Goal: Task Accomplishment & Management: Complete application form

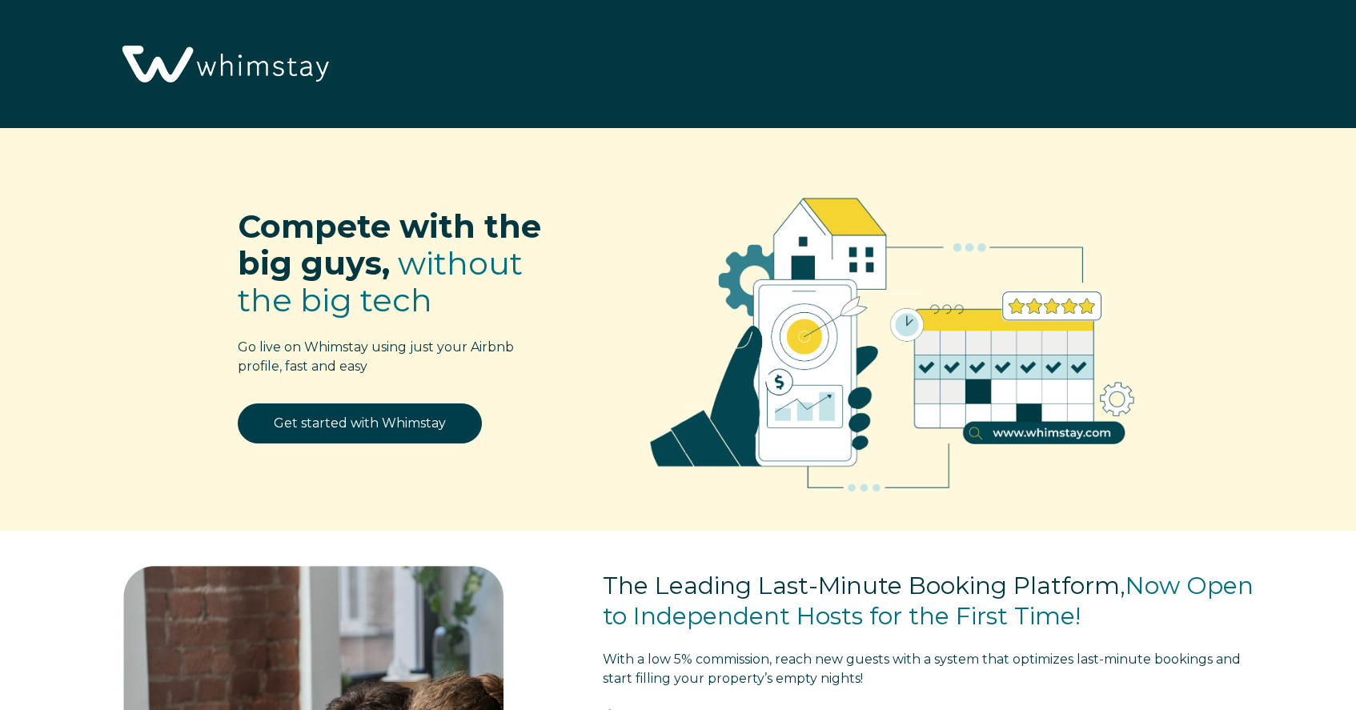
select select "US"
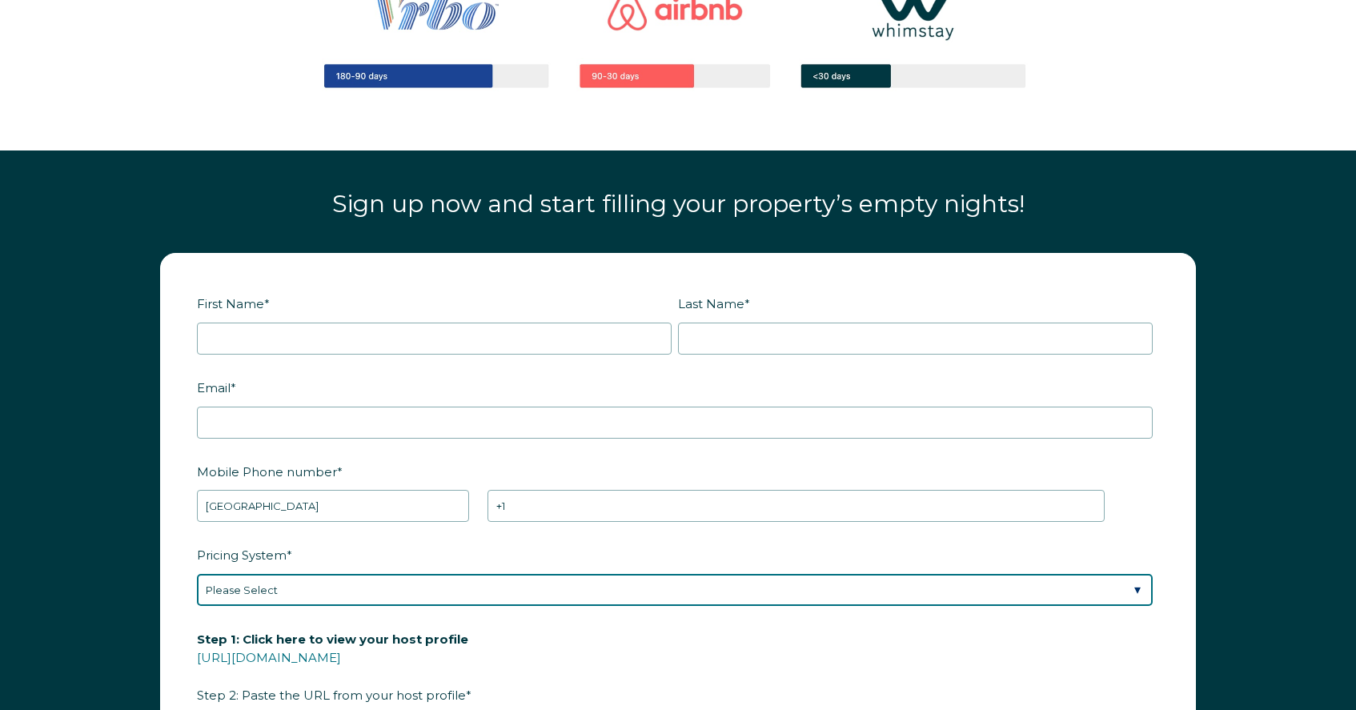
scroll to position [1921, 0]
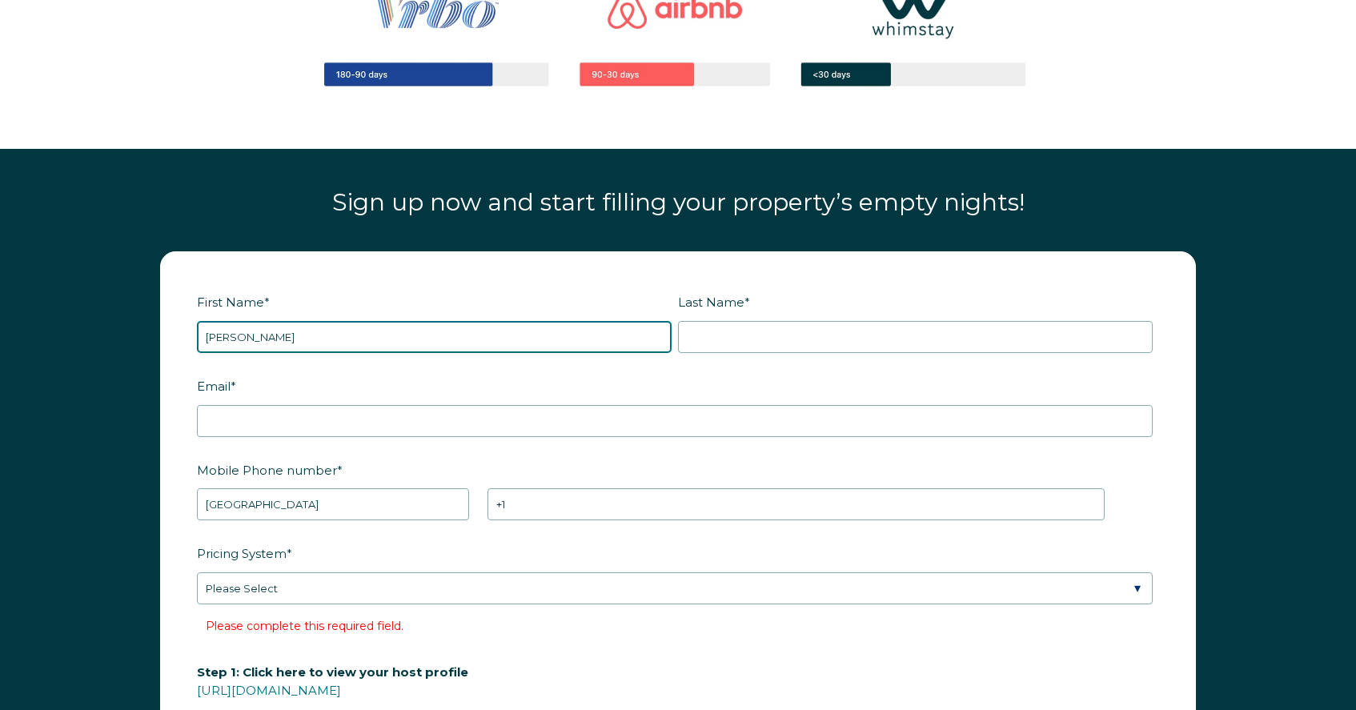
type input "[PERSON_NAME]"
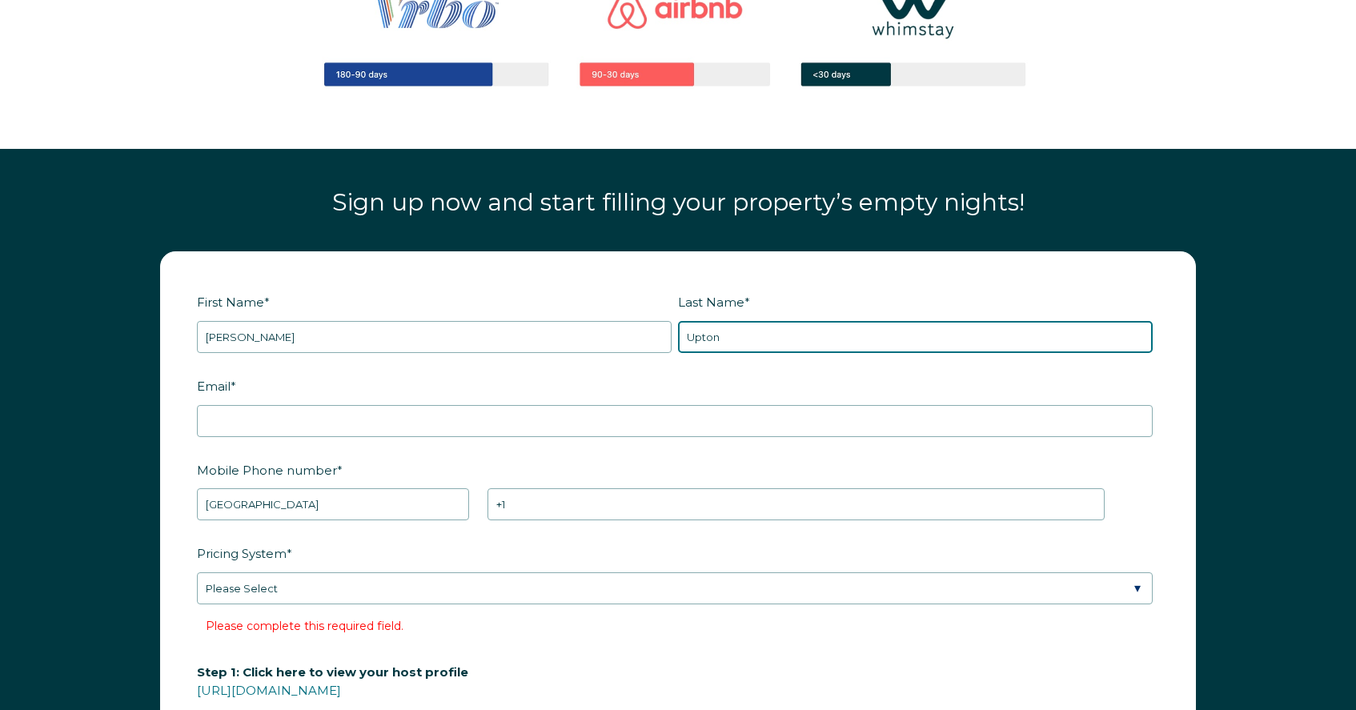
type input "Upton"
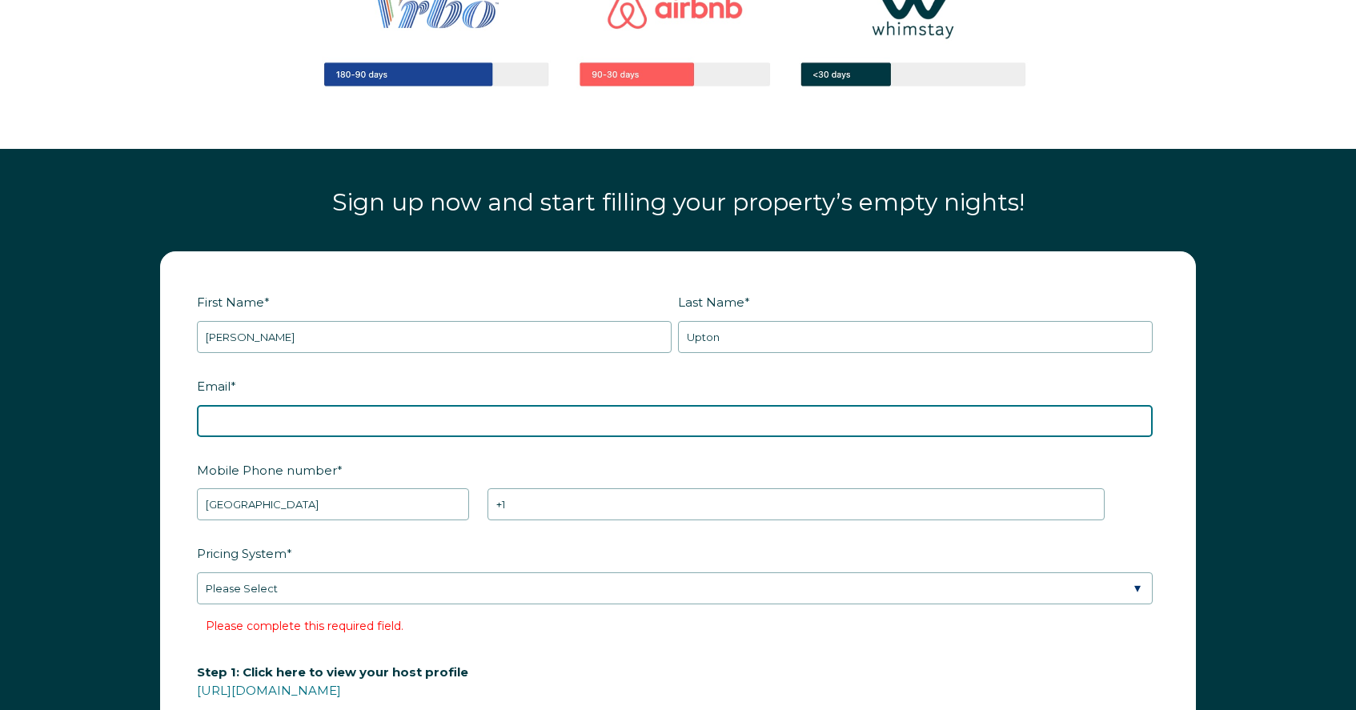
type input "[EMAIL_ADDRESS][DOMAIN_NAME]"
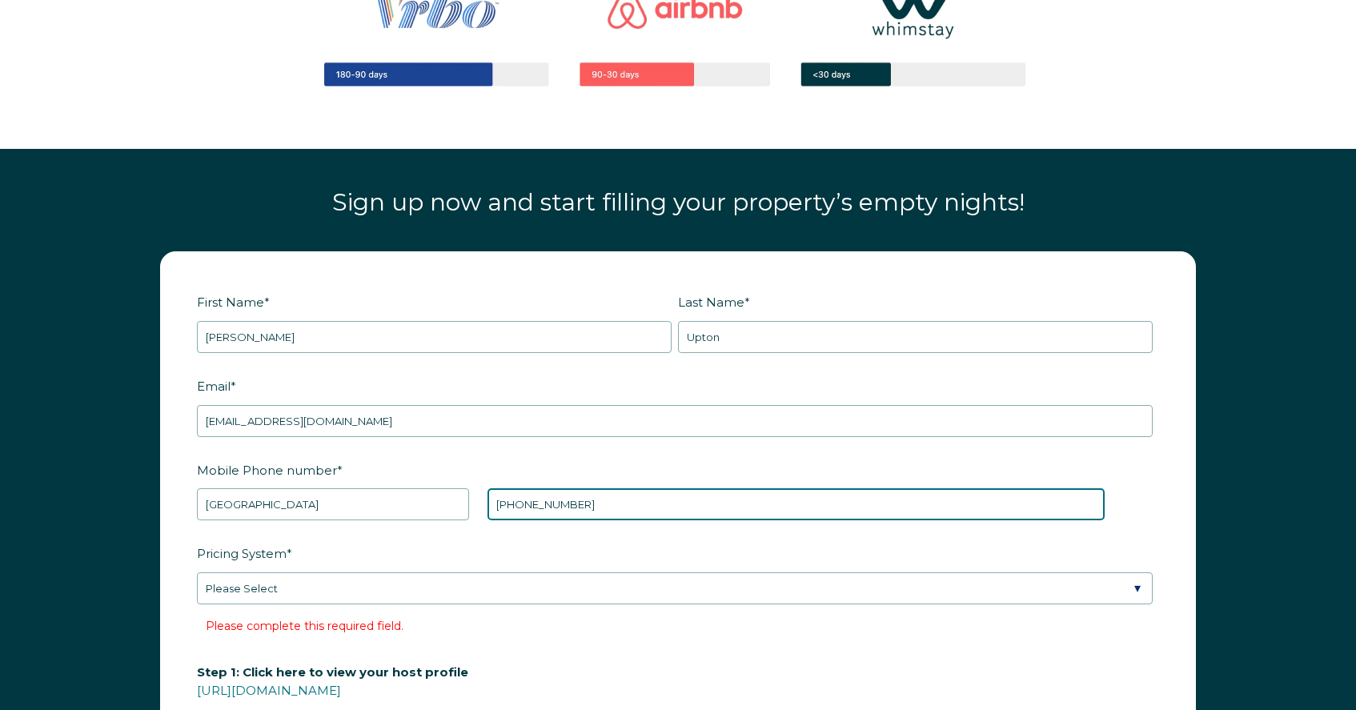
type input "[PHONE_NUMBER]"
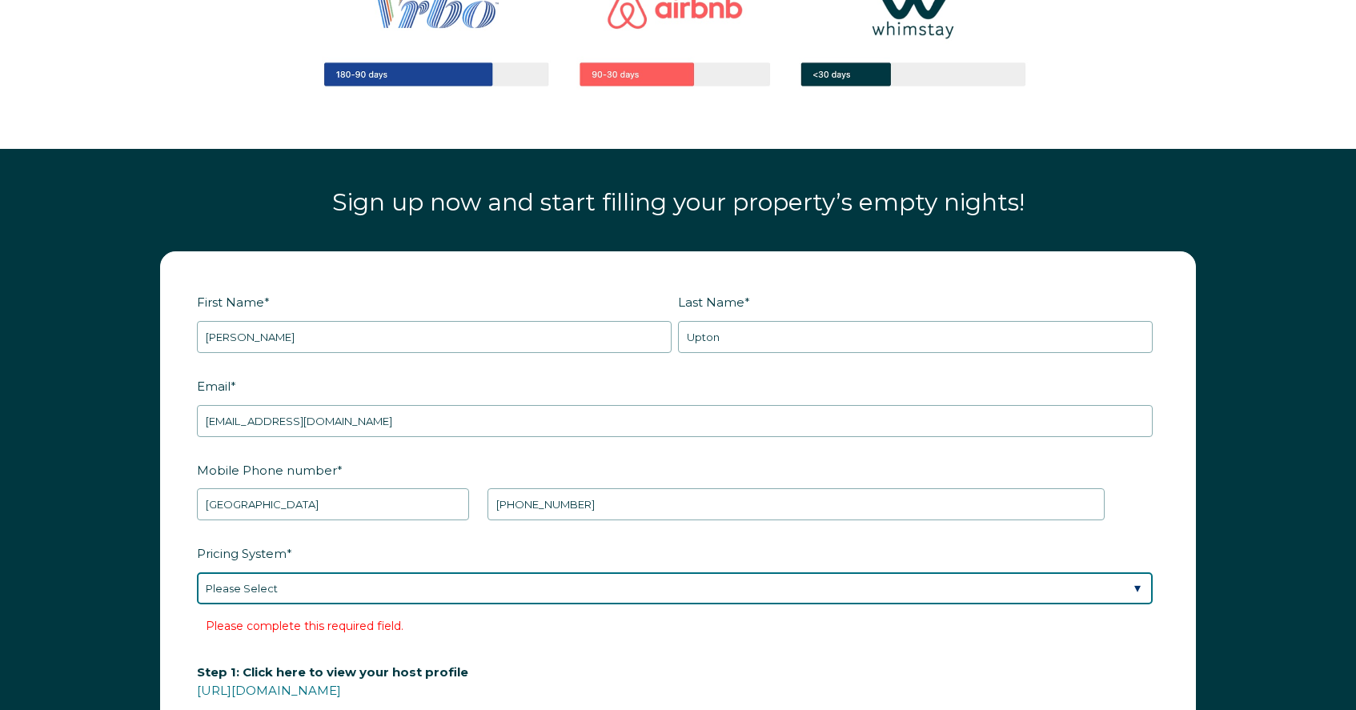
select select "Manual"
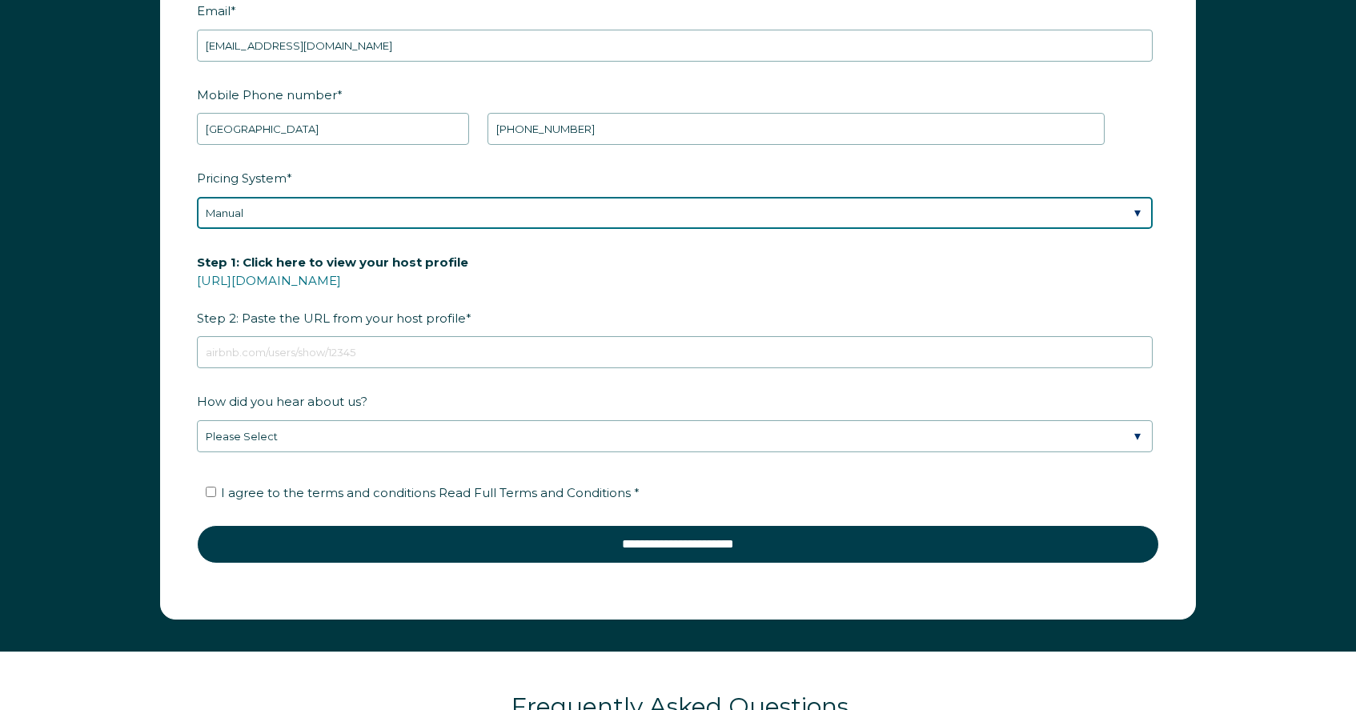
scroll to position [2342, 0]
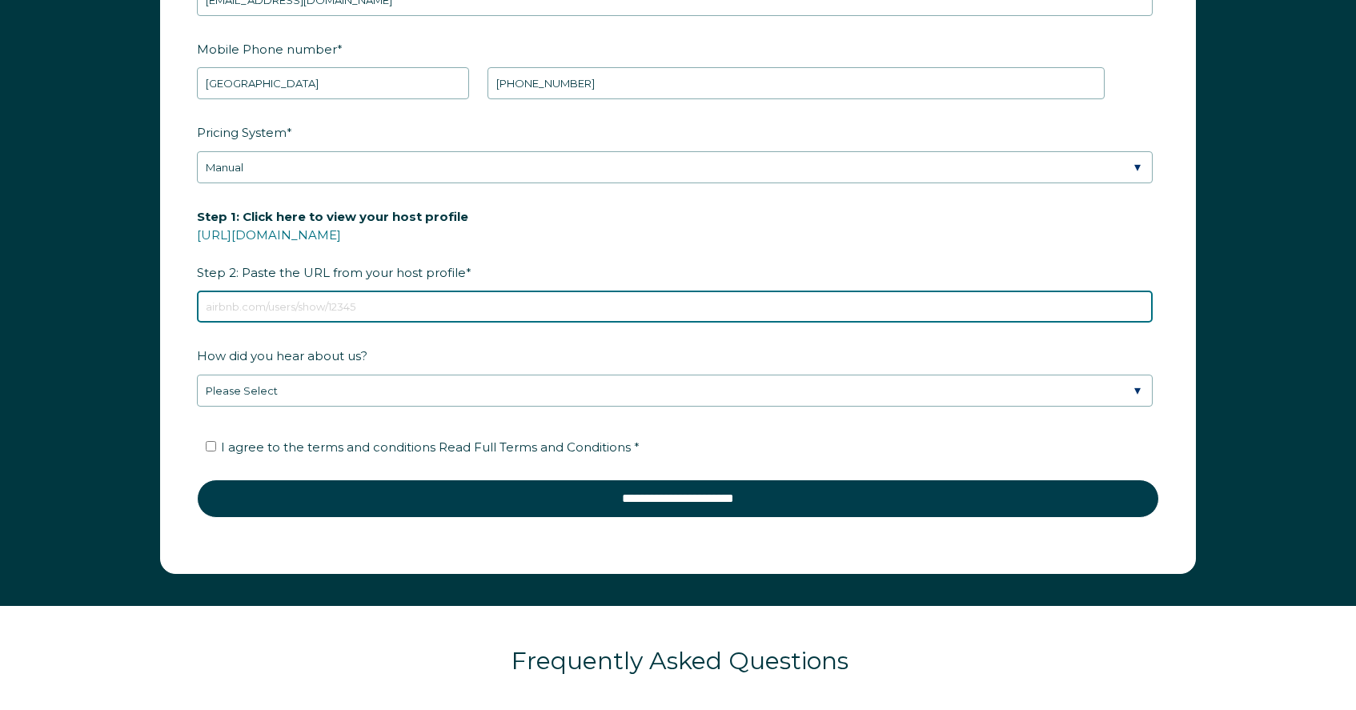
click at [396, 317] on input "Step 1: Click here to view your host profile [URL][DOMAIN_NAME] Step 2: Paste t…" at bounding box center [675, 307] width 956 height 32
type input "[DOMAIN_NAME][URL]"
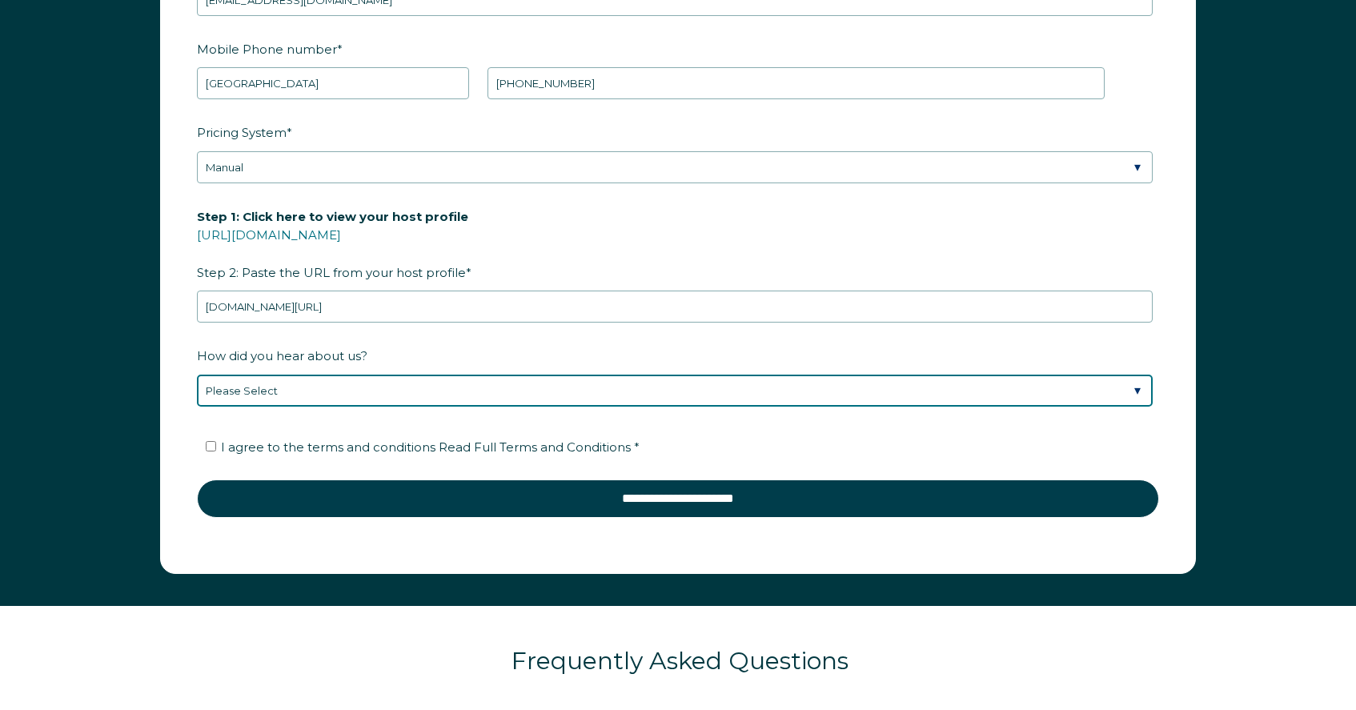
select select "Podcast"
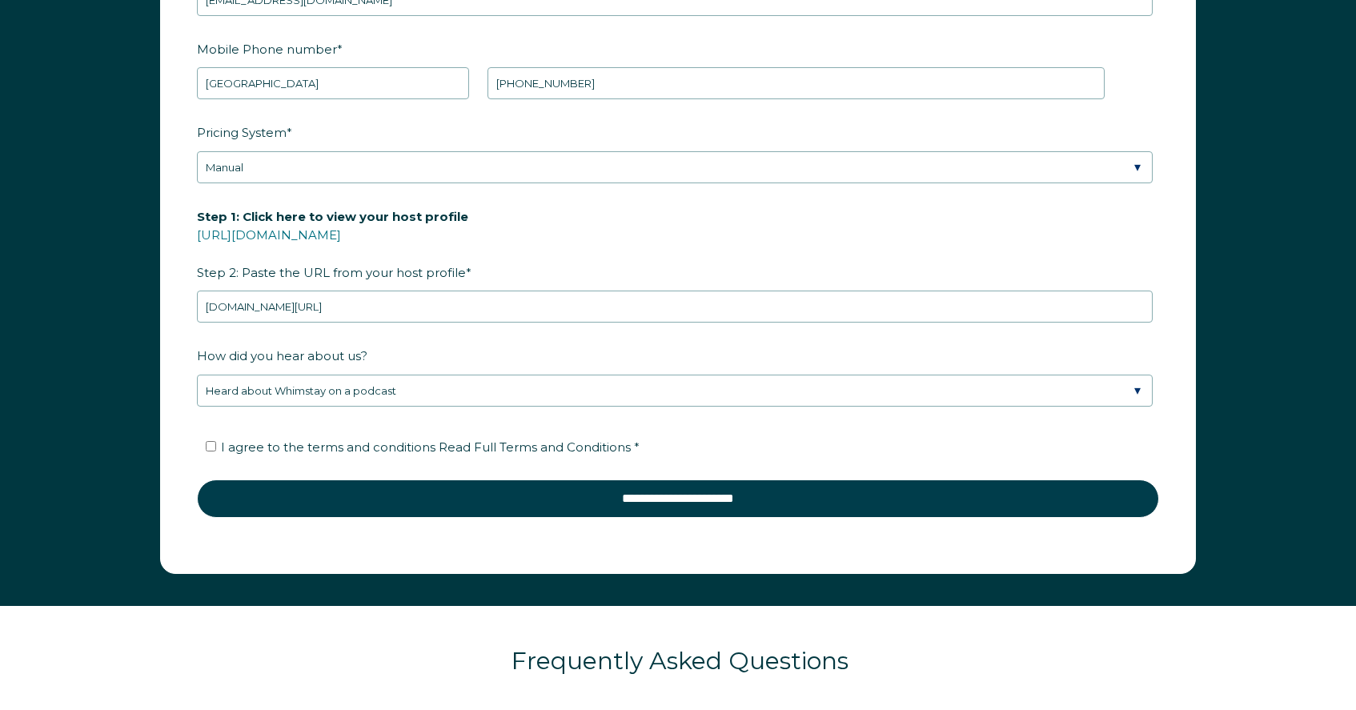
click at [211, 447] on input "I agree to the terms and conditions Read Full Terms and Conditions *" at bounding box center [211, 446] width 10 height 10
checkbox input "true"
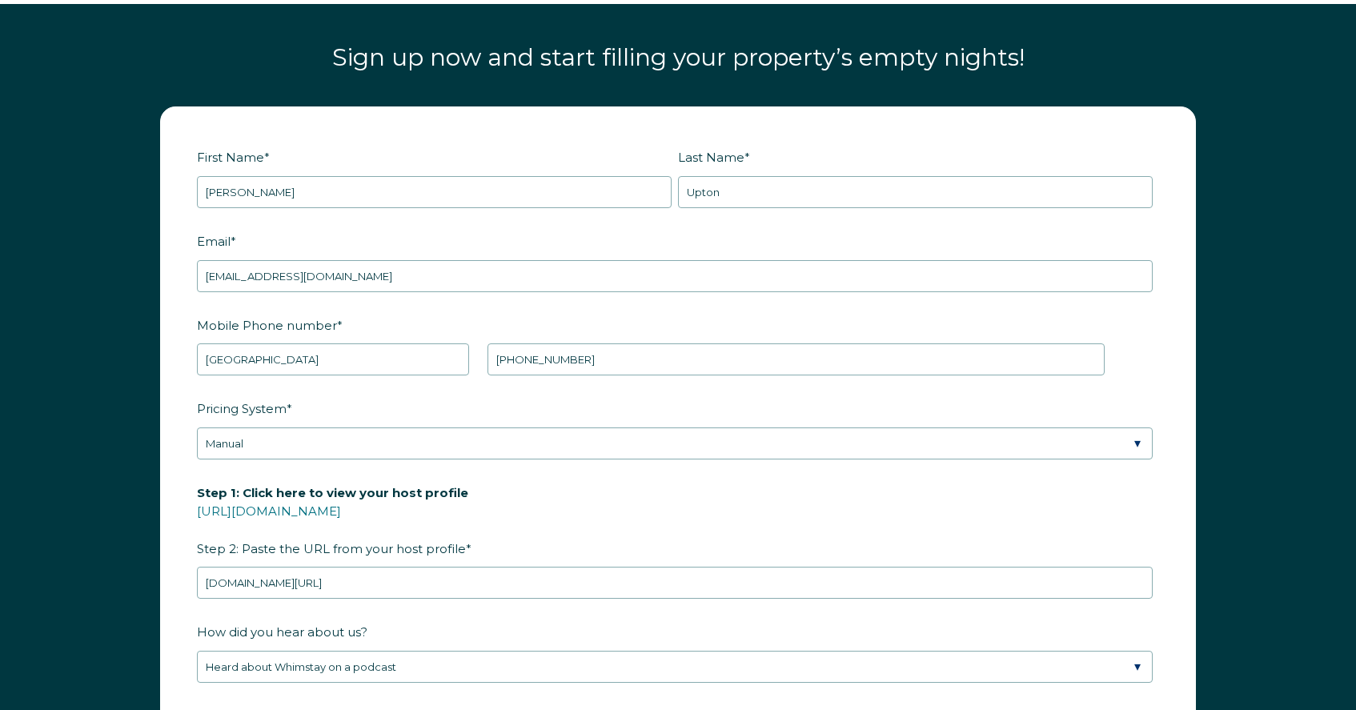
scroll to position [2037, 0]
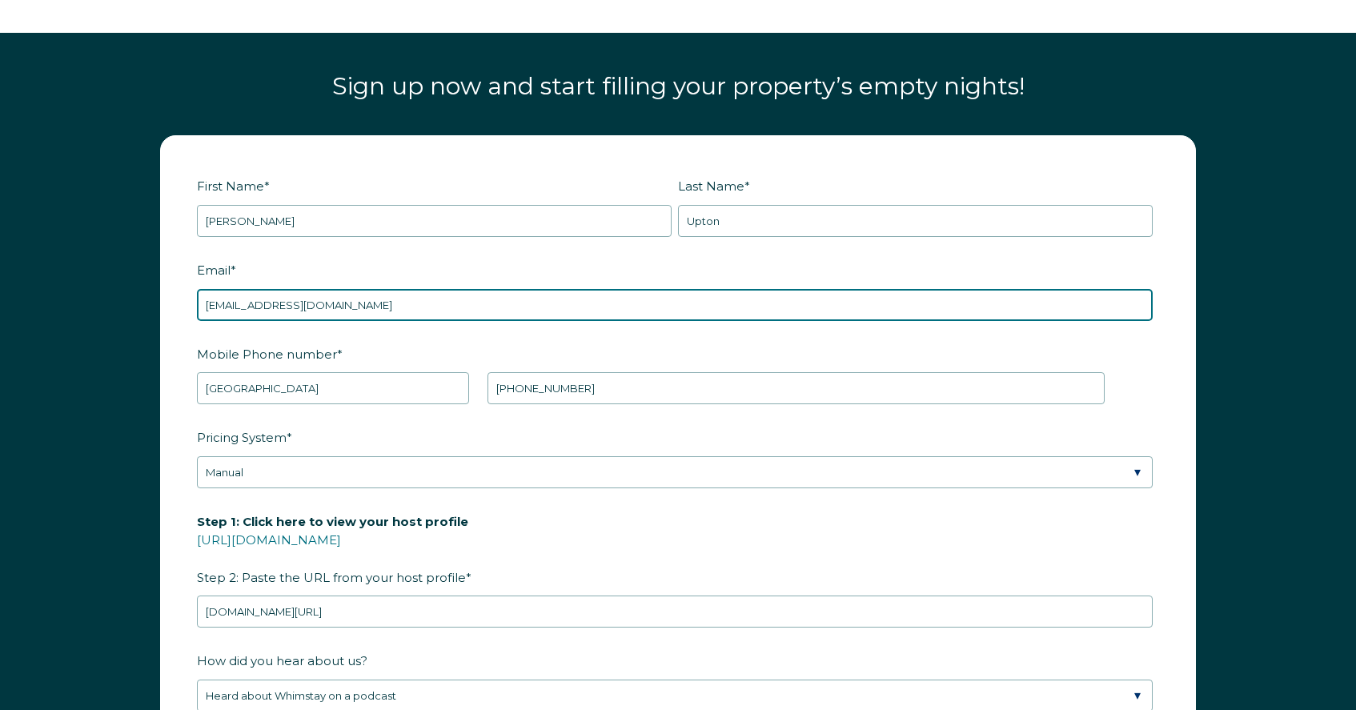
click at [360, 299] on input "[EMAIL_ADDRESS][DOMAIN_NAME]" at bounding box center [675, 305] width 956 height 32
type input "b"
type input "[EMAIL_ADDRESS][DOMAIN_NAME]"
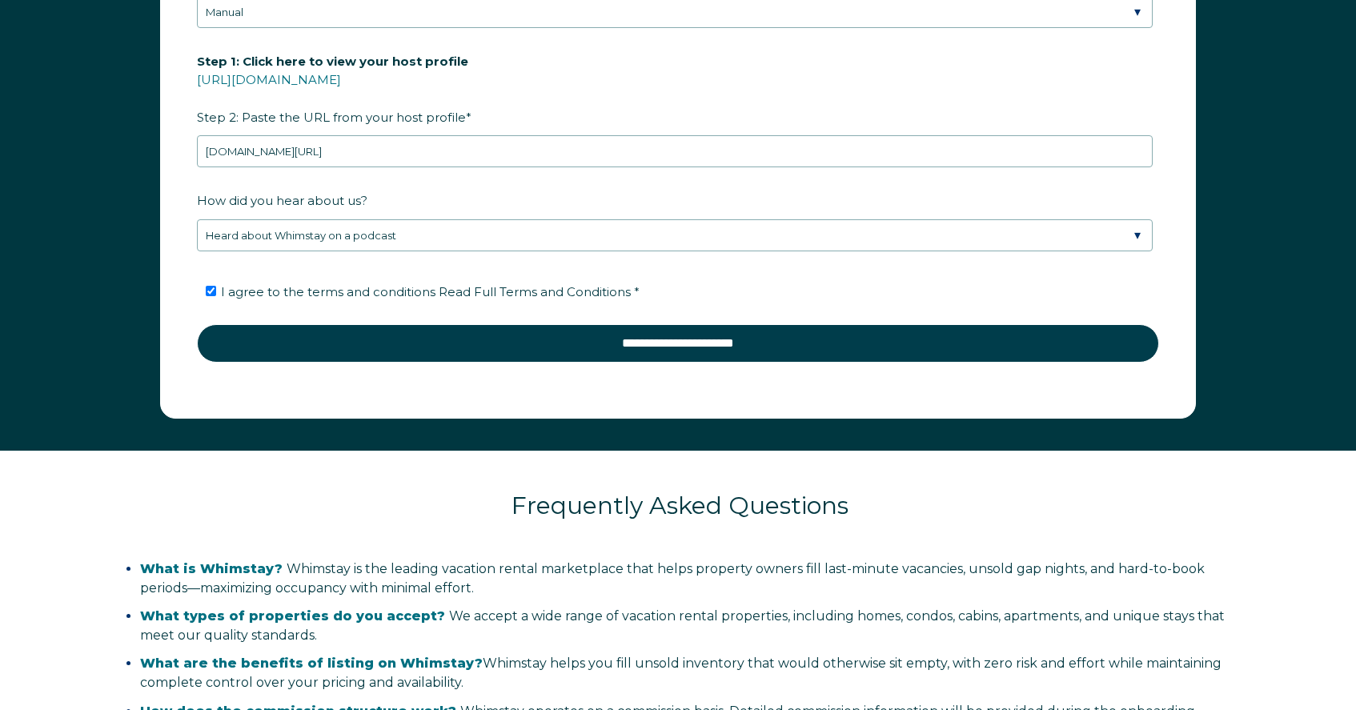
scroll to position [2709, 0]
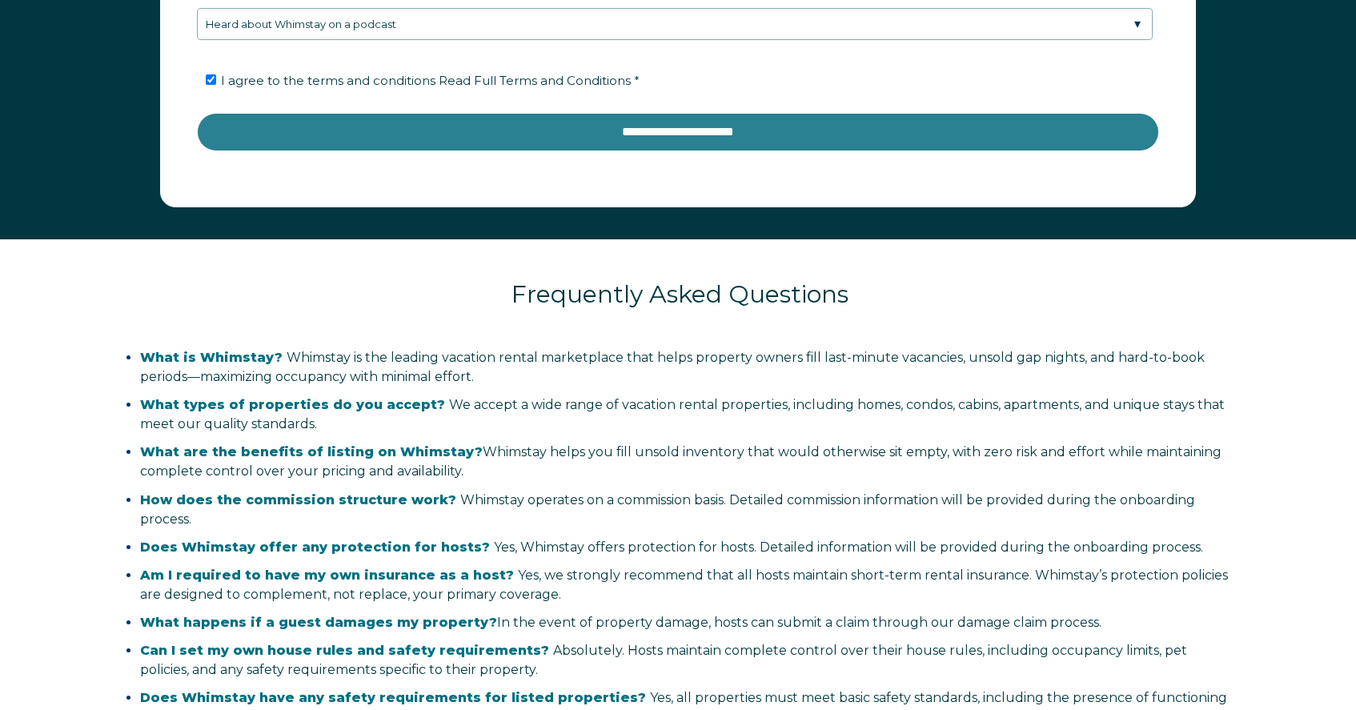
click at [669, 127] on input "**********" at bounding box center [678, 132] width 962 height 38
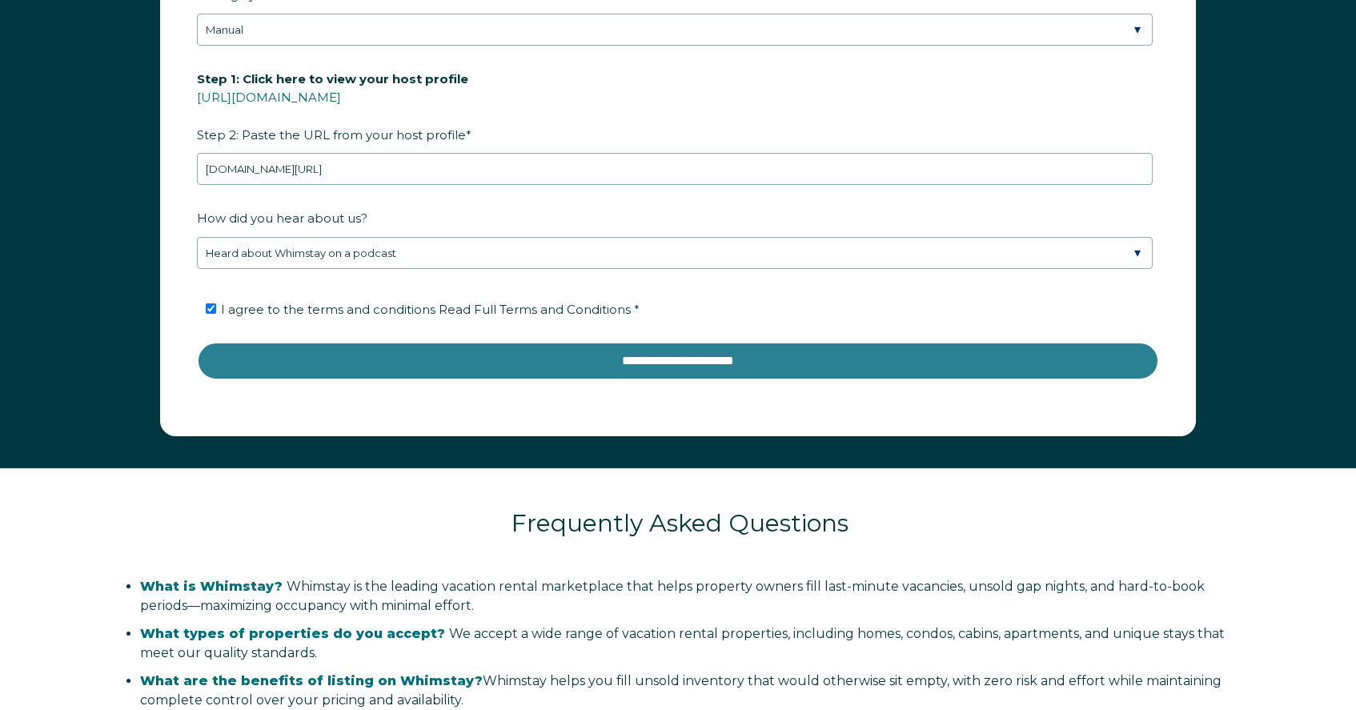
scroll to position [2424, 0]
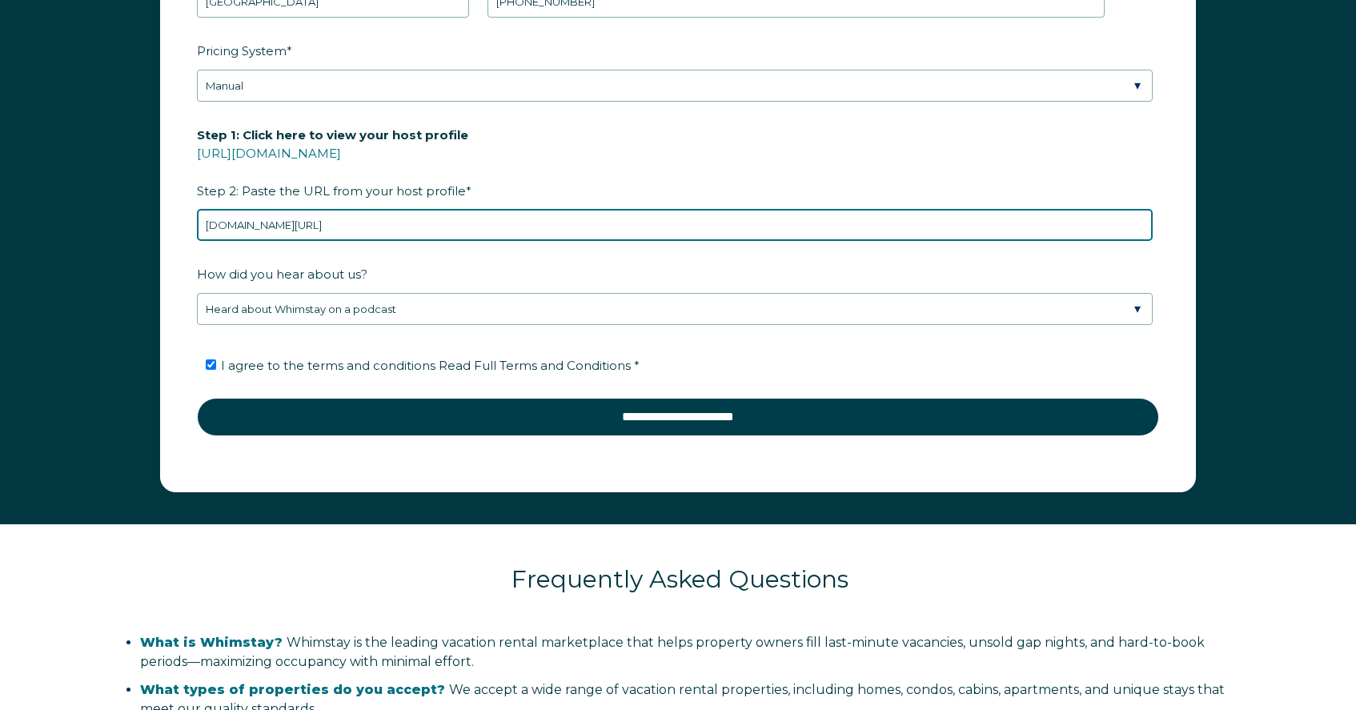
click at [413, 219] on input "[DOMAIN_NAME][URL]" at bounding box center [675, 225] width 956 height 32
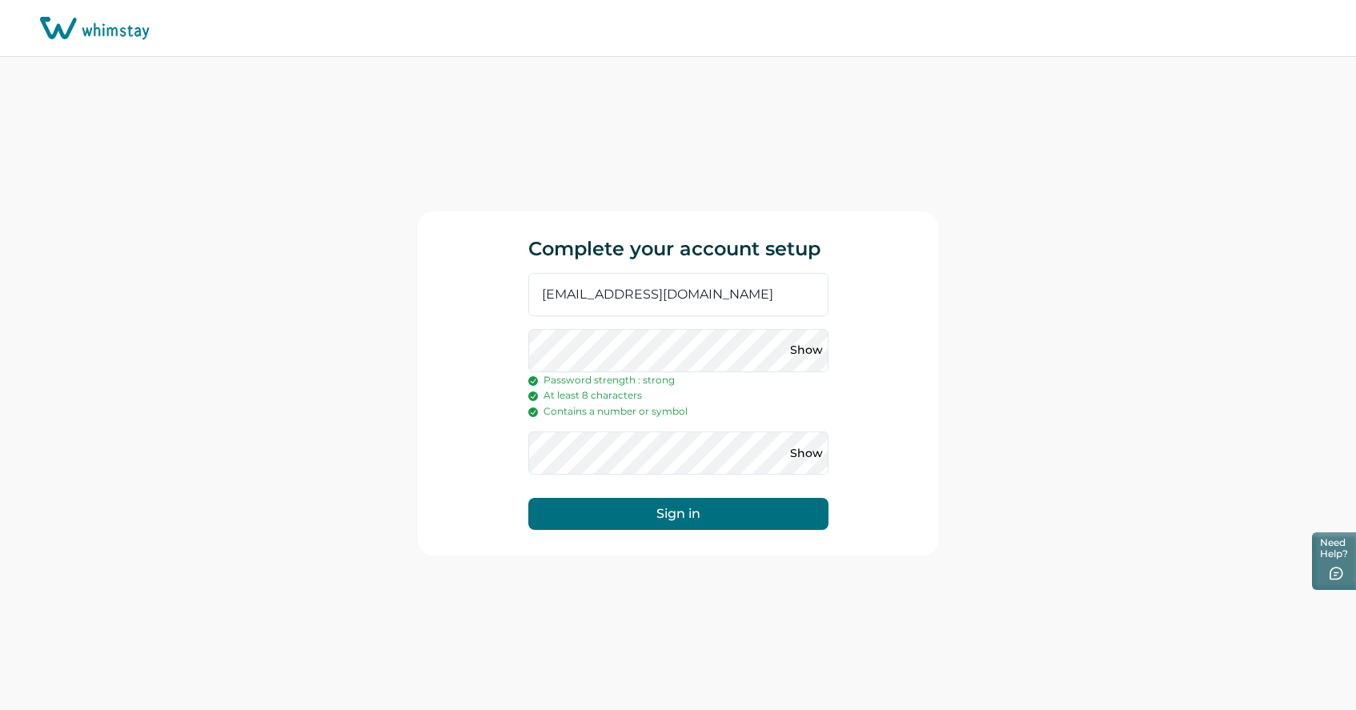
click at [662, 511] on button "Sign in" at bounding box center [678, 514] width 300 height 32
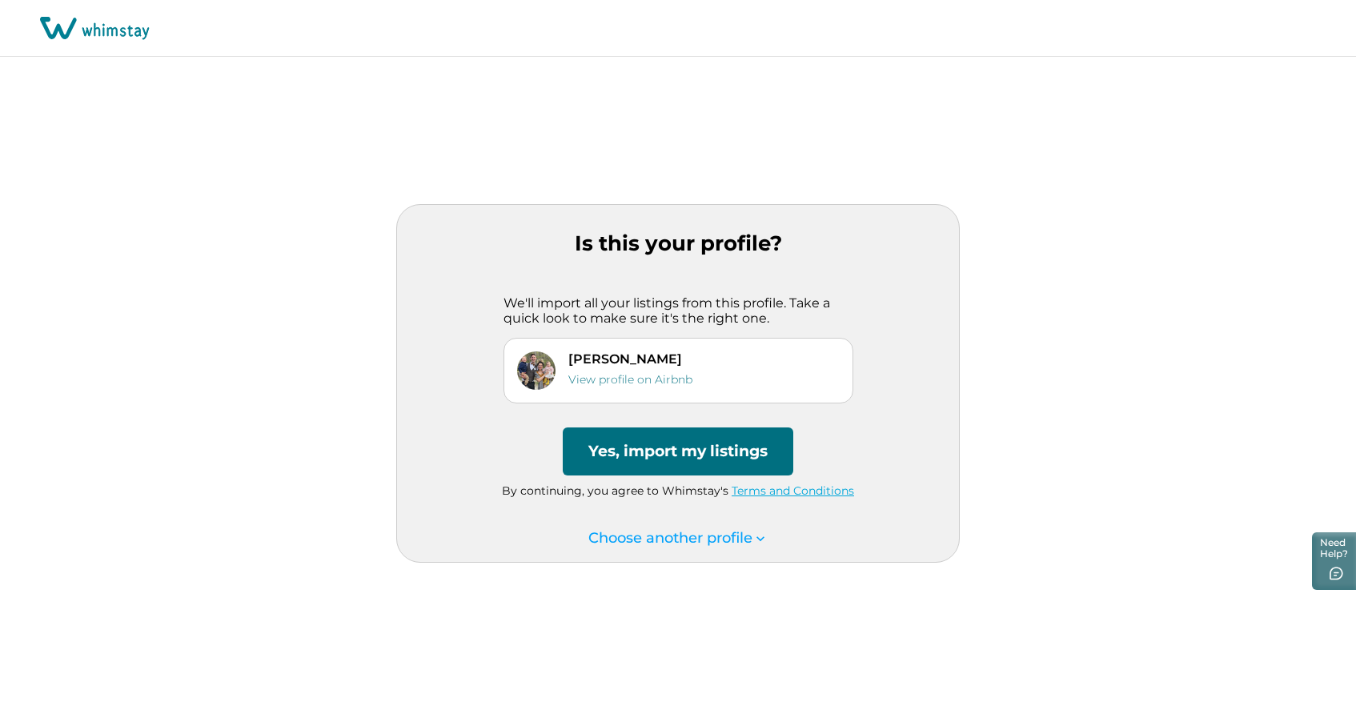
click at [721, 460] on button "Yes, import my listings" at bounding box center [678, 452] width 231 height 48
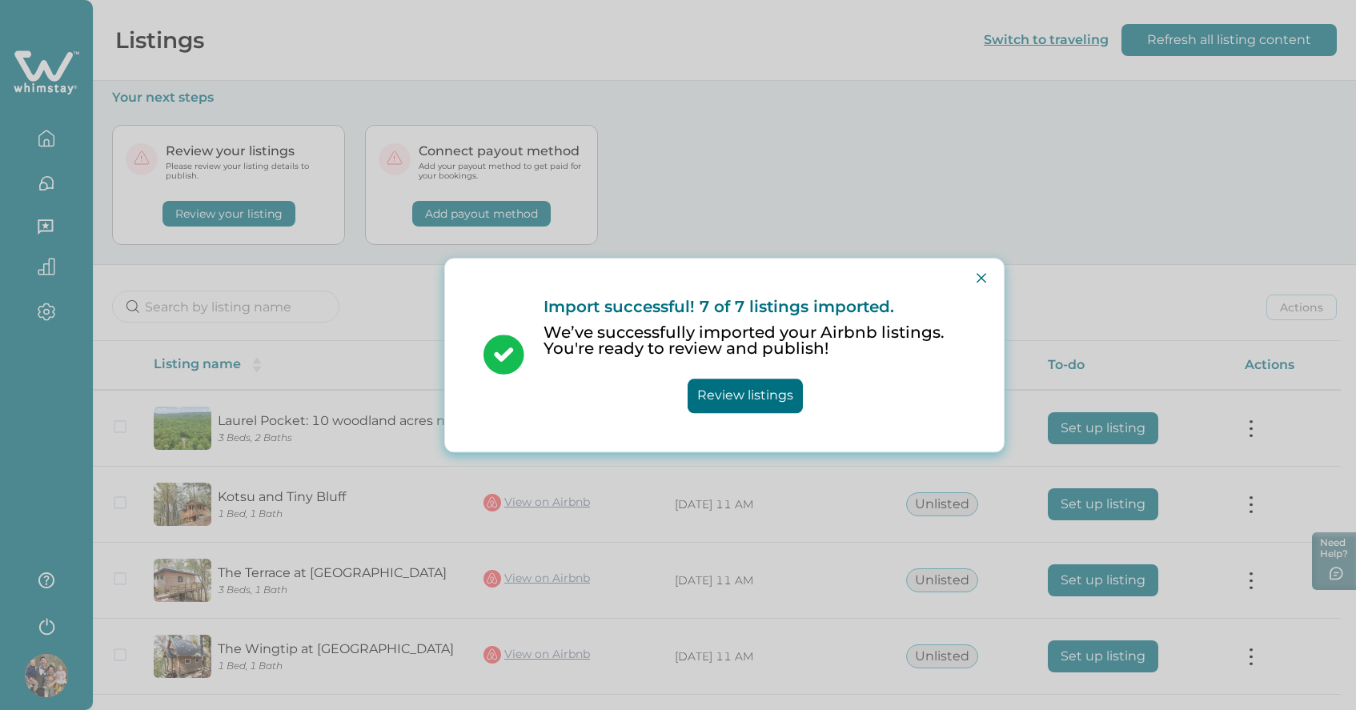
click at [780, 391] on button "Review listings" at bounding box center [745, 396] width 115 height 34
click at [981, 281] on icon "Close" at bounding box center [982, 278] width 10 height 10
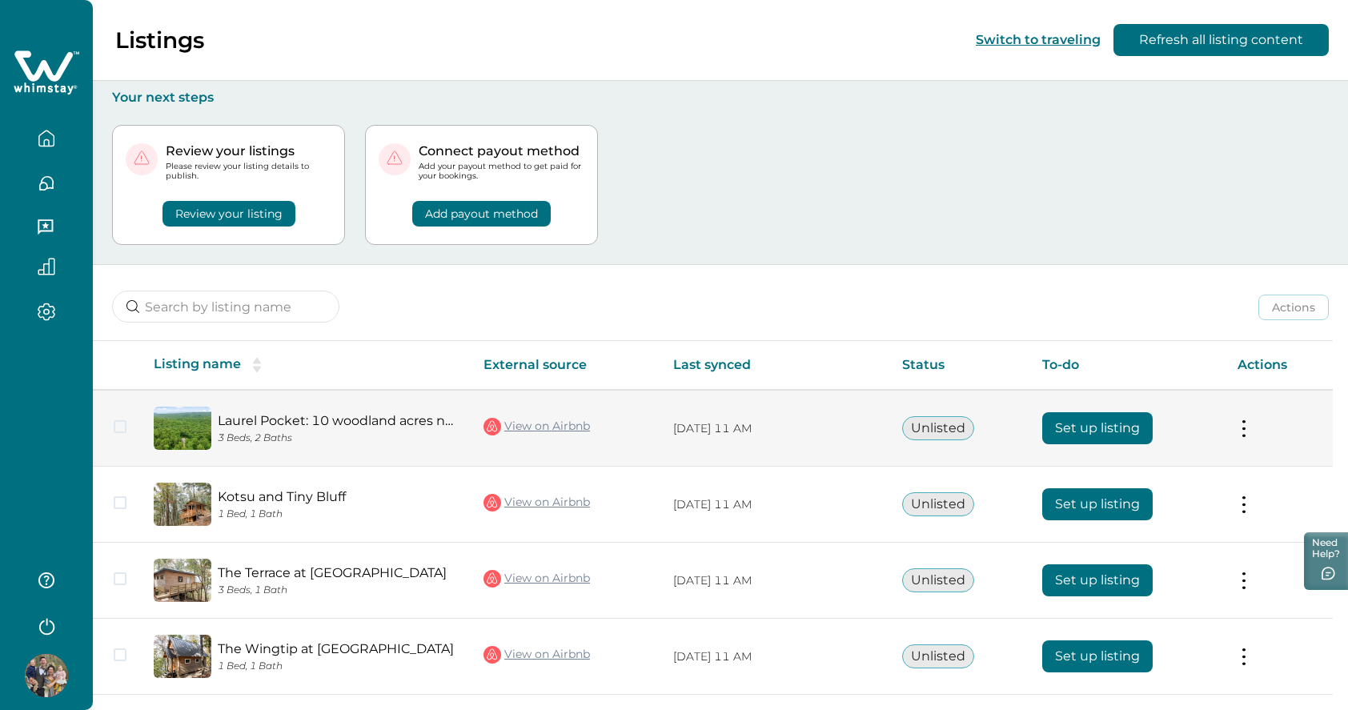
click at [1110, 423] on button "Set up listing" at bounding box center [1098, 428] width 111 height 32
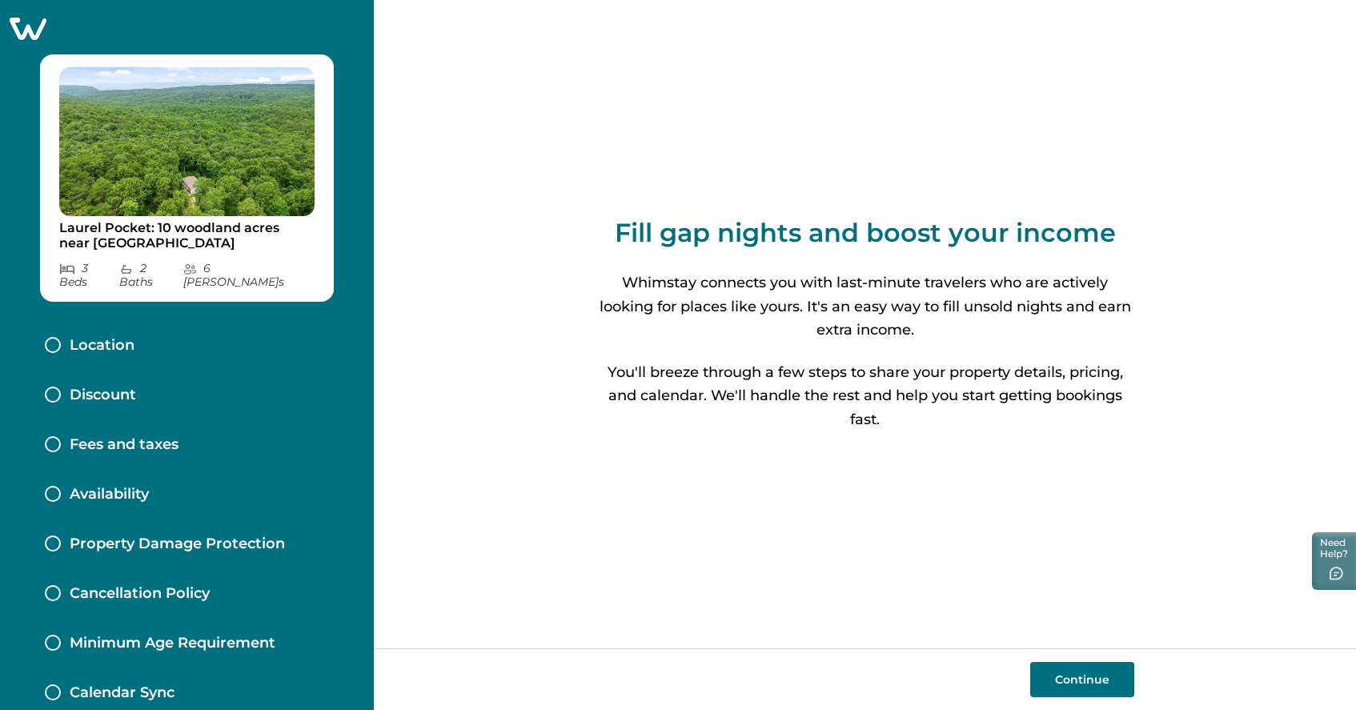
drag, startPoint x: 999, startPoint y: 524, endPoint x: 945, endPoint y: 524, distance: 54.4
click at [946, 524] on div "Fill gap nights and boost your income Whimstay connects you with last-minute tr…" at bounding box center [866, 324] width 538 height 649
click at [1099, 688] on button "Continue" at bounding box center [1083, 679] width 104 height 35
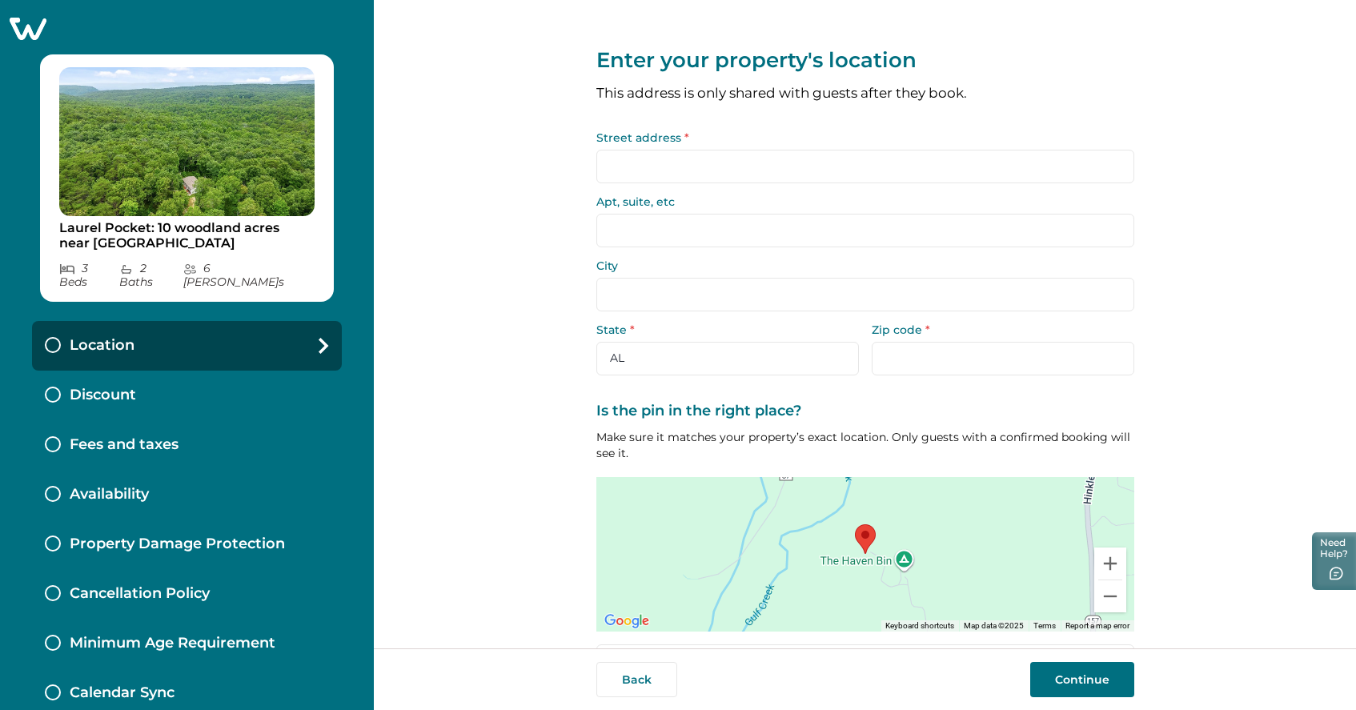
click at [686, 167] on input "Street address *" at bounding box center [866, 167] width 538 height 34
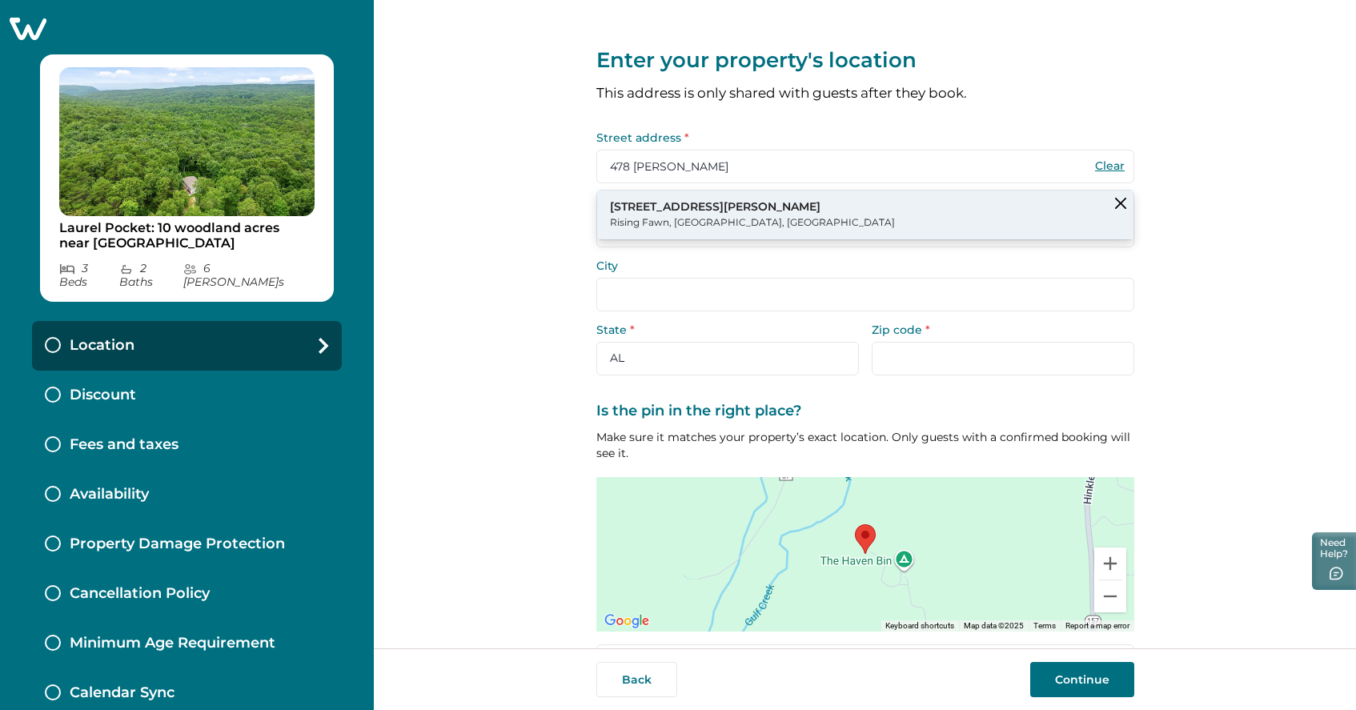
click at [665, 210] on p "478 Kenneth Massey Drive" at bounding box center [752, 207] width 285 height 16
type input "478 Kenneth Massey Dr"
type input "Rising Fawn"
select select "GA"
type input "30738"
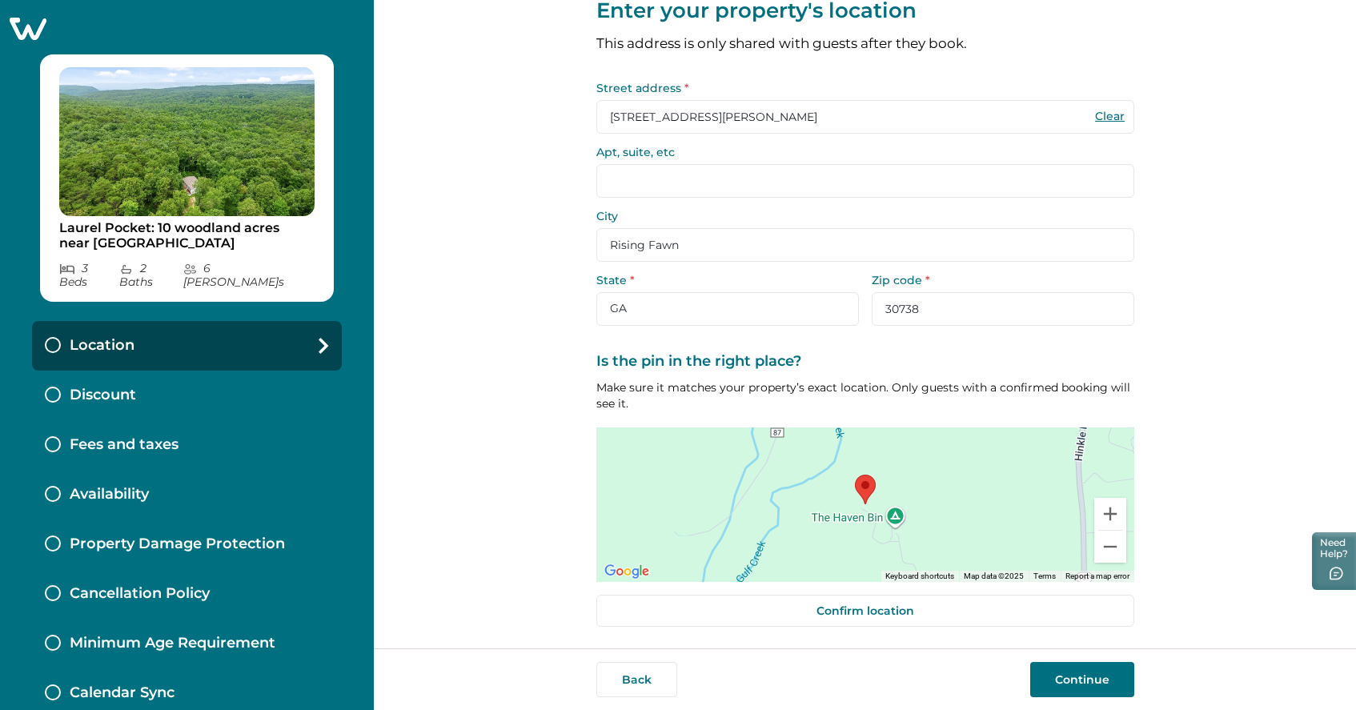
scroll to position [49, 0]
drag, startPoint x: 888, startPoint y: 483, endPoint x: 918, endPoint y: 483, distance: 29.6
click at [918, 483] on div at bounding box center [866, 505] width 538 height 155
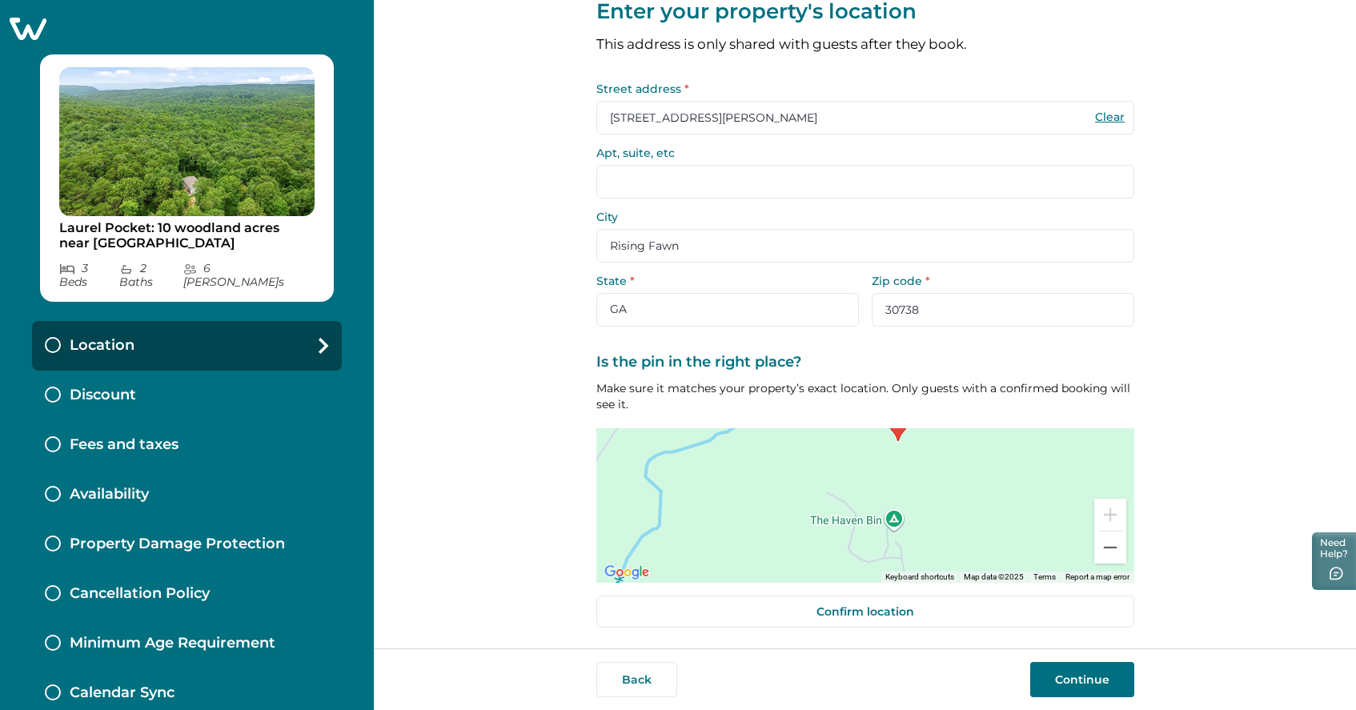
drag, startPoint x: 848, startPoint y: 534, endPoint x: 940, endPoint y: 445, distance: 128.0
click at [940, 445] on div at bounding box center [866, 505] width 538 height 155
drag, startPoint x: 893, startPoint y: 432, endPoint x: 891, endPoint y: 458, distance: 26.5
click at [882, 434] on area at bounding box center [882, 434] width 0 height 0
click at [803, 516] on div at bounding box center [866, 505] width 538 height 155
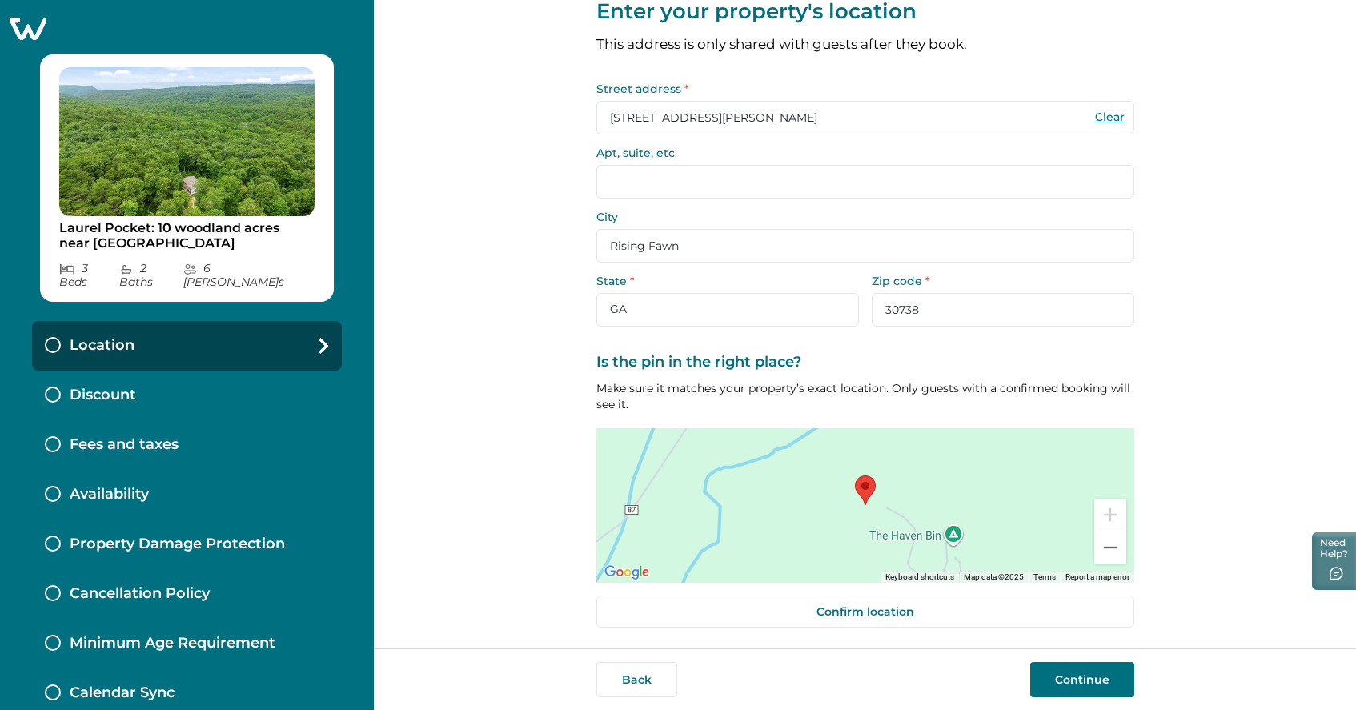
click at [820, 511] on div at bounding box center [866, 505] width 538 height 155
drag, startPoint x: 906, startPoint y: 491, endPoint x: 895, endPoint y: 503, distance: 16.4
click at [895, 503] on div at bounding box center [866, 505] width 538 height 155
click at [877, 502] on div at bounding box center [866, 505] width 538 height 155
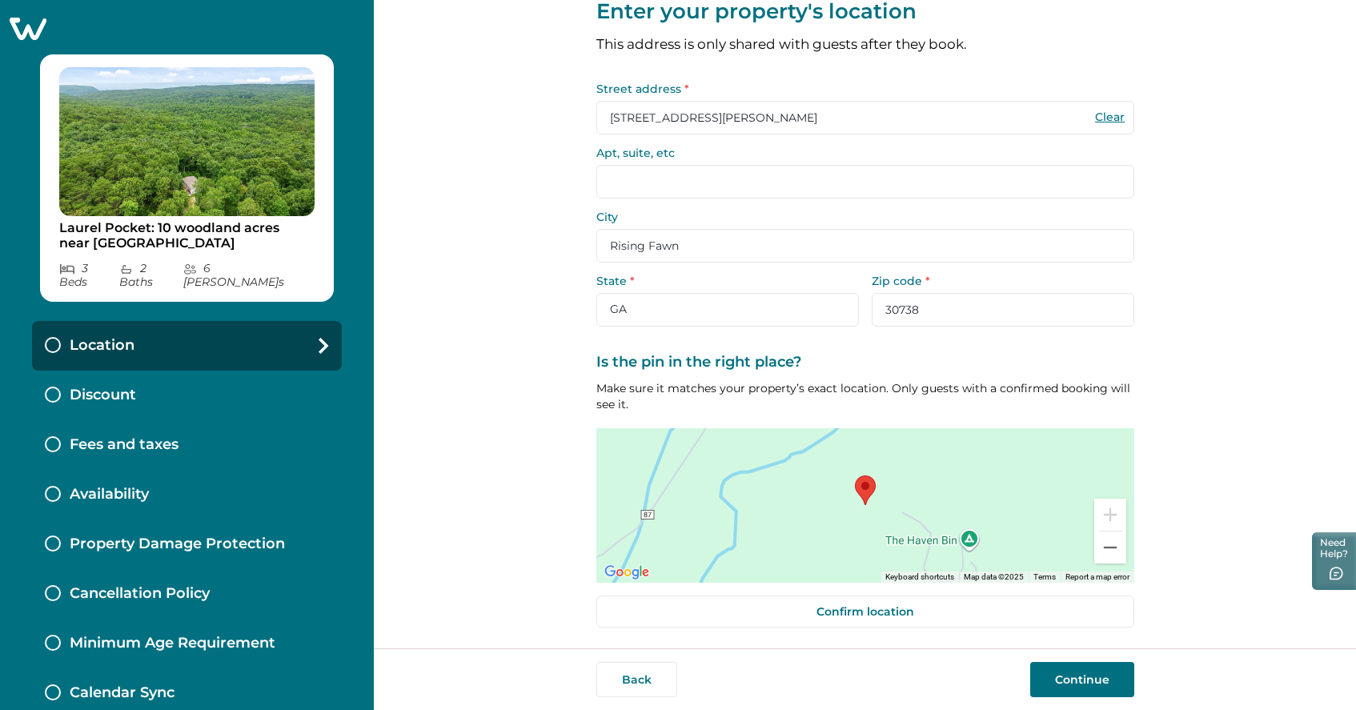
click at [876, 491] on div at bounding box center [866, 505] width 538 height 155
click at [1076, 676] on button "Continue" at bounding box center [1083, 679] width 104 height 35
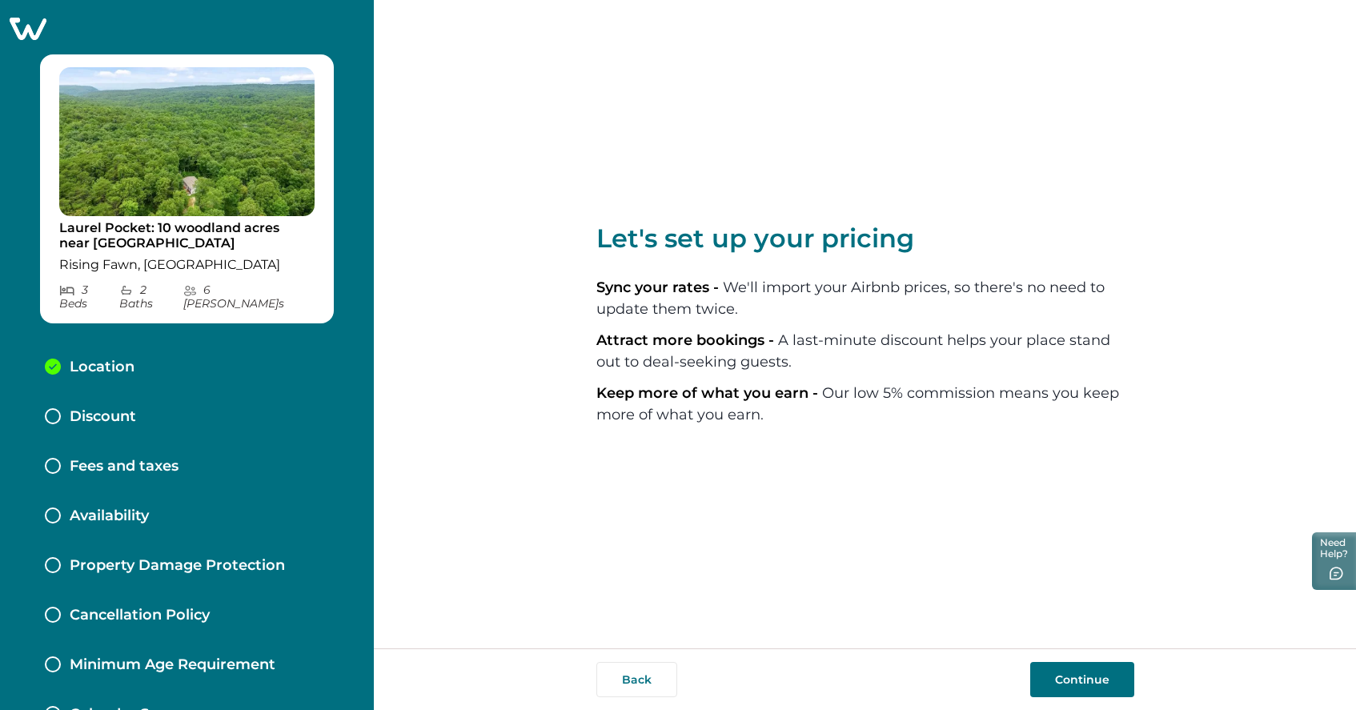
click at [1077, 673] on button "Continue" at bounding box center [1083, 679] width 104 height 35
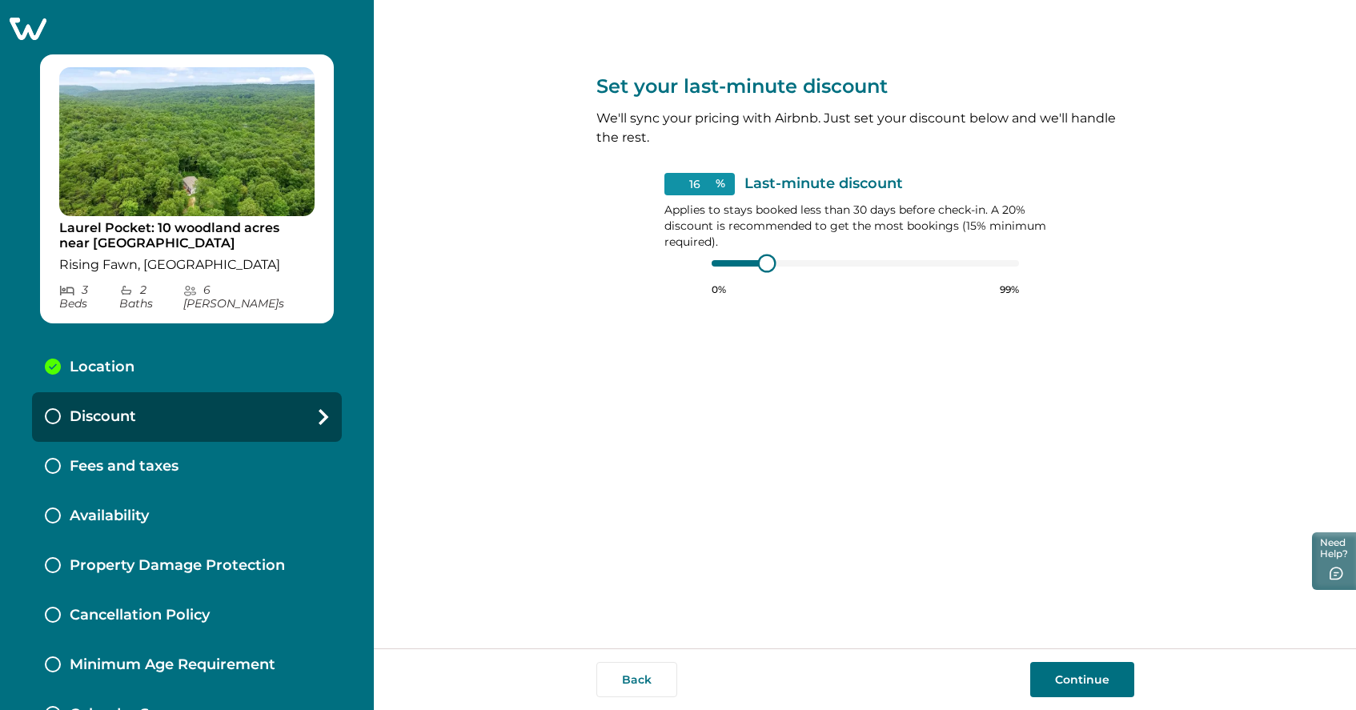
type input "15"
click at [714, 263] on div at bounding box center [865, 263] width 307 height 13
click at [699, 261] on div "15 % Last-minute discount Applies to stays booked less than 30 days before chec…" at bounding box center [866, 234] width 402 height 123
click at [1095, 680] on button "Continue" at bounding box center [1083, 679] width 104 height 35
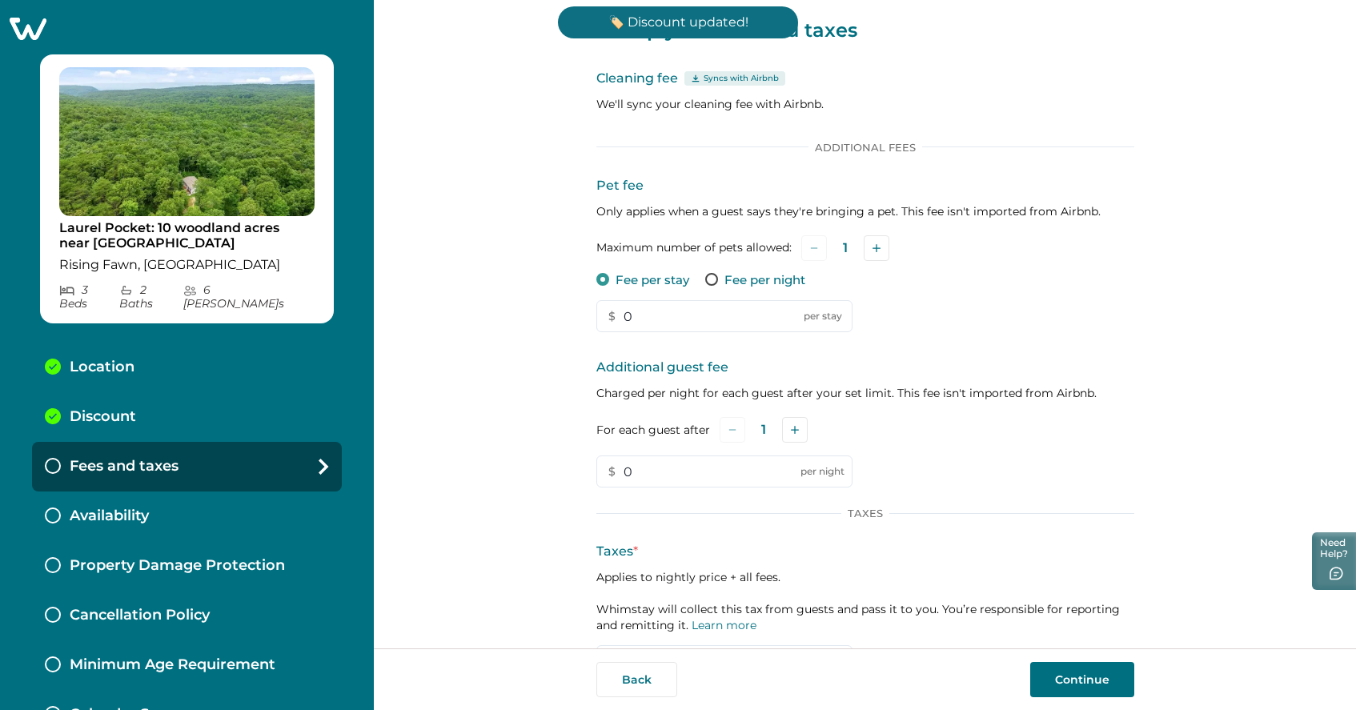
scroll to position [33, 0]
click at [670, 312] on input "0" at bounding box center [725, 314] width 256 height 32
type input "25"
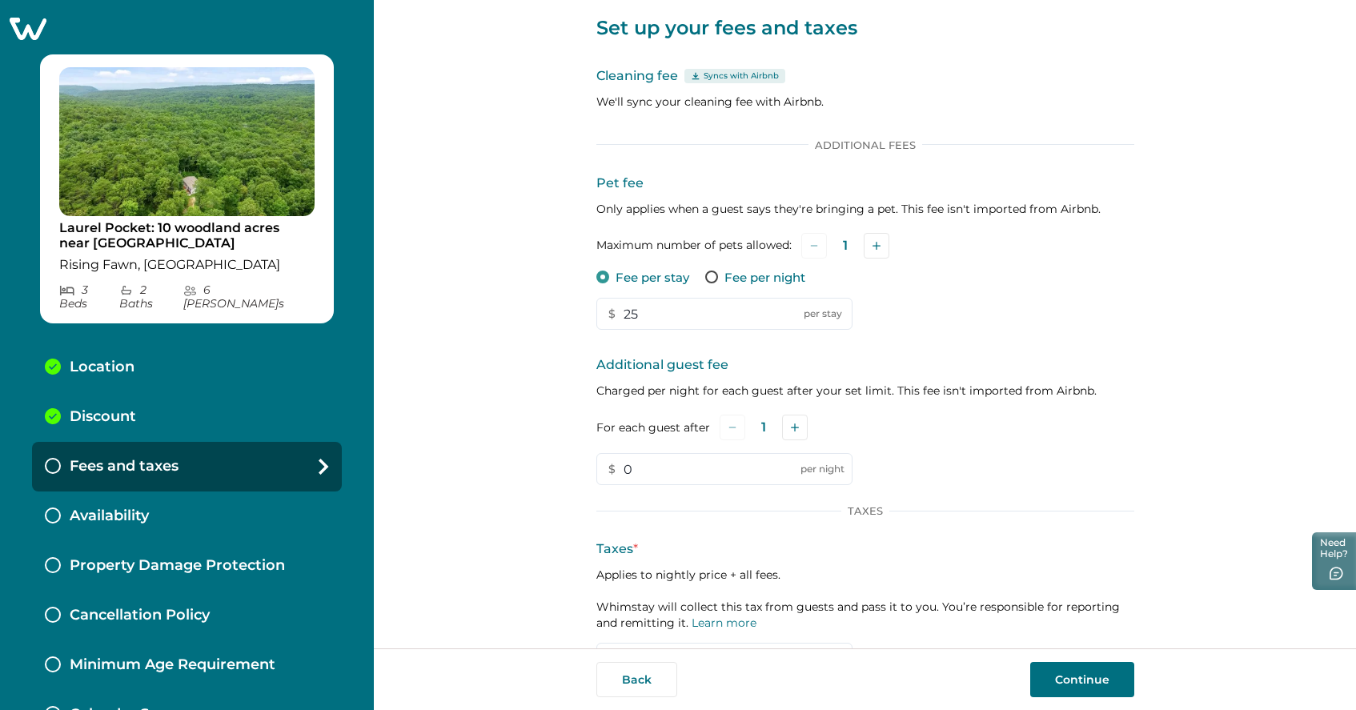
click at [926, 311] on div "Pet fee Only applies when a guest says they're bringing a pet. This fee isn't i…" at bounding box center [866, 252] width 538 height 157
click at [874, 251] on button "Add" at bounding box center [877, 246] width 26 height 26
click at [918, 306] on div "Pet fee Only applies when a guest says they're bringing a pet. This fee isn't i…" at bounding box center [866, 252] width 538 height 157
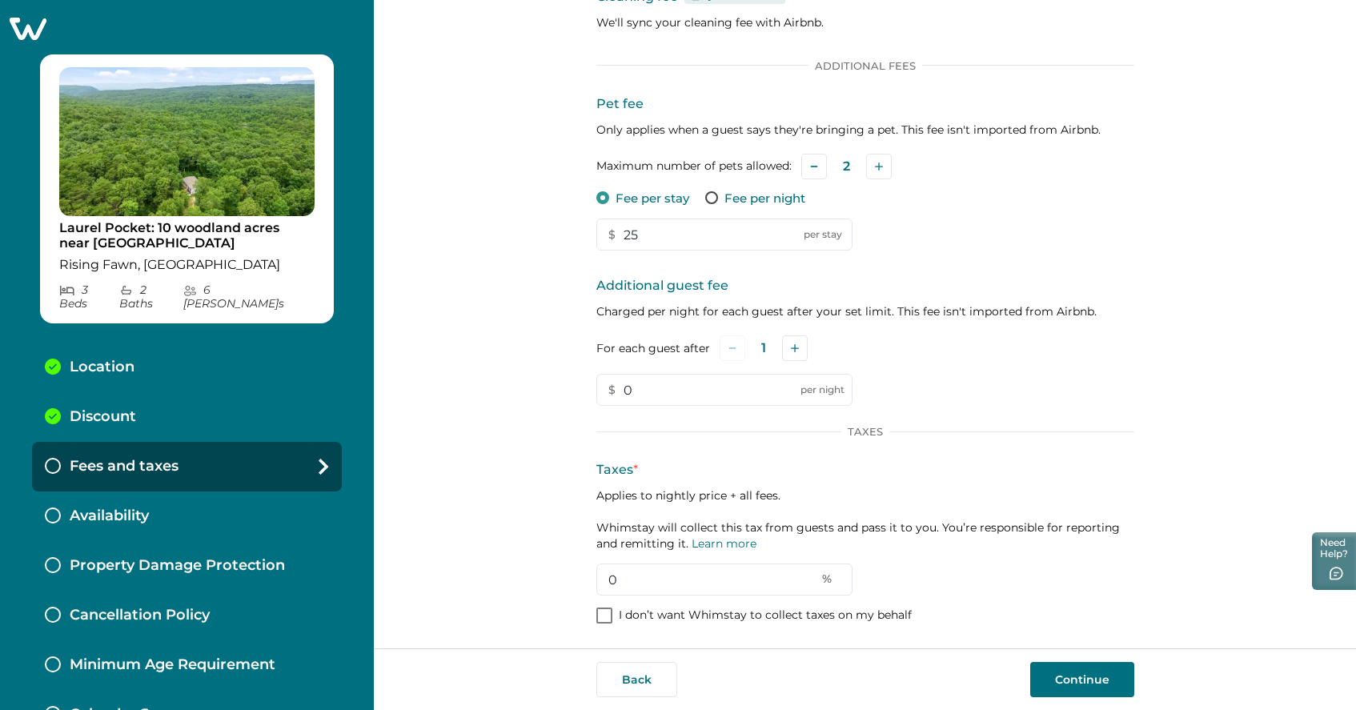
scroll to position [0, 0]
click at [661, 578] on input "0" at bounding box center [725, 580] width 256 height 32
type input "9"
click at [954, 605] on div "Additional Fees Pet fee Only applies when a guest says they're bringing a pet. …" at bounding box center [866, 343] width 538 height 569
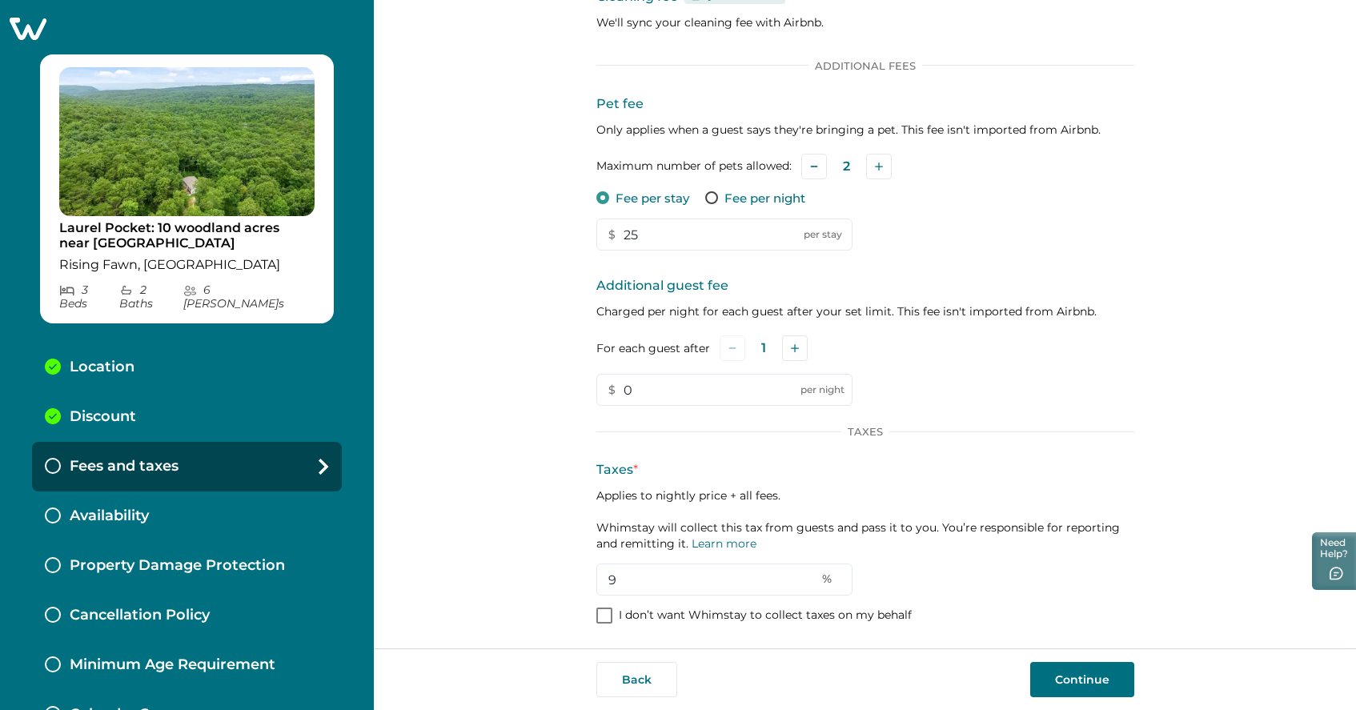
click at [1104, 681] on button "Continue" at bounding box center [1083, 679] width 104 height 35
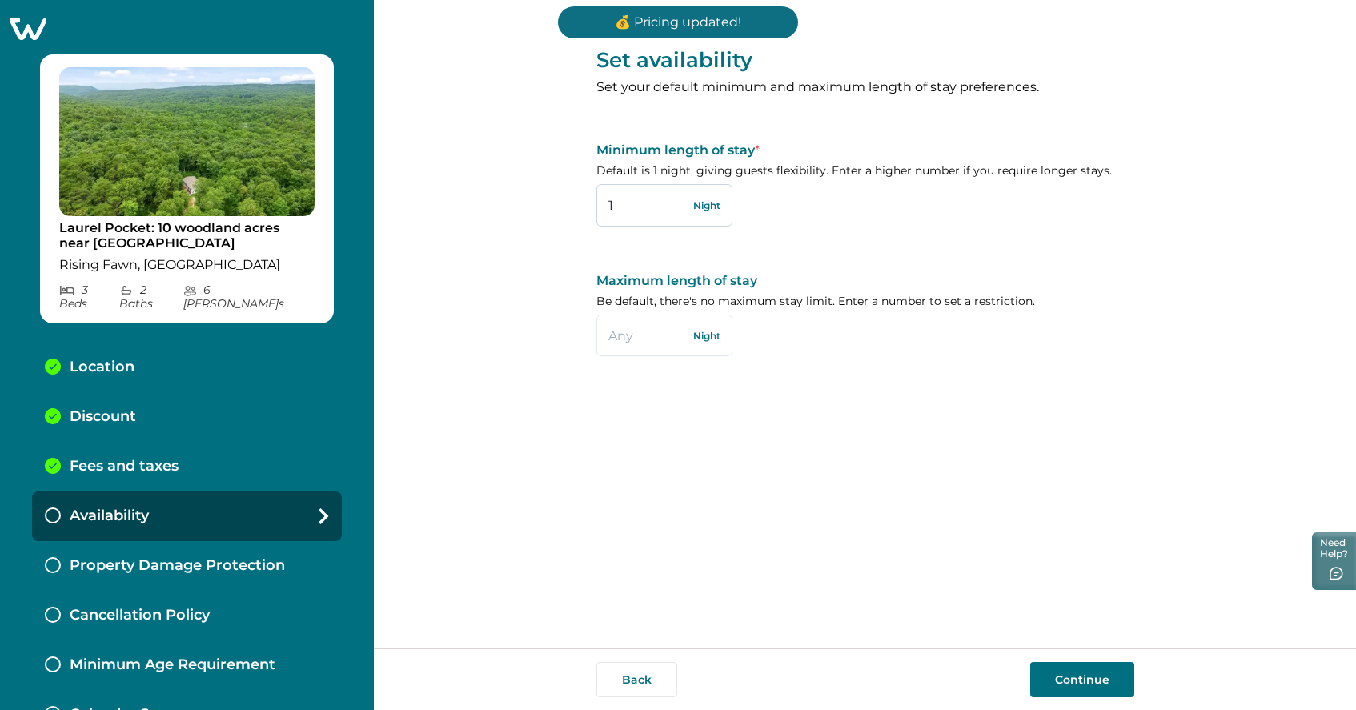
click at [658, 204] on input "1" at bounding box center [665, 205] width 136 height 42
click at [1099, 681] on button "Continue" at bounding box center [1083, 679] width 104 height 35
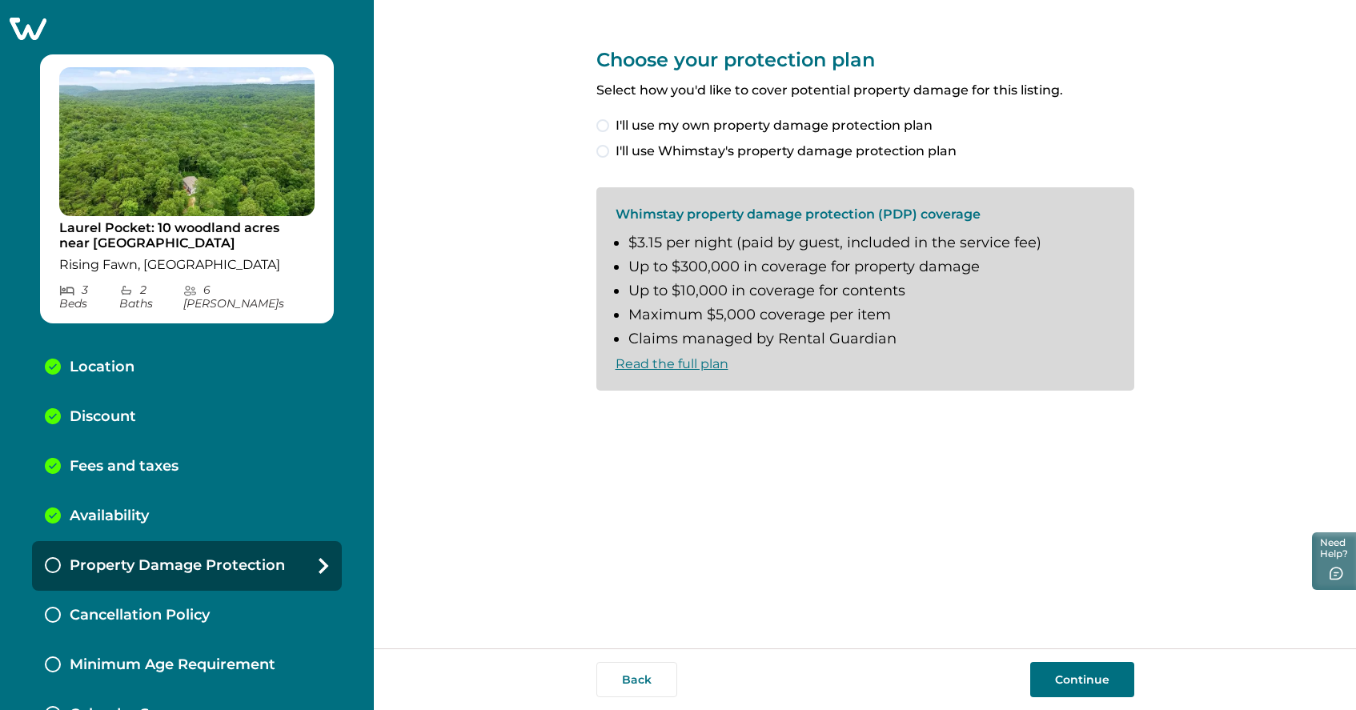
click at [606, 124] on span at bounding box center [603, 125] width 13 height 13
click at [1081, 672] on button "Continue" at bounding box center [1083, 679] width 104 height 35
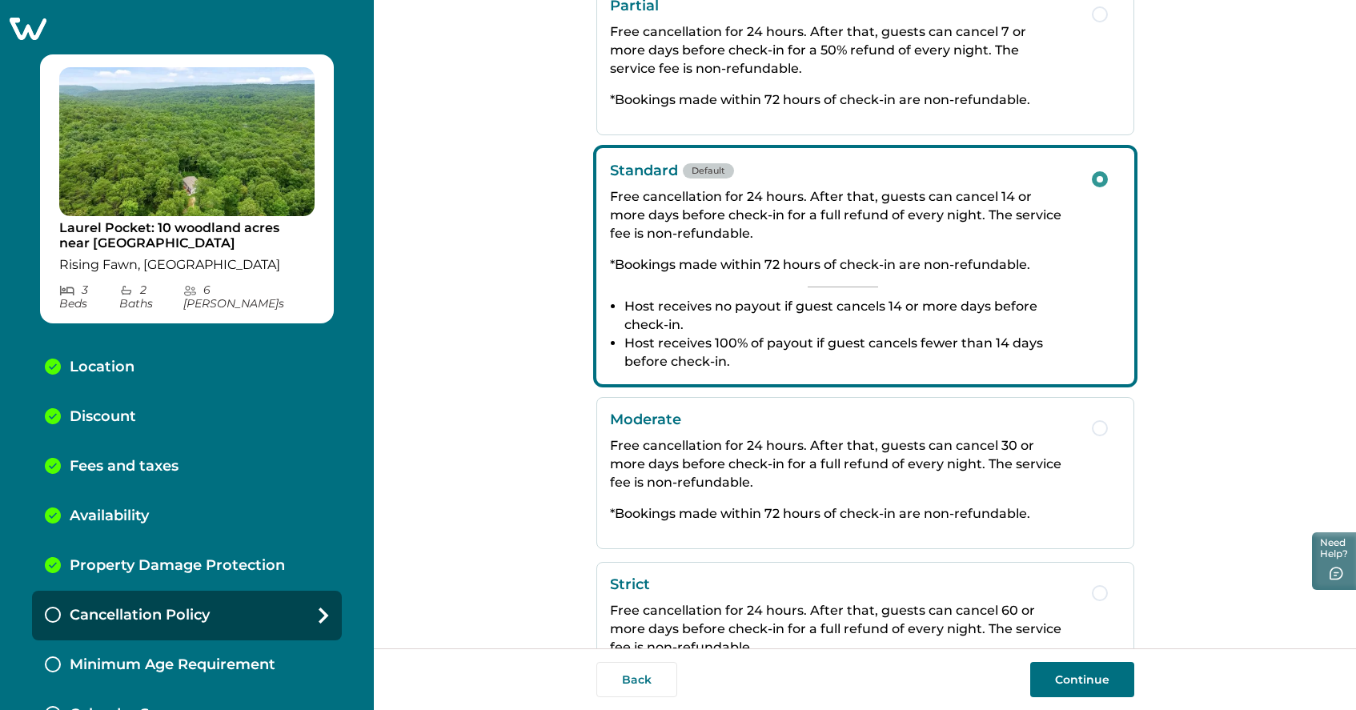
scroll to position [132, 0]
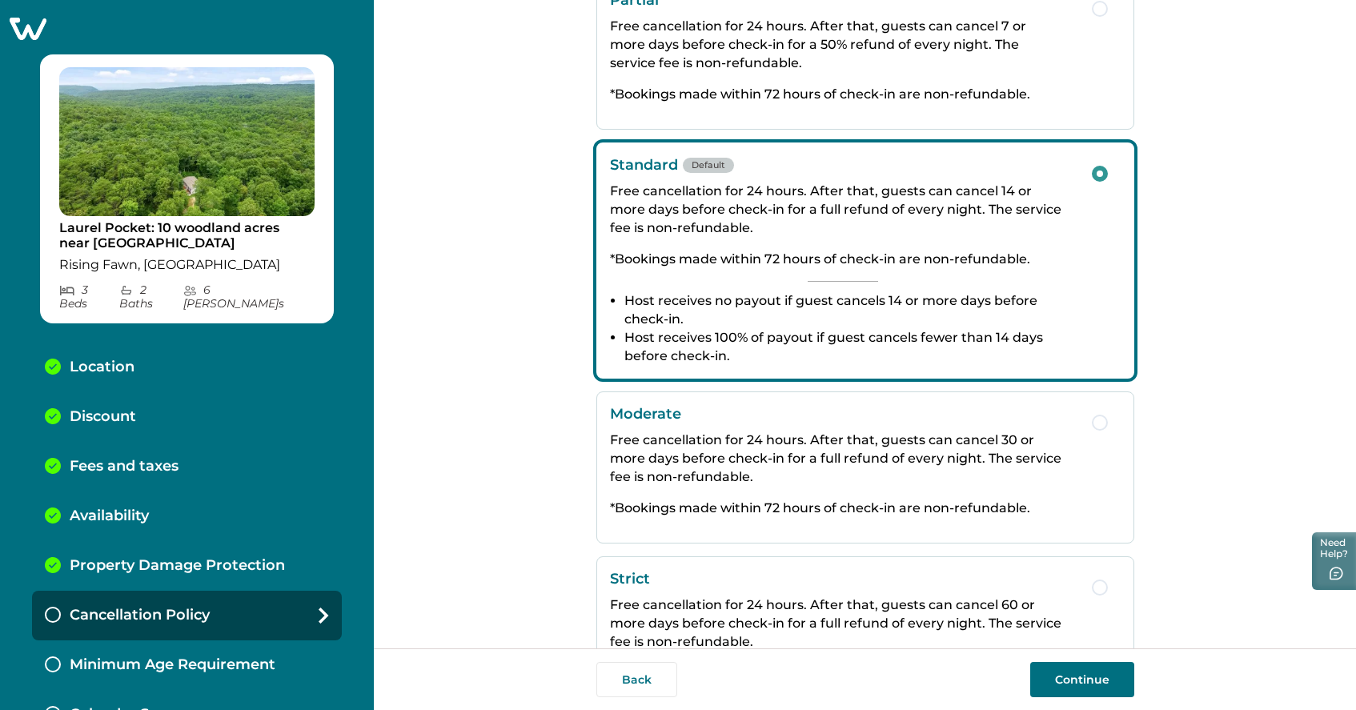
click at [1082, 673] on button "Continue" at bounding box center [1083, 679] width 104 height 35
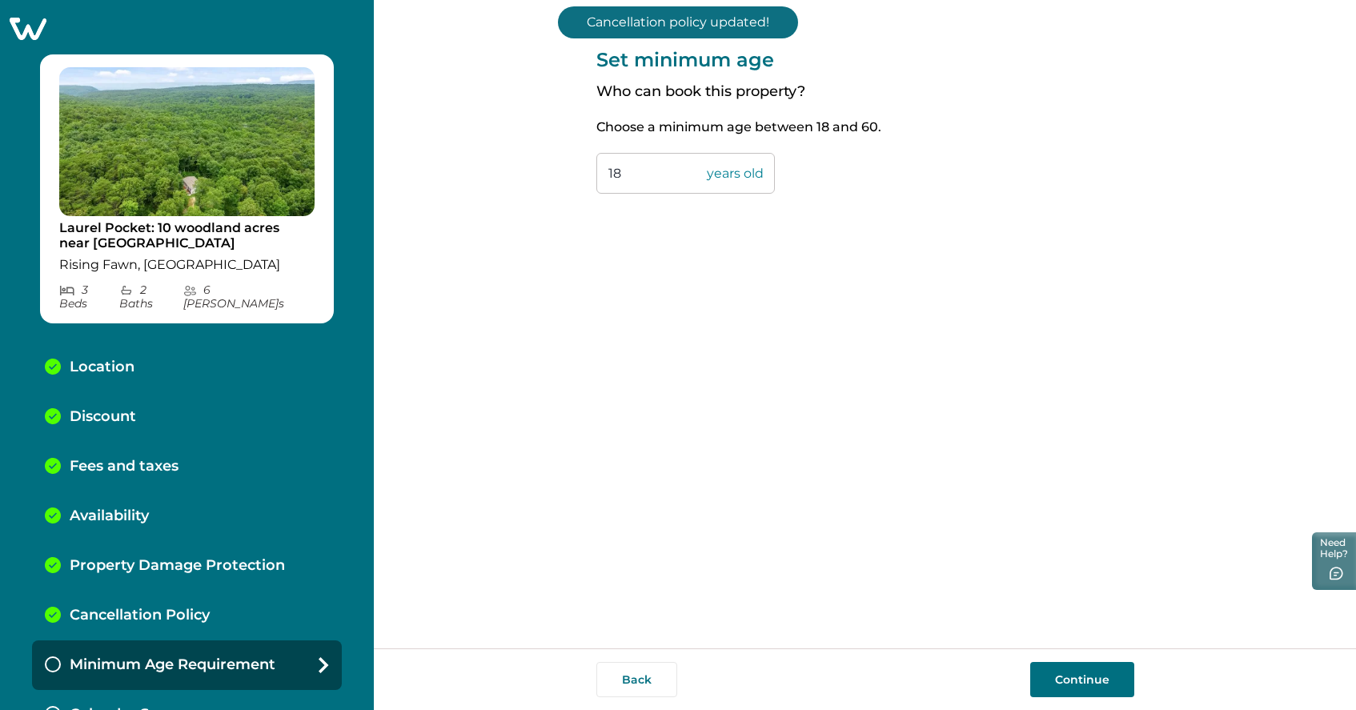
click at [661, 179] on input "18" at bounding box center [686, 173] width 179 height 41
click at [628, 167] on input "23" at bounding box center [686, 173] width 179 height 41
type input "21"
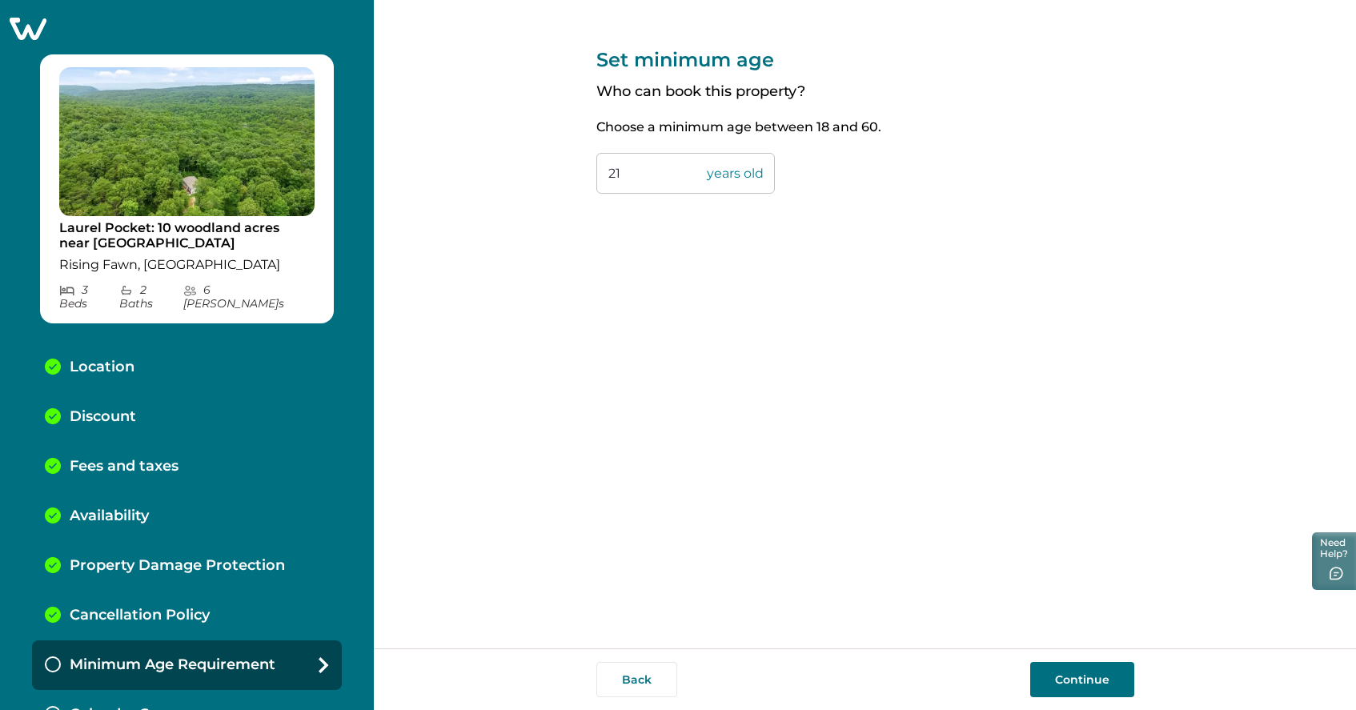
click at [1089, 682] on button "Continue" at bounding box center [1083, 679] width 104 height 35
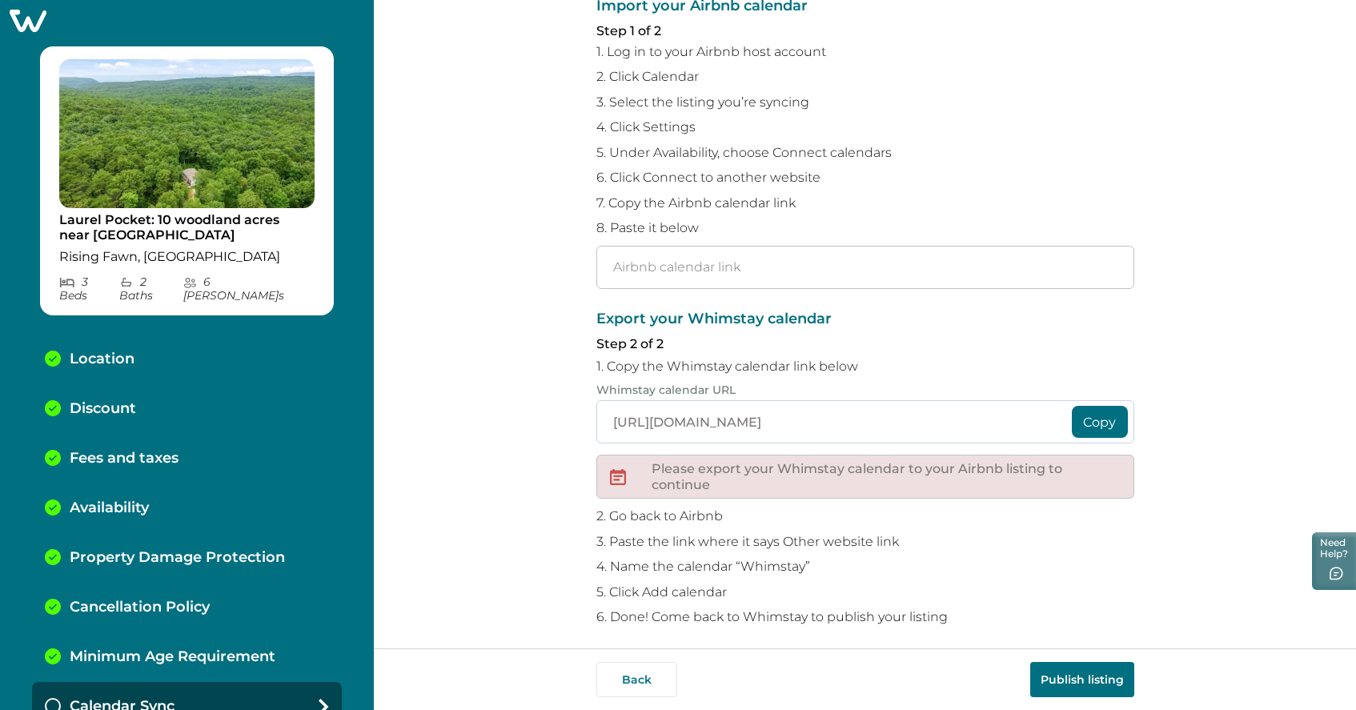
scroll to position [144, 0]
click at [720, 259] on input "text" at bounding box center [866, 268] width 538 height 43
paste input "https://www.airbnb.com/calendar/ical/679881105721255820.ics?s=fc46f6987c8e5aca5…"
type input "https://www.airbnb.com/calendar/ical/679881105721255820.ics?s=fc46f6987c8e5aca5…"
click at [909, 344] on p "Step 2 of 2" at bounding box center [866, 345] width 538 height 16
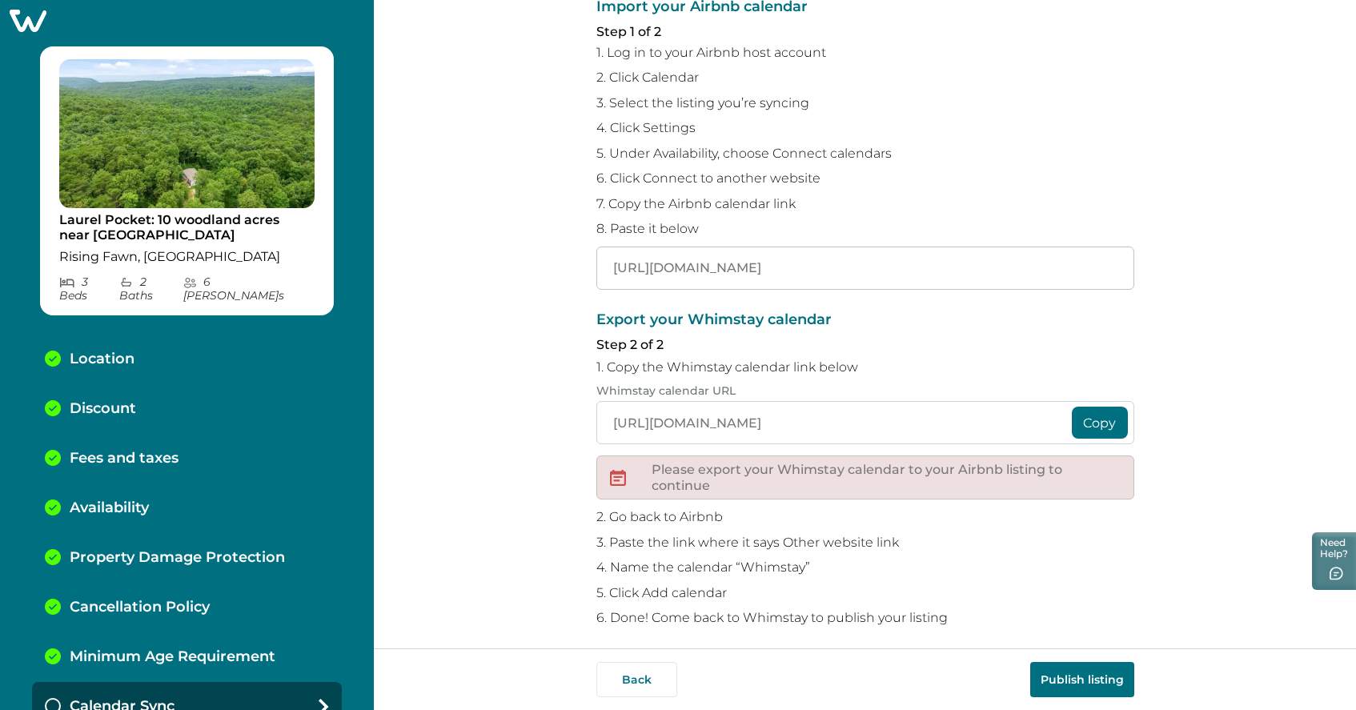
click at [721, 417] on input "https://whimstay-production-assets.s3.amazonaws.com/calendar/e7c6dc3f-59c9-488a…" at bounding box center [866, 422] width 538 height 43
click at [1007, 560] on p "4. Name the calendar “Whimstay”" at bounding box center [866, 568] width 538 height 16
click at [1060, 673] on button "Publish listing" at bounding box center [1083, 679] width 104 height 35
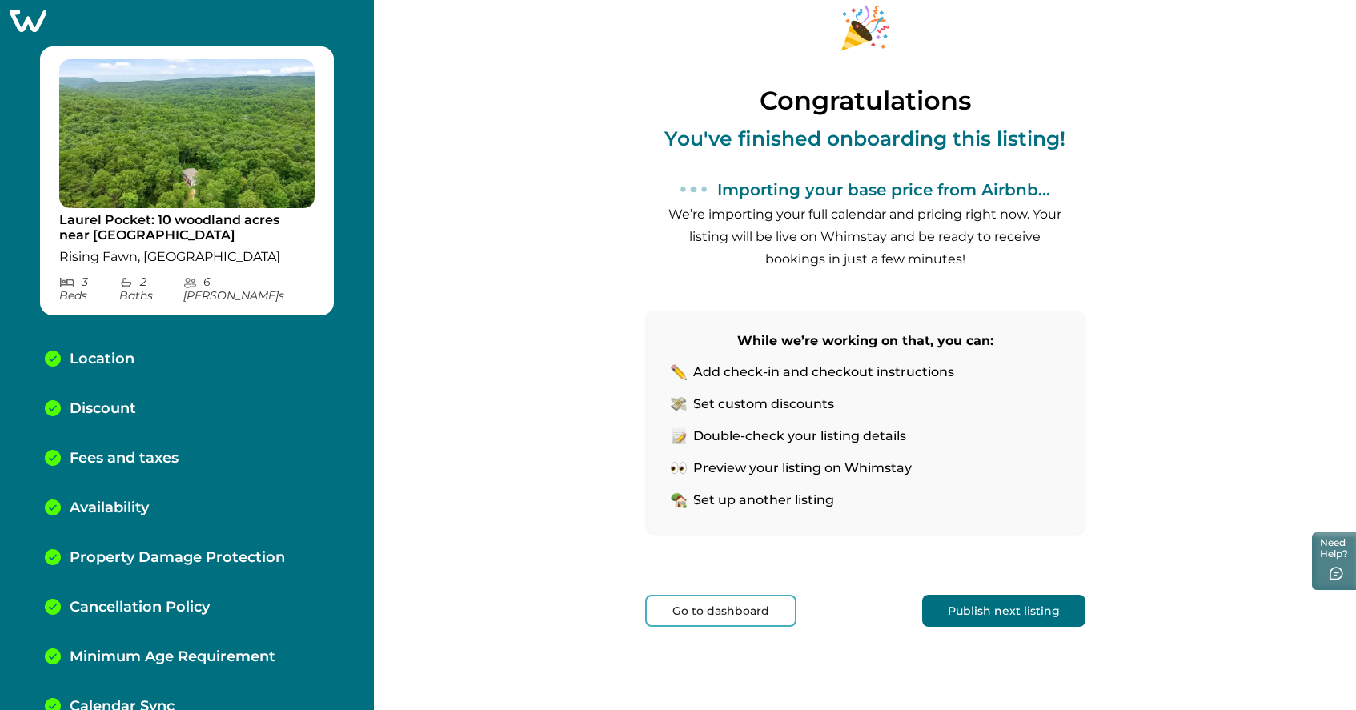
scroll to position [66, 0]
click at [814, 375] on p "Add check-in and checkout instructions" at bounding box center [823, 372] width 261 height 16
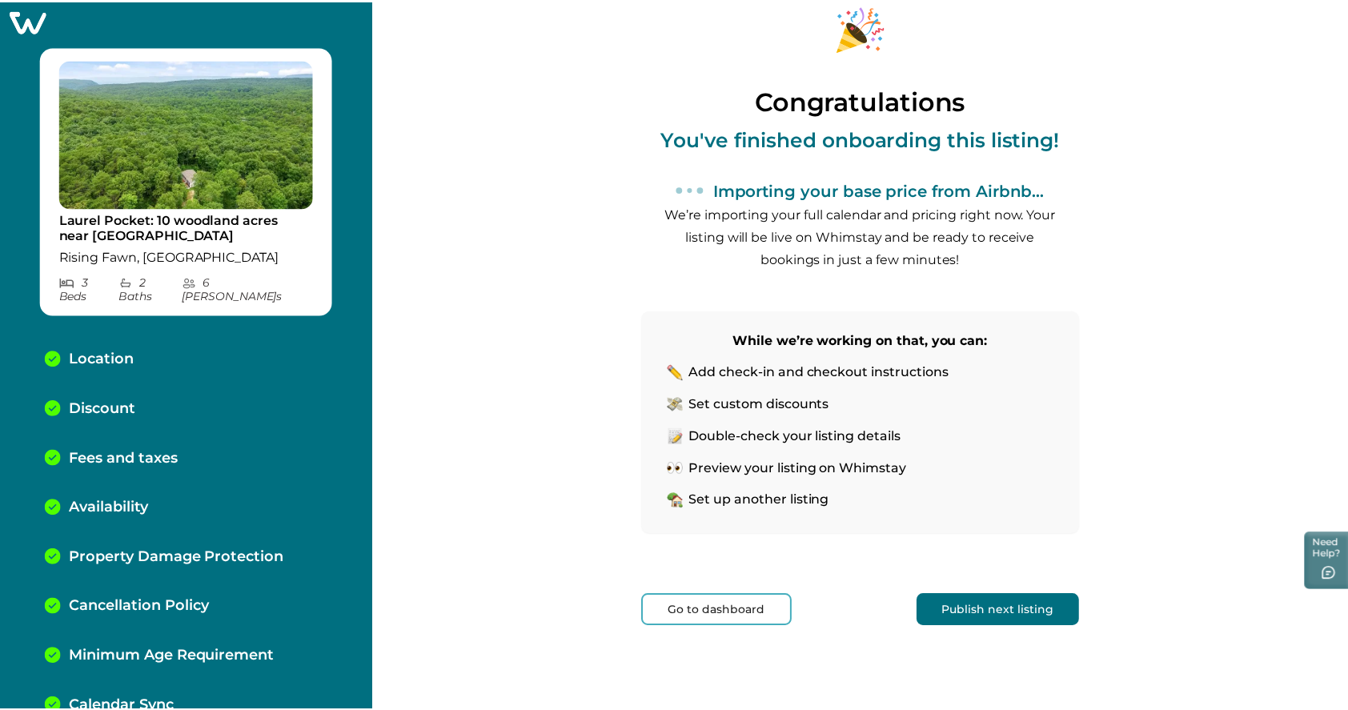
scroll to position [0, 0]
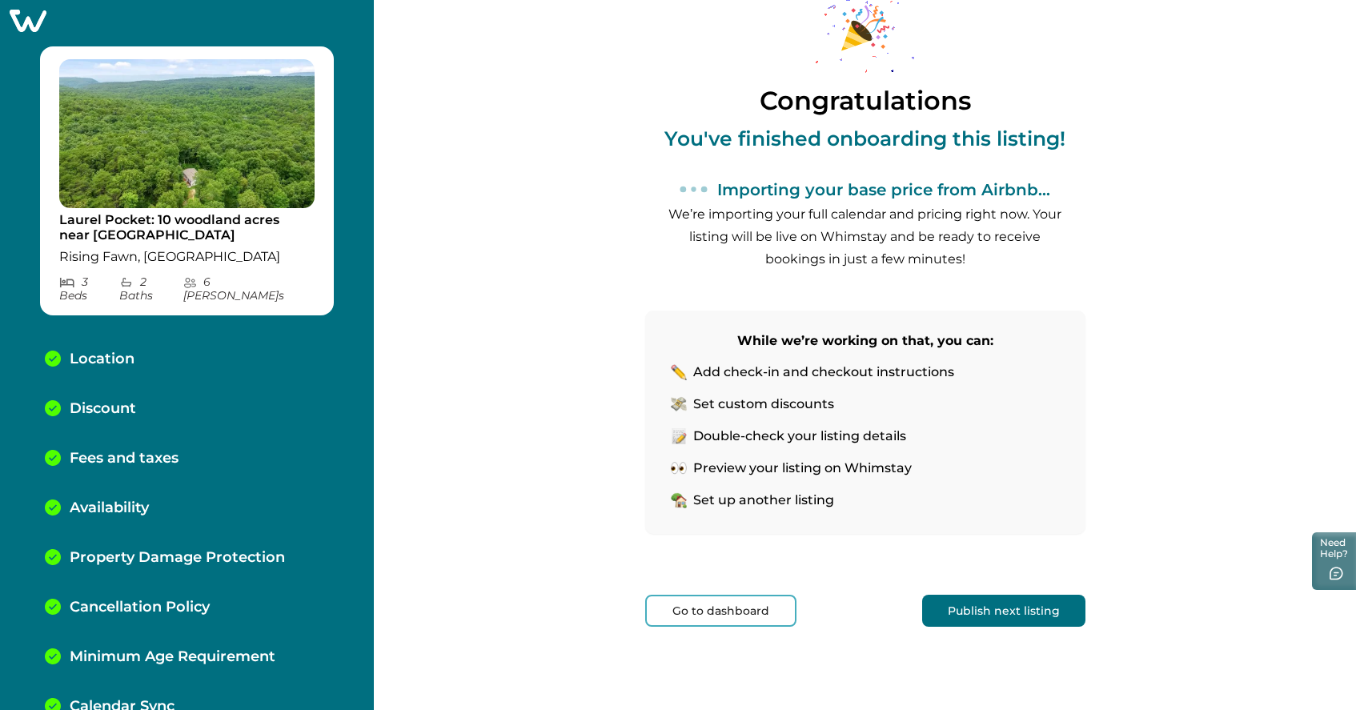
click at [722, 622] on button "Go to dashboard" at bounding box center [720, 611] width 151 height 32
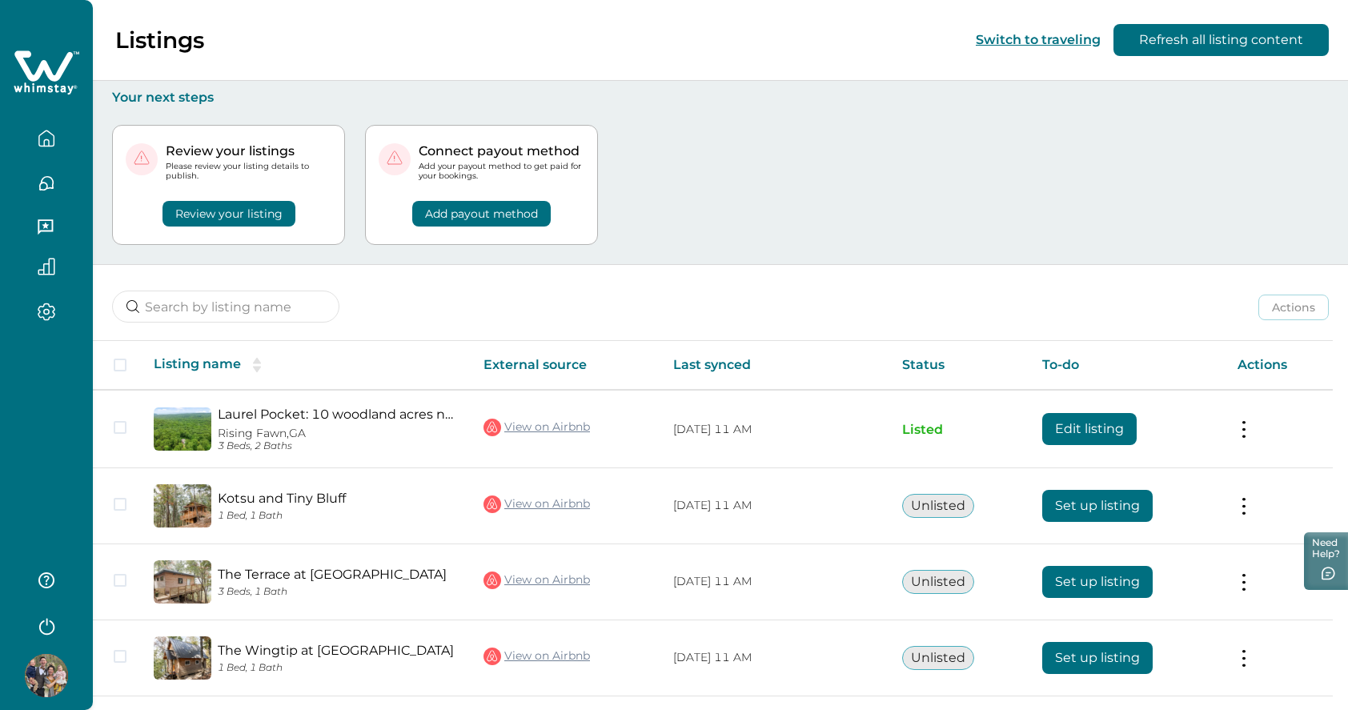
scroll to position [30, 0]
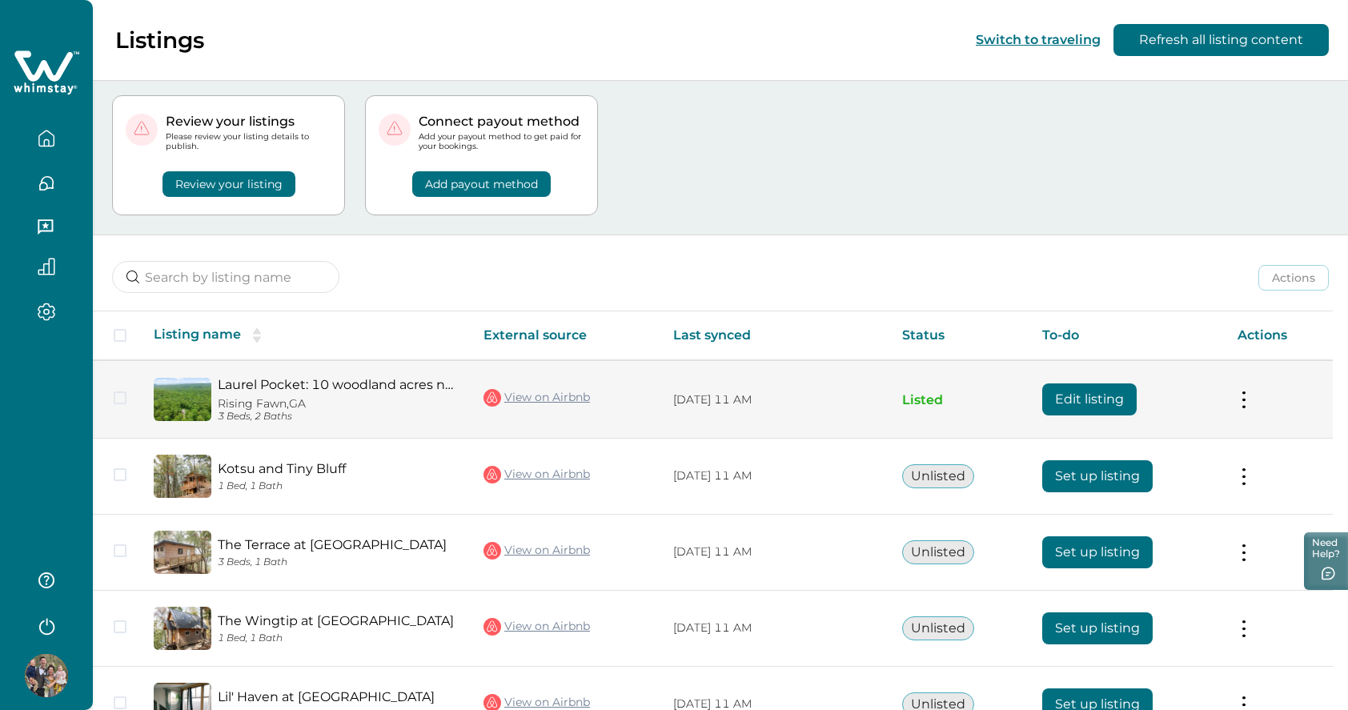
click at [1113, 396] on button "Edit listing" at bounding box center [1090, 400] width 94 height 32
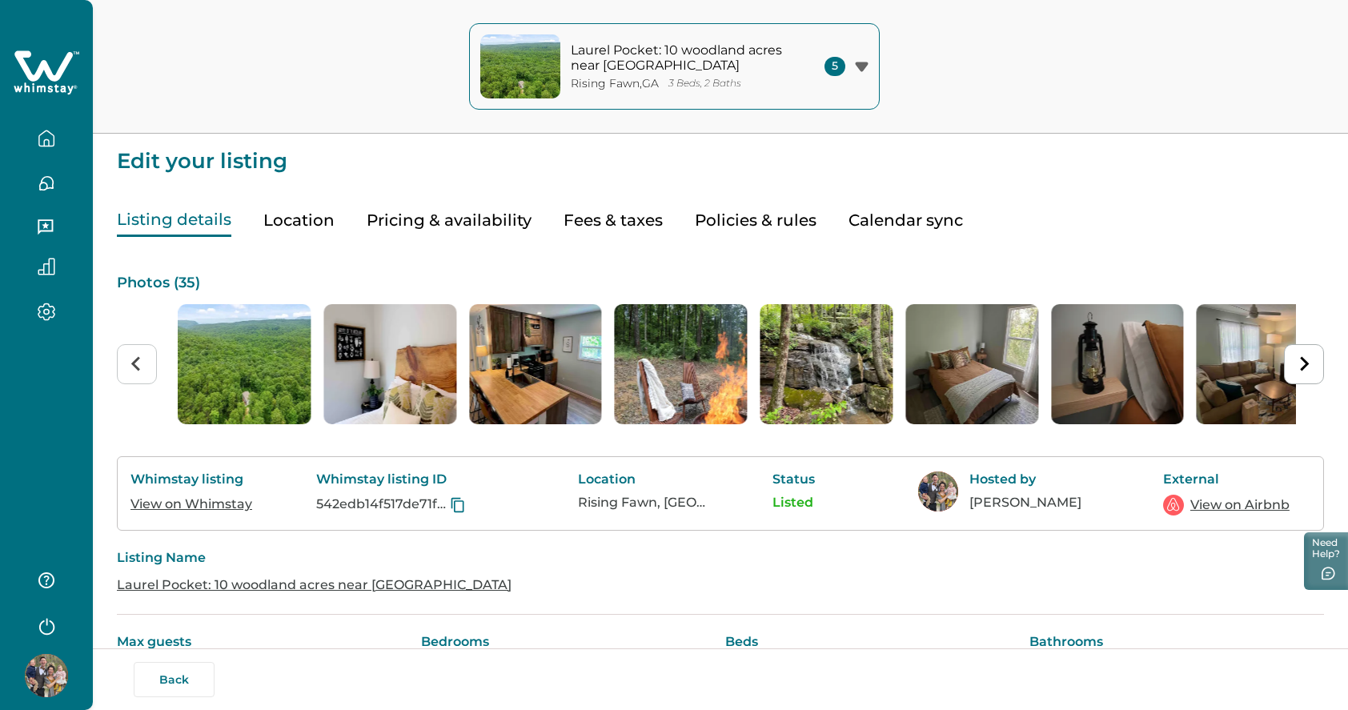
drag, startPoint x: 352, startPoint y: 338, endPoint x: 479, endPoint y: 350, distance: 127.9
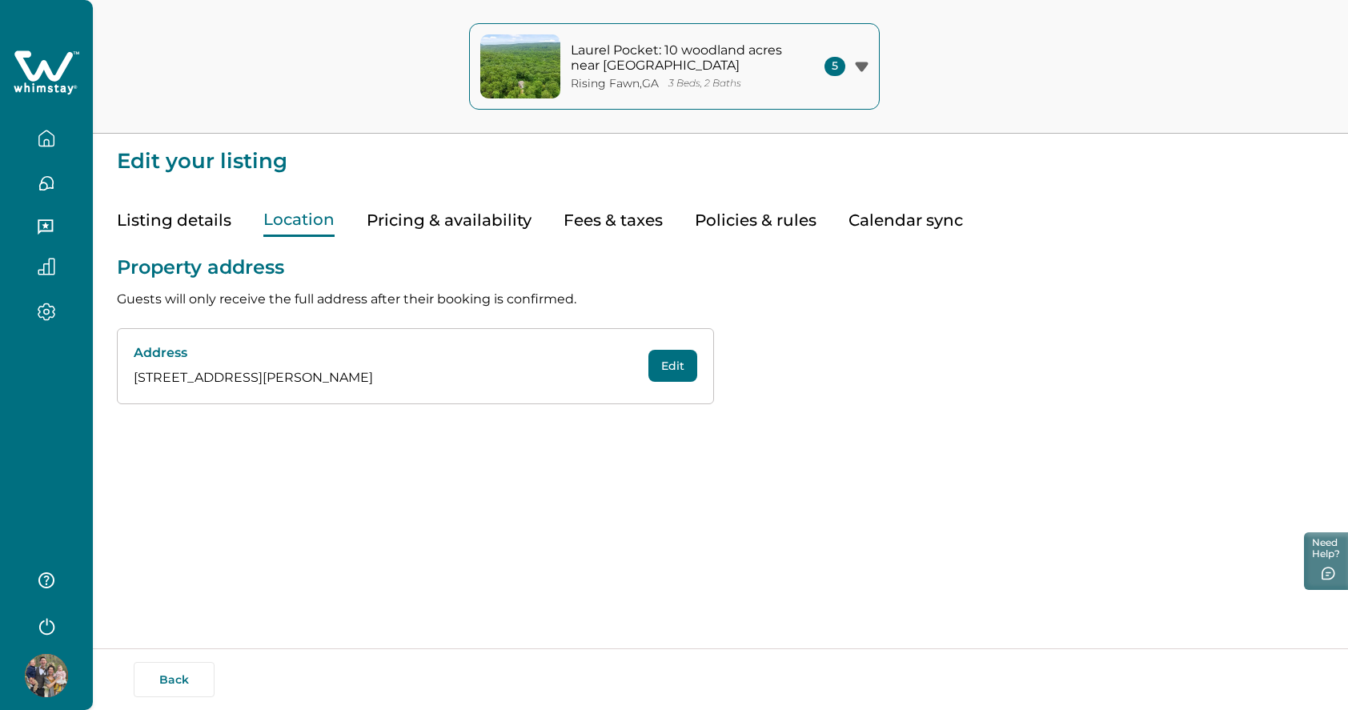
click at [301, 220] on button "Location" at bounding box center [298, 220] width 71 height 33
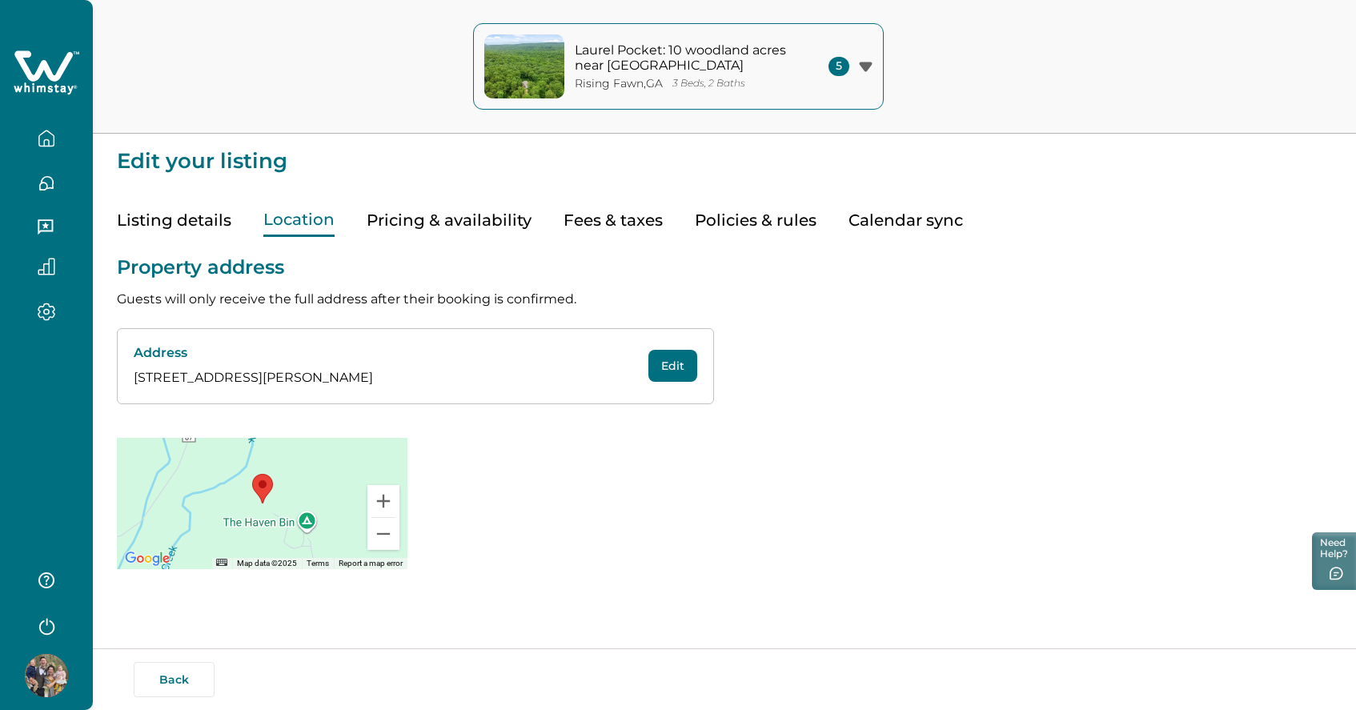
click at [401, 227] on button "Pricing & availability" at bounding box center [449, 220] width 165 height 33
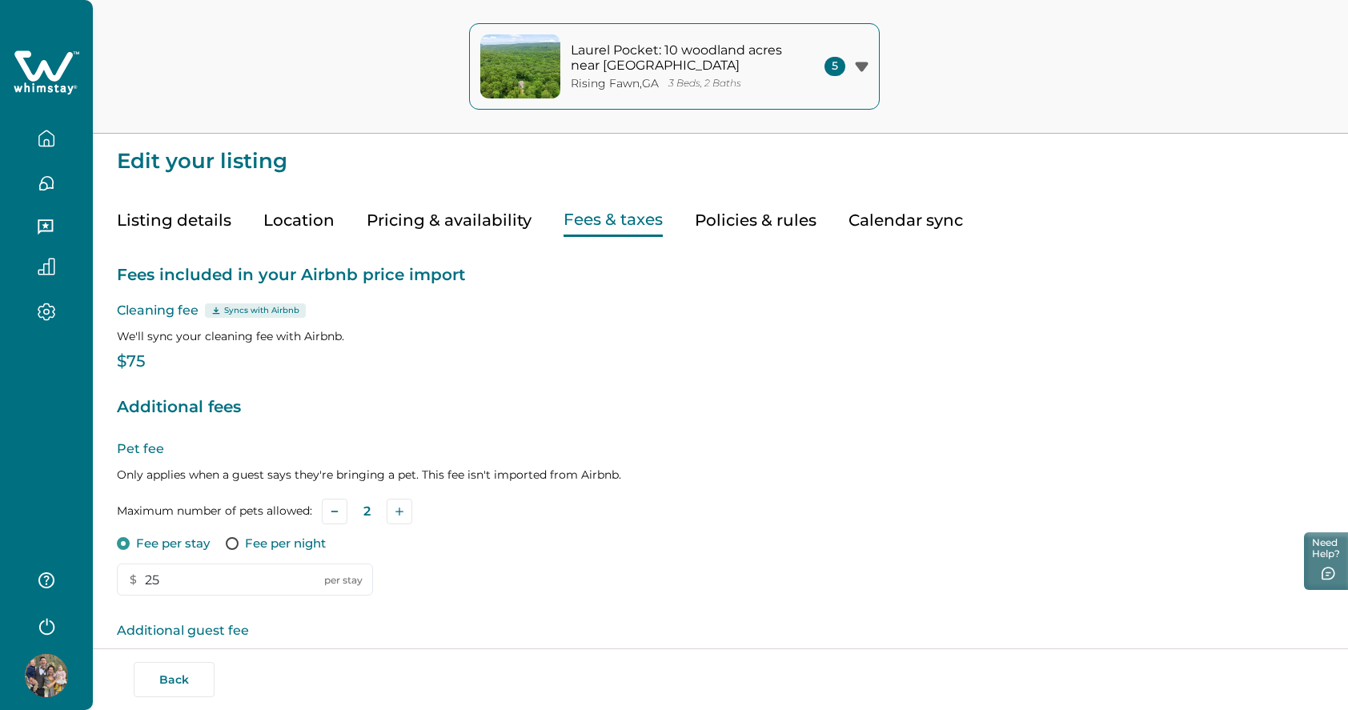
type input "25"
type input "0"
type input "9"
click at [590, 222] on button "Fees & taxes" at bounding box center [613, 220] width 99 height 33
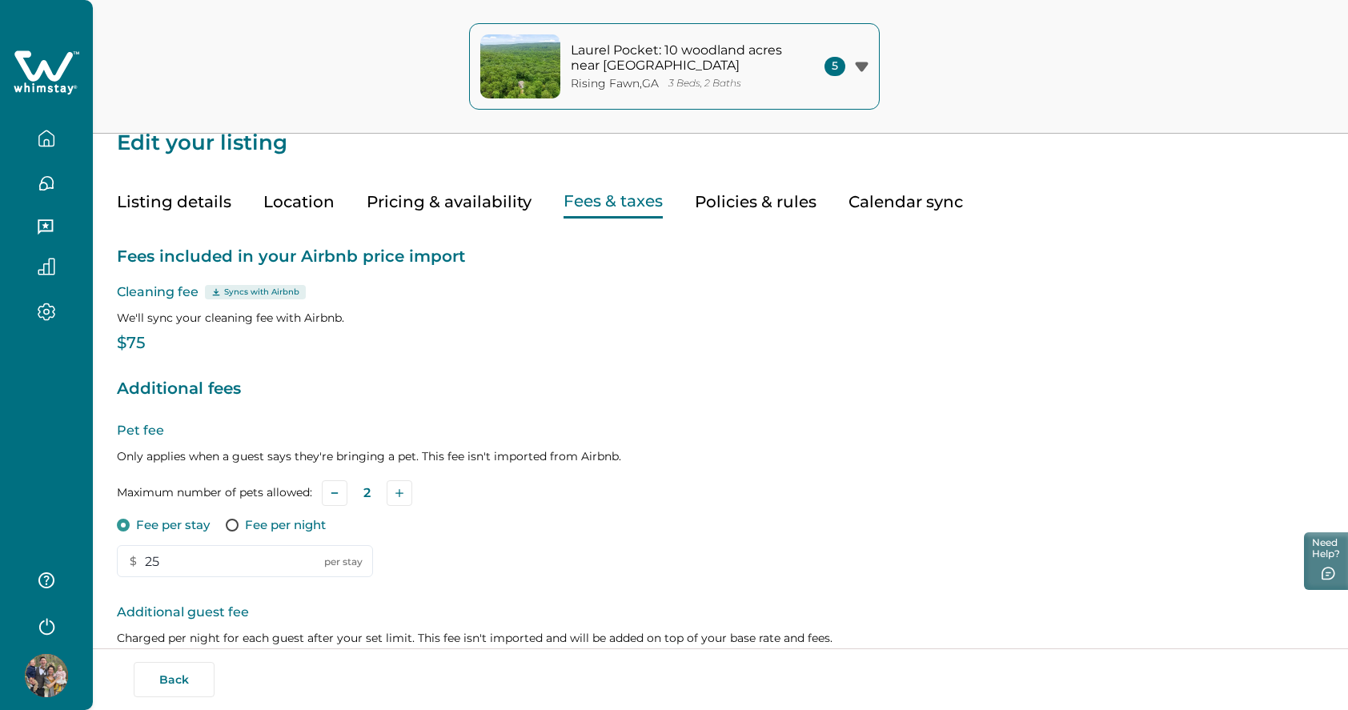
scroll to position [23, 0]
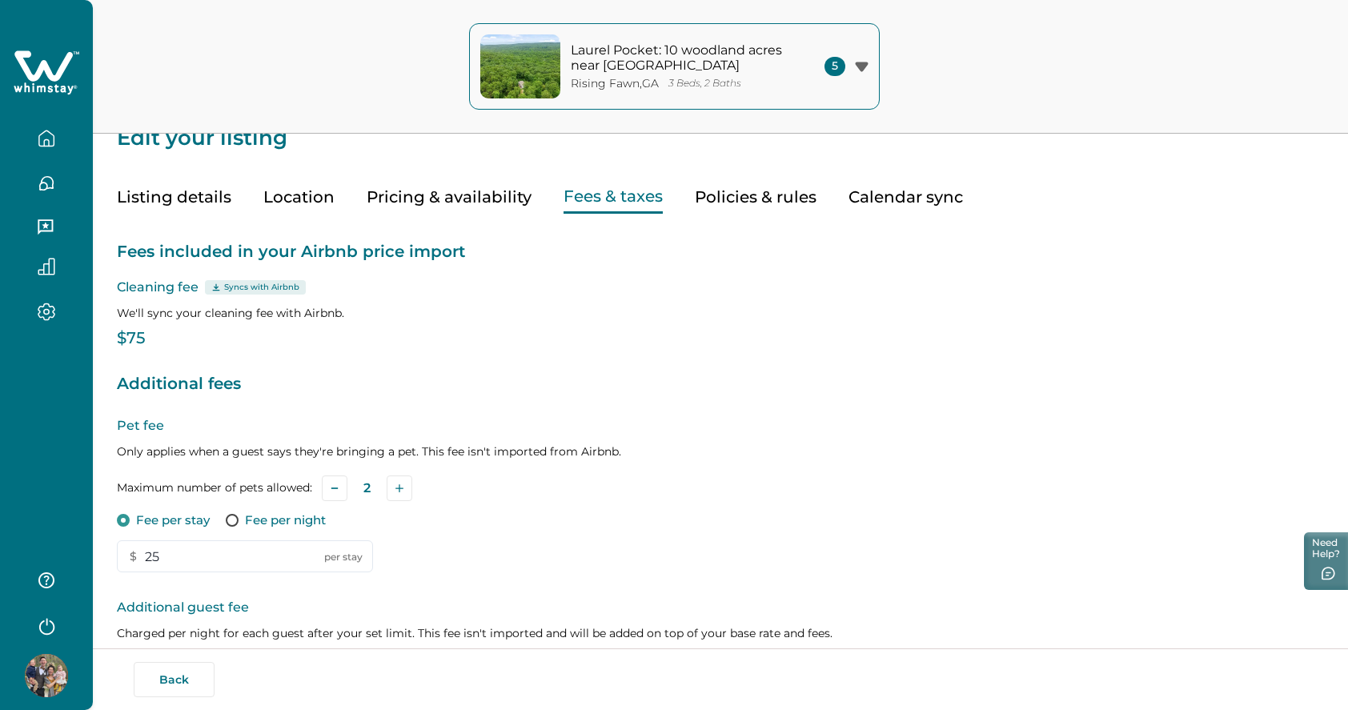
click at [145, 333] on p "$75" at bounding box center [720, 339] width 1207 height 16
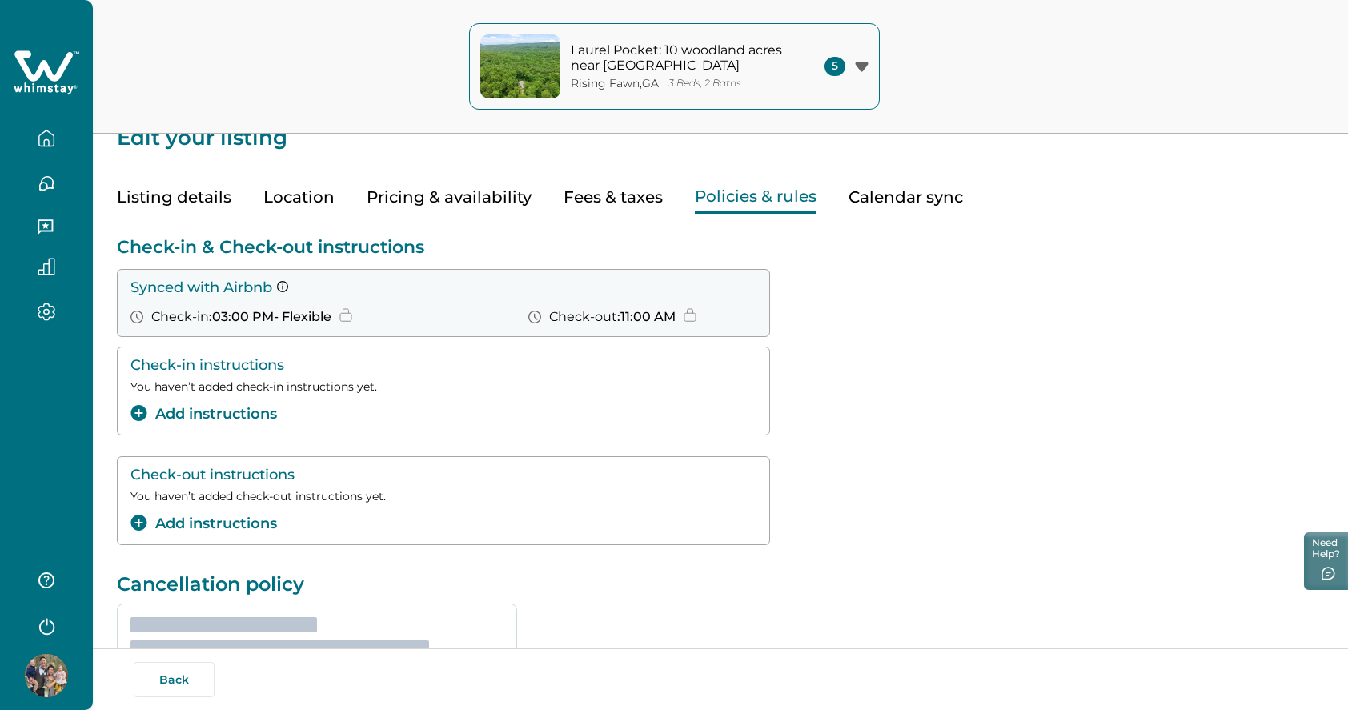
click at [779, 199] on button "Policies & rules" at bounding box center [756, 197] width 122 height 33
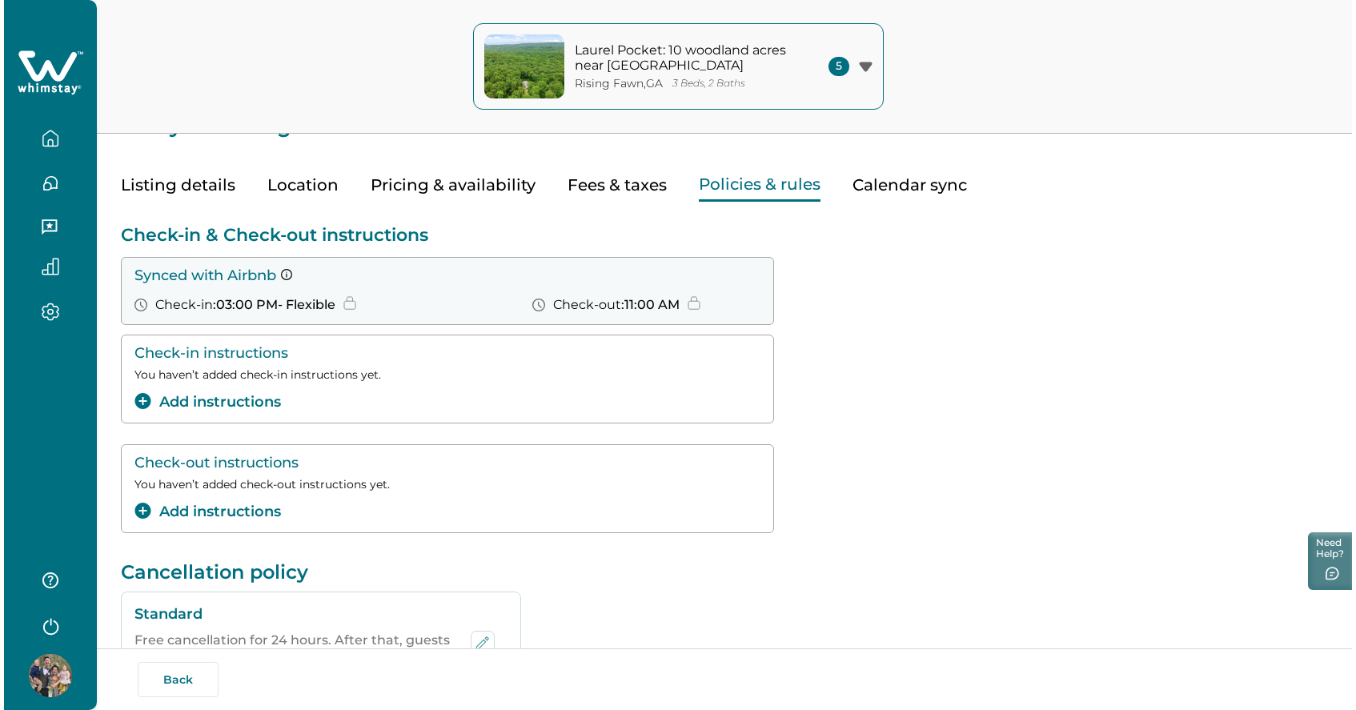
scroll to position [47, 0]
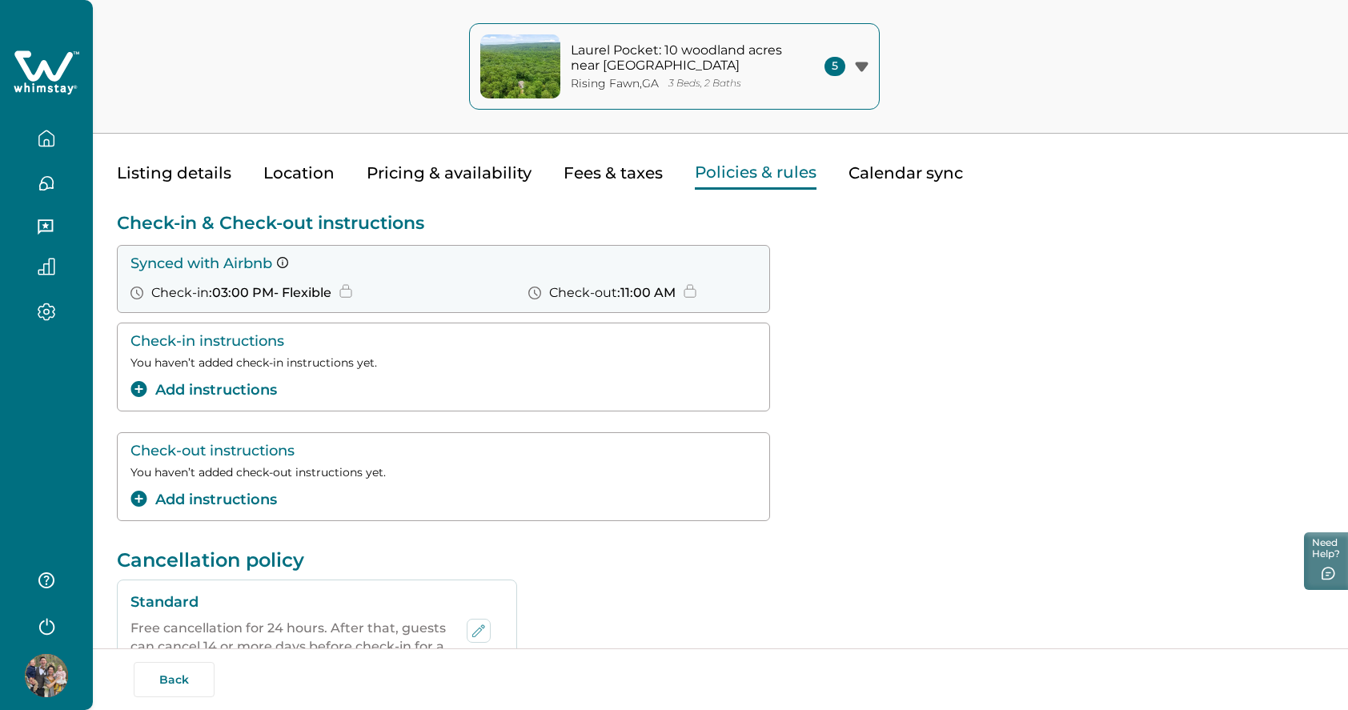
click at [211, 384] on button "Add instructions" at bounding box center [204, 391] width 147 height 22
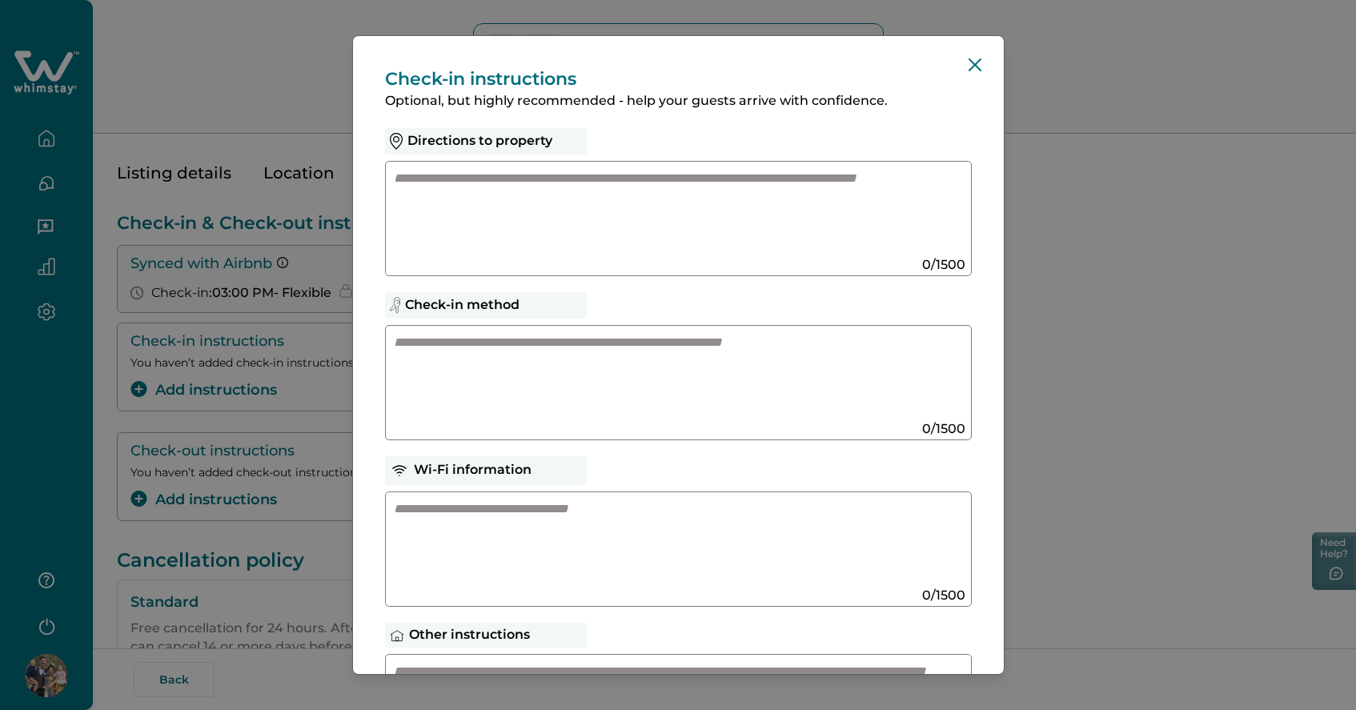
scroll to position [0, 0]
click at [524, 230] on textarea at bounding box center [663, 213] width 538 height 86
paste textarea "**********"
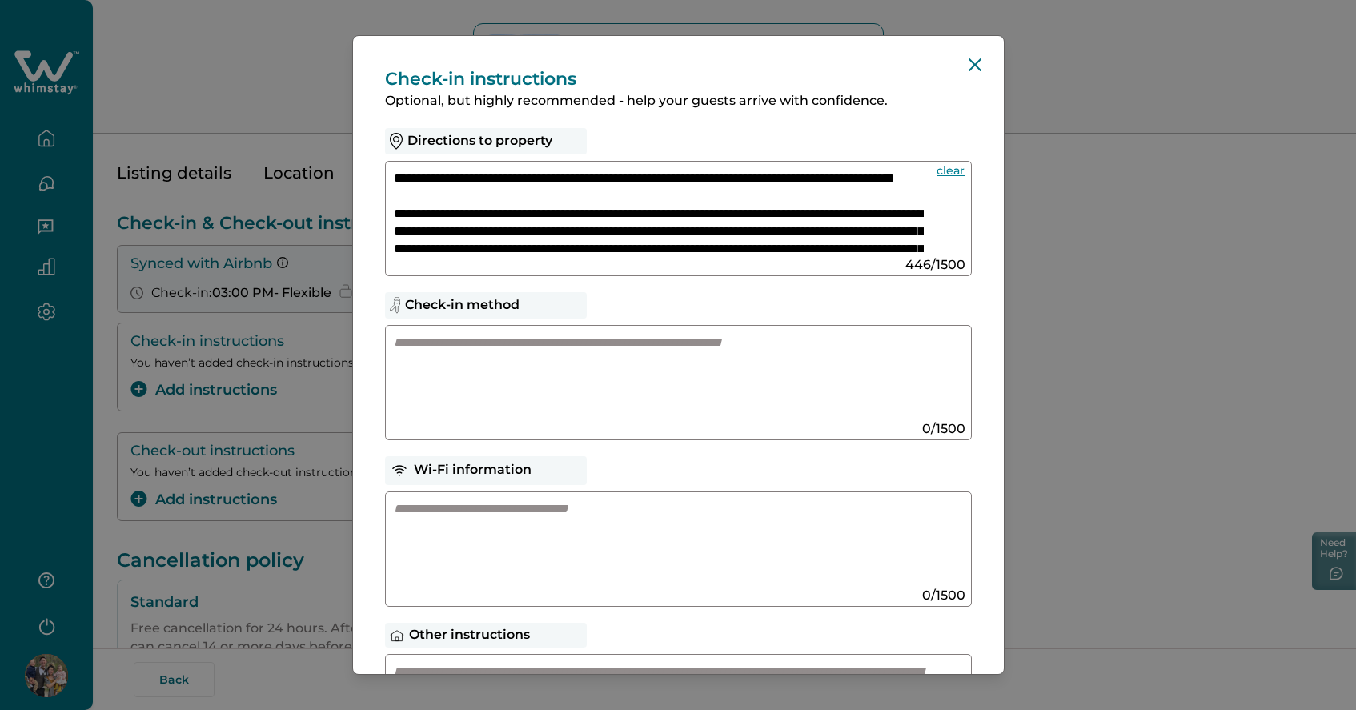
drag, startPoint x: 537, startPoint y: 199, endPoint x: 344, endPoint y: 152, distance: 198.7
click at [344, 152] on div "**********" at bounding box center [678, 355] width 1356 height 710
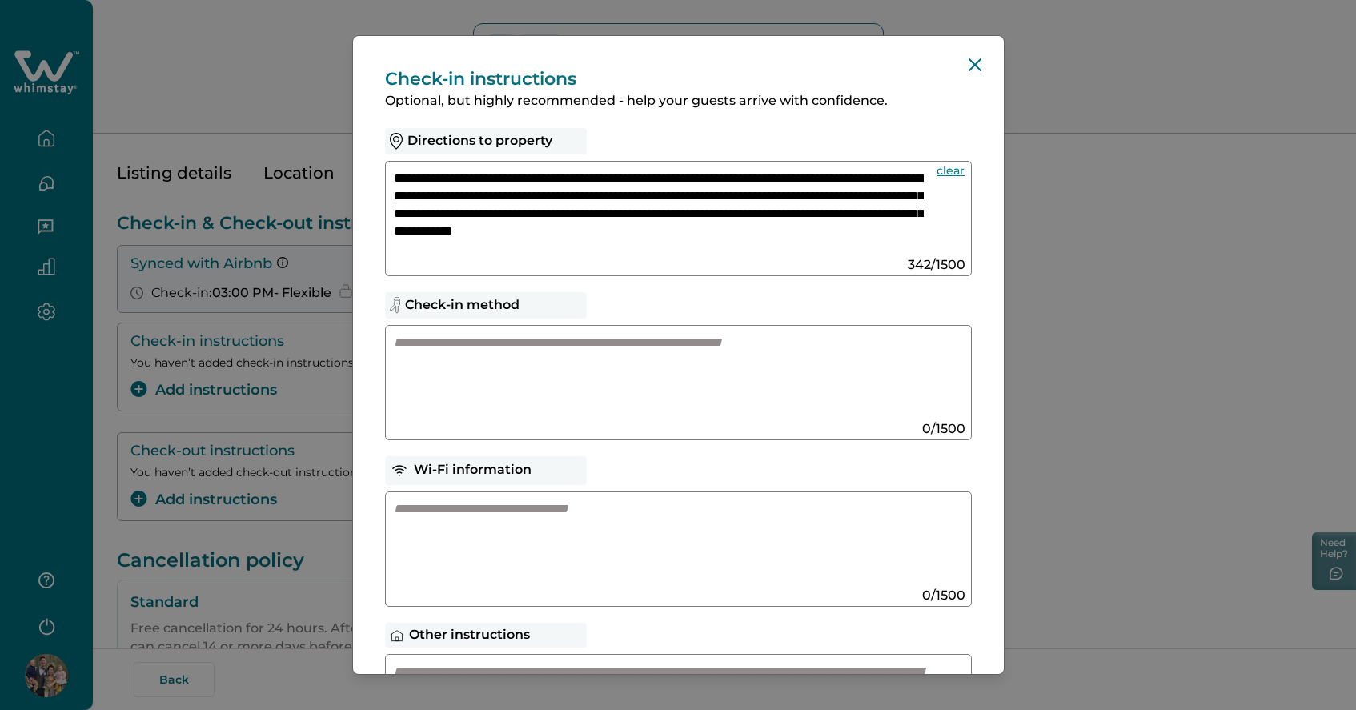
scroll to position [37, 0]
paste textarea "**********"
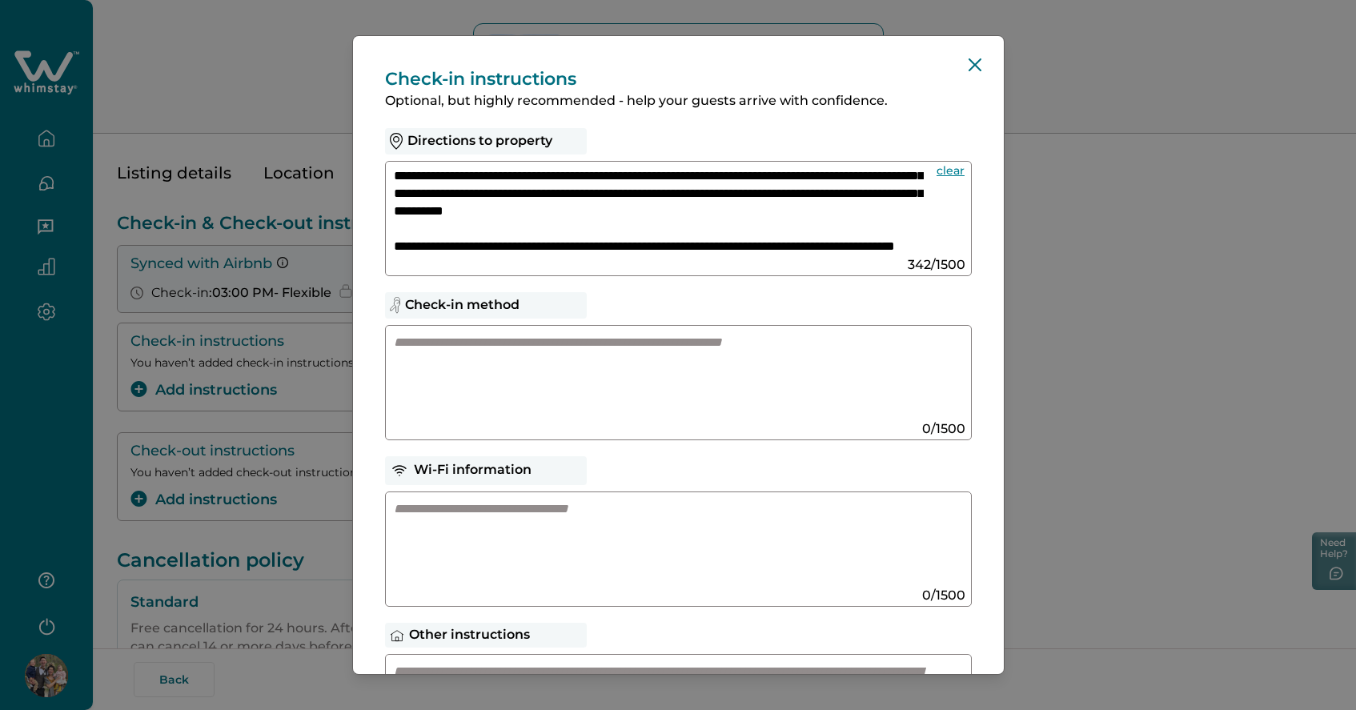
scroll to position [54, 0]
drag, startPoint x: 460, startPoint y: 229, endPoint x: 306, endPoint y: 227, distance: 153.8
click at [306, 227] on div "**********" at bounding box center [678, 355] width 1356 height 710
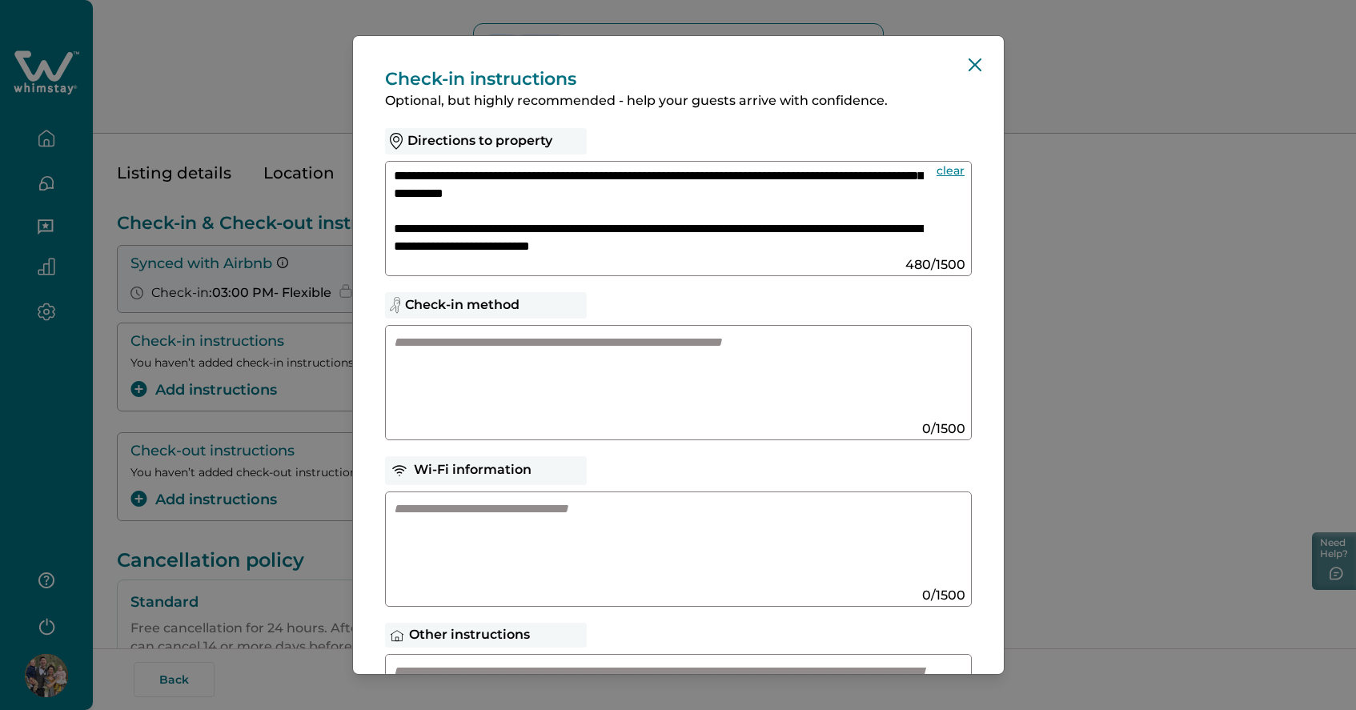
click at [591, 224] on textarea "**********" at bounding box center [659, 213] width 530 height 86
click at [848, 233] on textarea "**********" at bounding box center [659, 213] width 530 height 86
type textarea "**********"
click at [818, 258] on div "**********" at bounding box center [678, 218] width 587 height 115
click at [775, 250] on textarea "**********" at bounding box center [659, 213] width 530 height 86
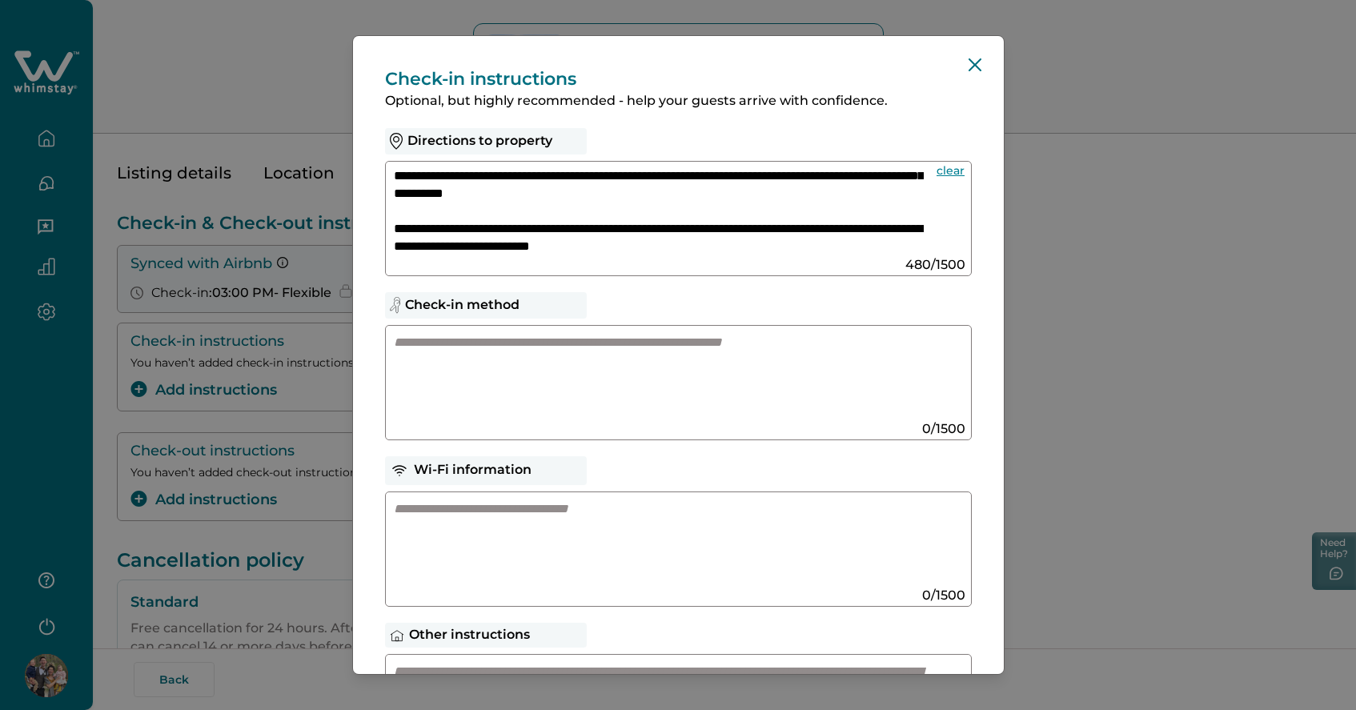
drag, startPoint x: 775, startPoint y: 251, endPoint x: 327, endPoint y: 235, distance: 448.7
click at [327, 235] on div "**********" at bounding box center [678, 355] width 1356 height 710
click at [1117, 319] on div "**********" at bounding box center [678, 355] width 1356 height 710
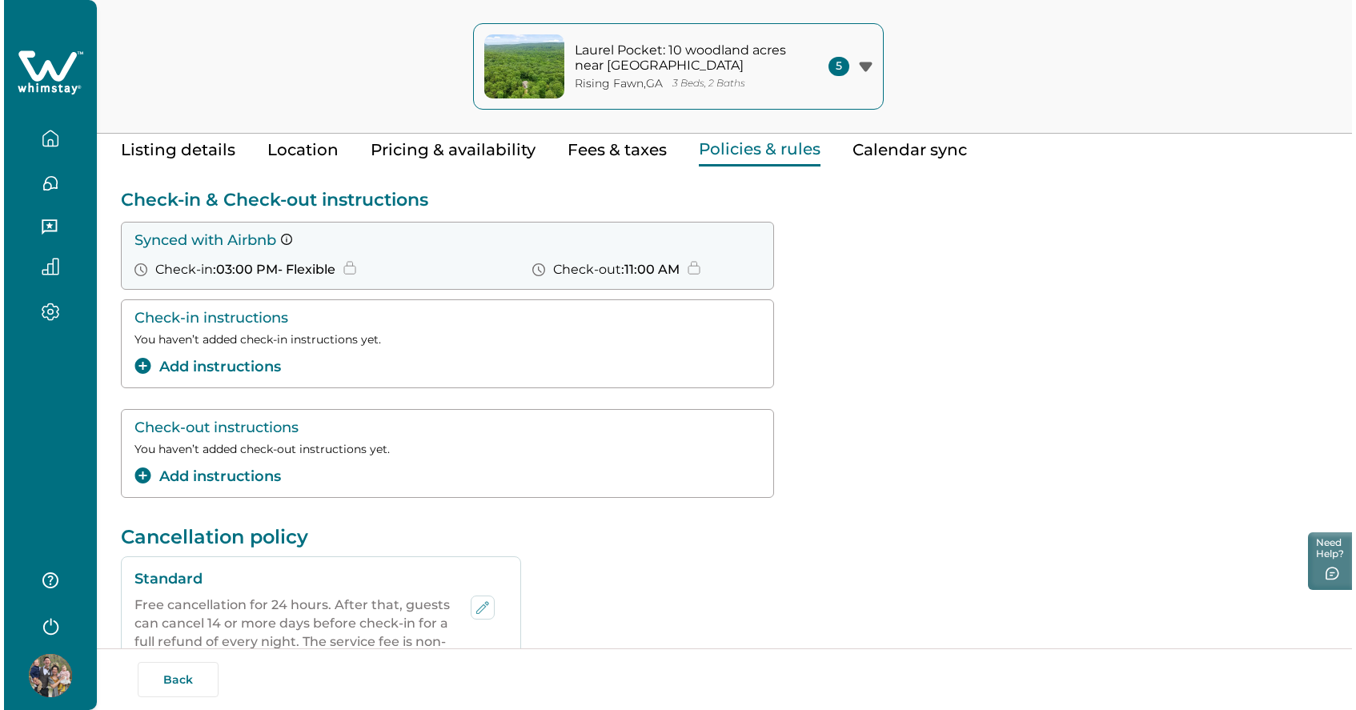
scroll to position [72, 0]
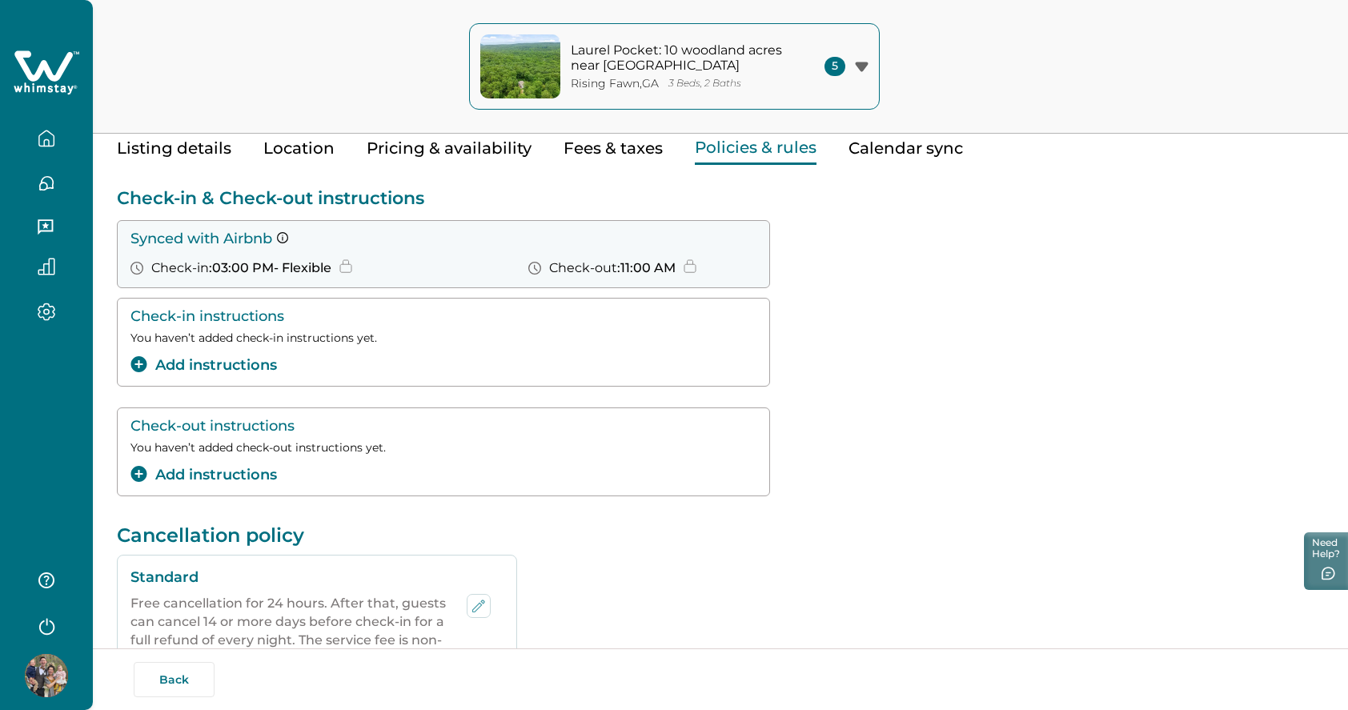
click at [179, 368] on button "Add instructions" at bounding box center [204, 366] width 147 height 22
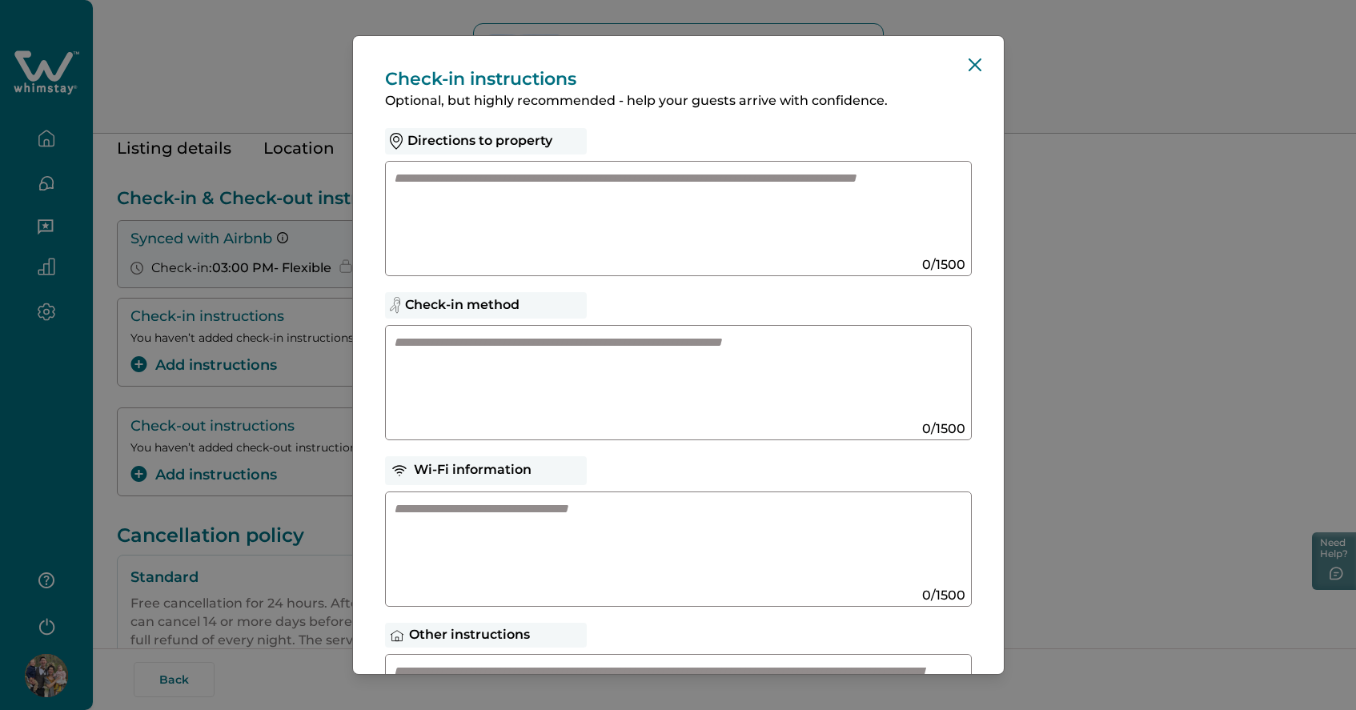
click at [649, 217] on textarea at bounding box center [663, 213] width 538 height 86
click at [523, 379] on textarea at bounding box center [663, 377] width 538 height 86
paste textarea "**********"
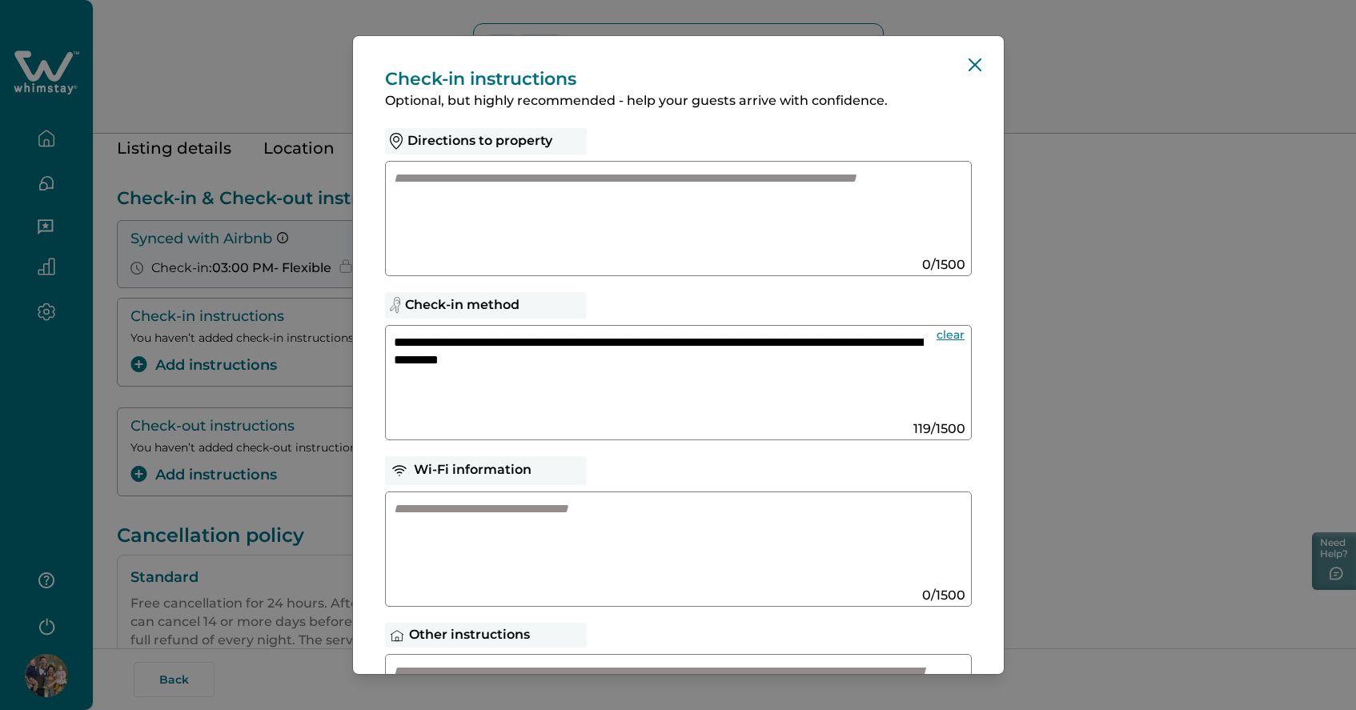
click at [746, 384] on textarea "**********" at bounding box center [659, 377] width 530 height 86
type textarea "**********"
click at [635, 219] on textarea at bounding box center [663, 213] width 538 height 86
paste textarea "**********"
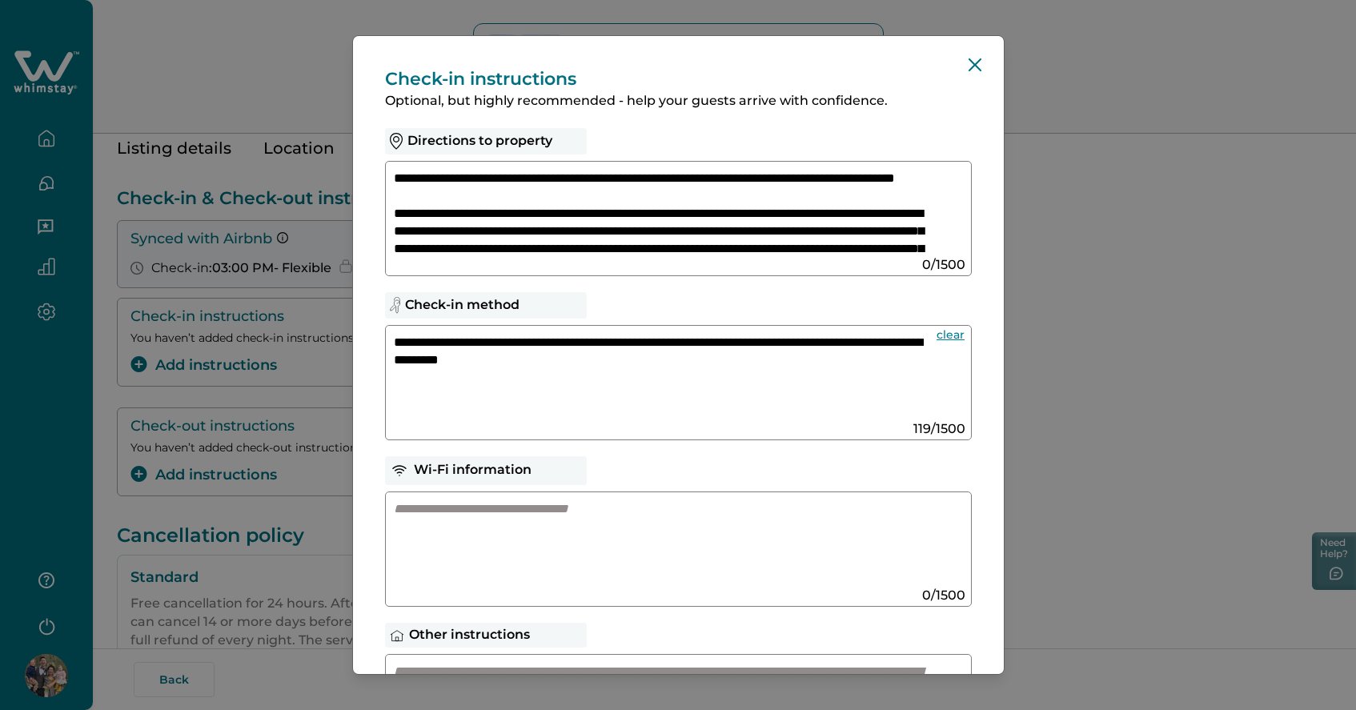
scroll to position [55, 0]
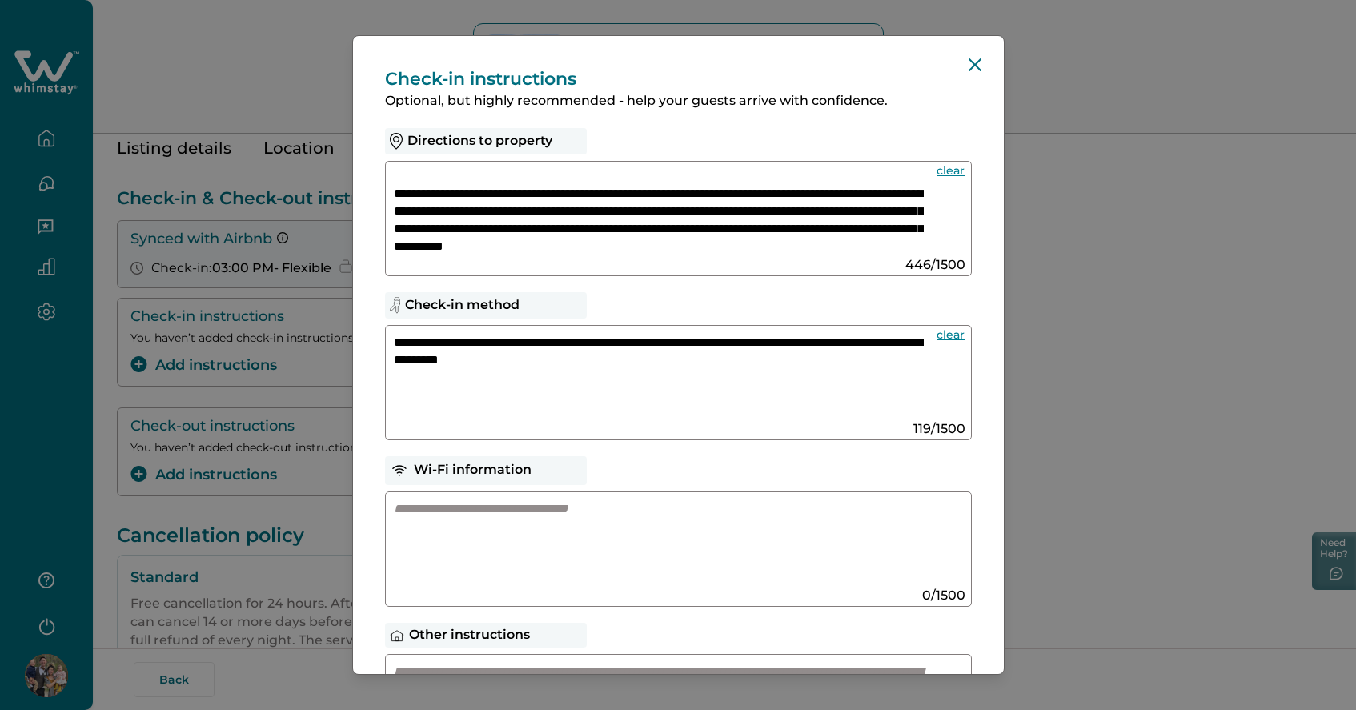
click at [751, 181] on textarea "**********" at bounding box center [659, 213] width 530 height 86
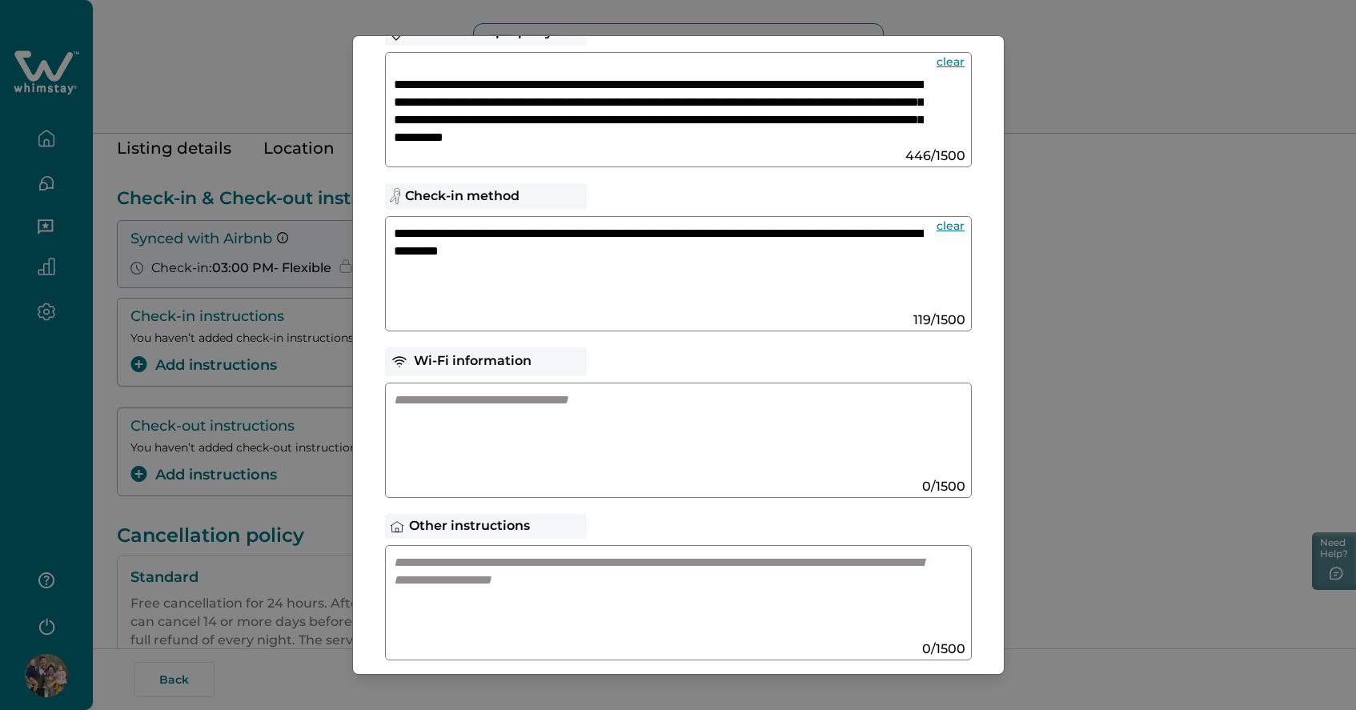
scroll to position [76, 0]
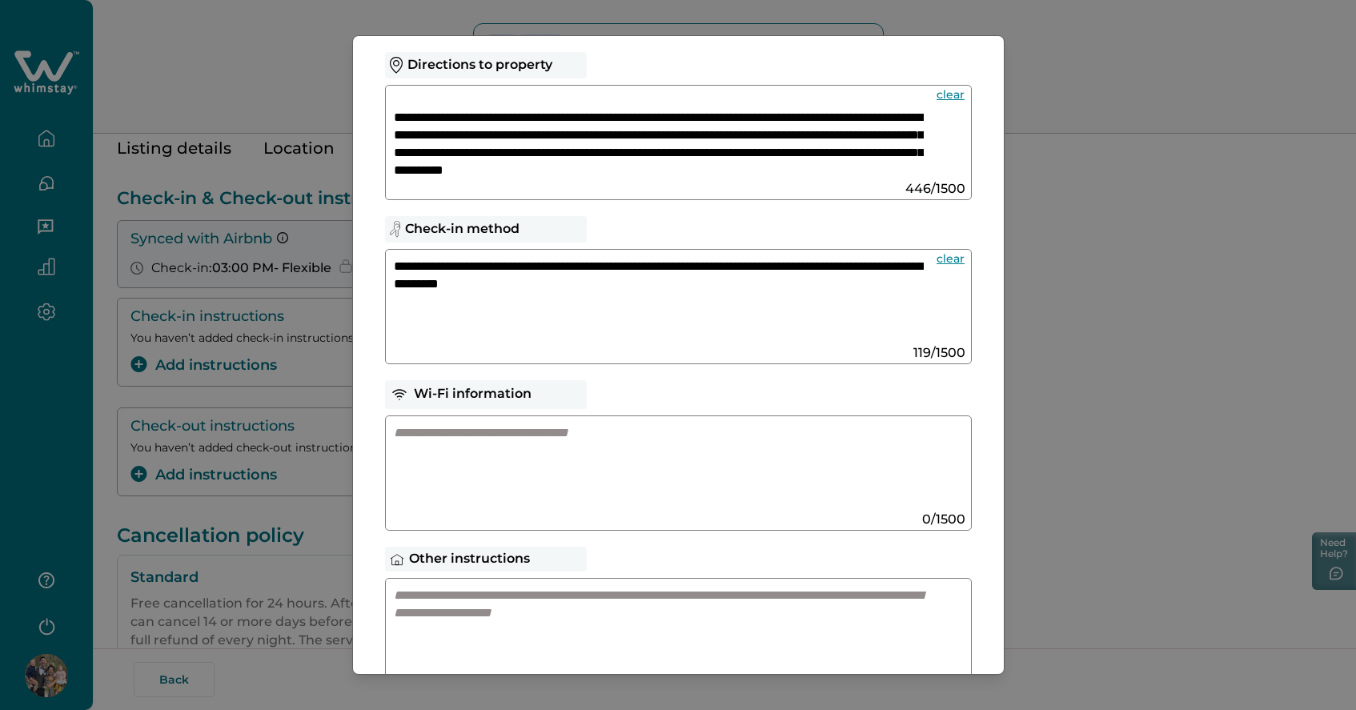
type textarea "**********"
click at [558, 456] on textarea at bounding box center [663, 467] width 538 height 86
paste textarea "**********"
click at [394, 432] on textarea "**********" at bounding box center [659, 467] width 530 height 86
click at [395, 435] on textarea "**********" at bounding box center [659, 467] width 530 height 86
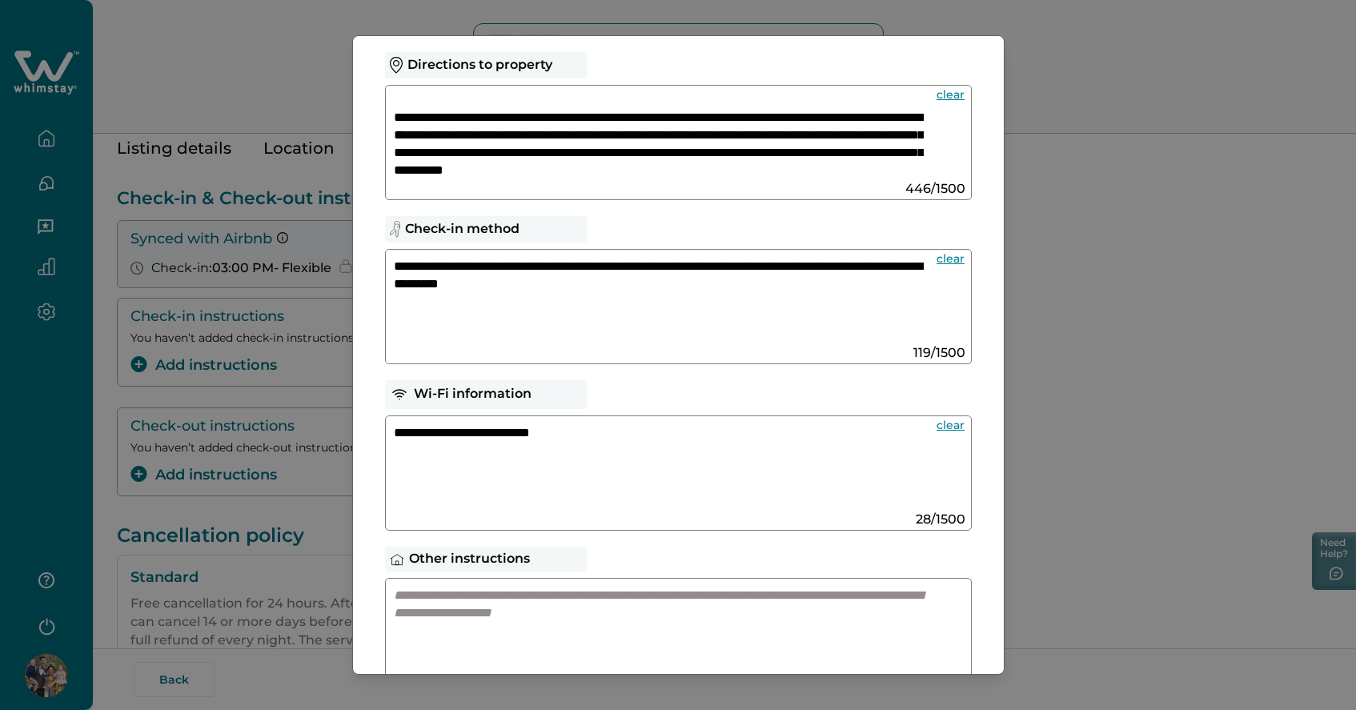
click at [394, 437] on textarea "**********" at bounding box center [659, 467] width 530 height 86
paste textarea "**********"
drag, startPoint x: 480, startPoint y: 472, endPoint x: 317, endPoint y: 467, distance: 162.6
click at [317, 467] on div "**********" at bounding box center [678, 355] width 1356 height 710
click at [509, 432] on textarea "**********" at bounding box center [659, 467] width 530 height 86
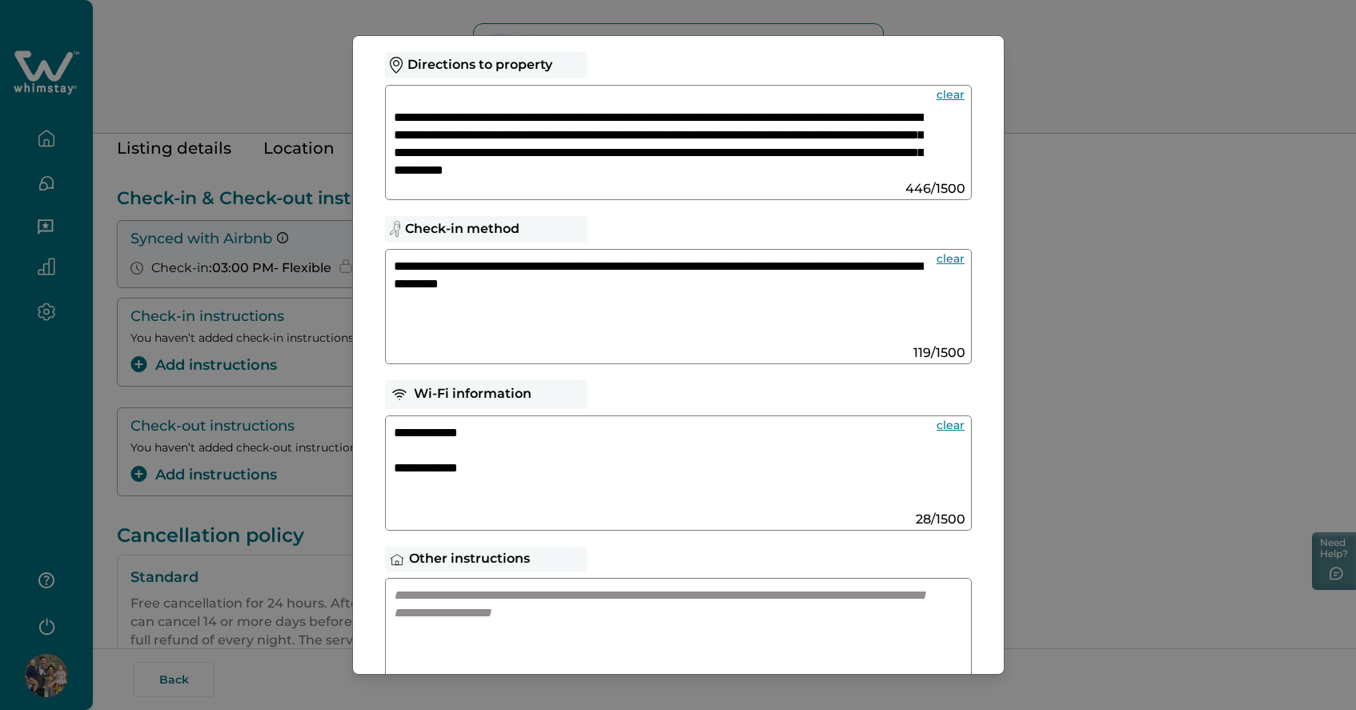
click at [395, 432] on textarea "**********" at bounding box center [659, 467] width 530 height 86
click at [398, 470] on textarea "**********" at bounding box center [659, 467] width 530 height 86
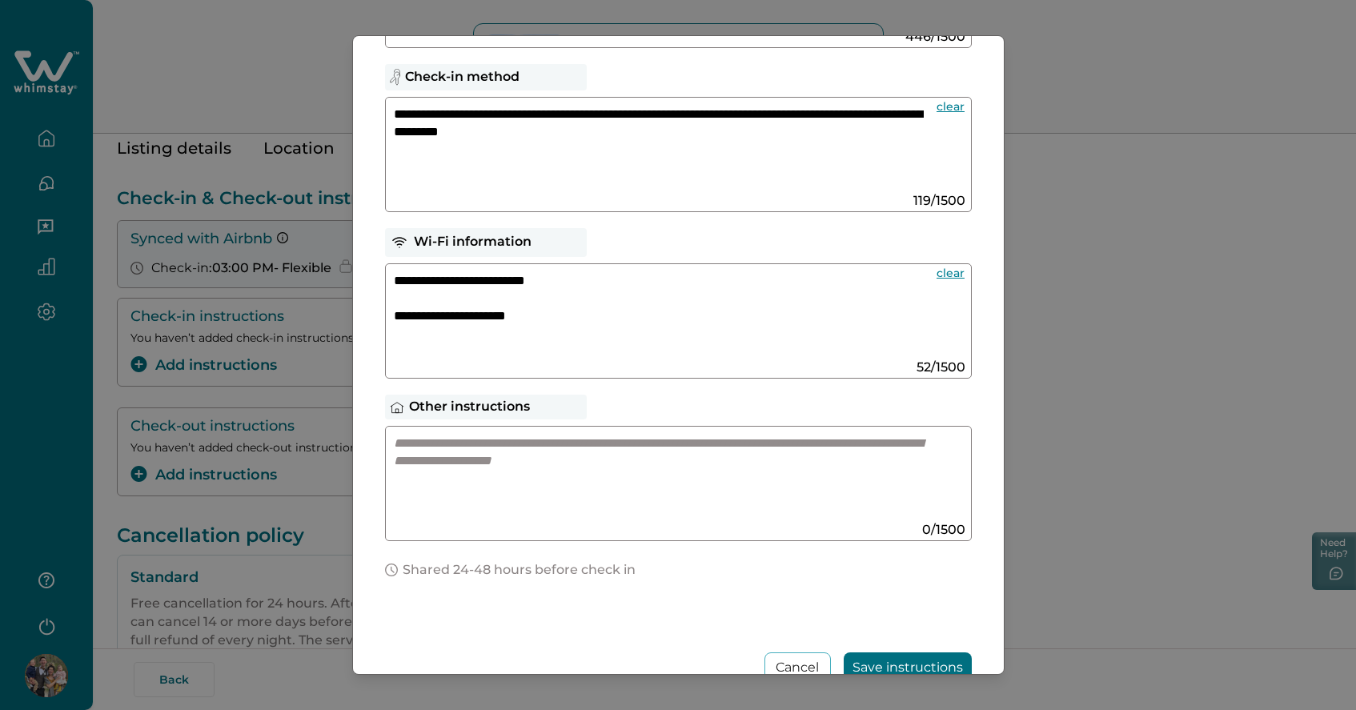
scroll to position [231, 0]
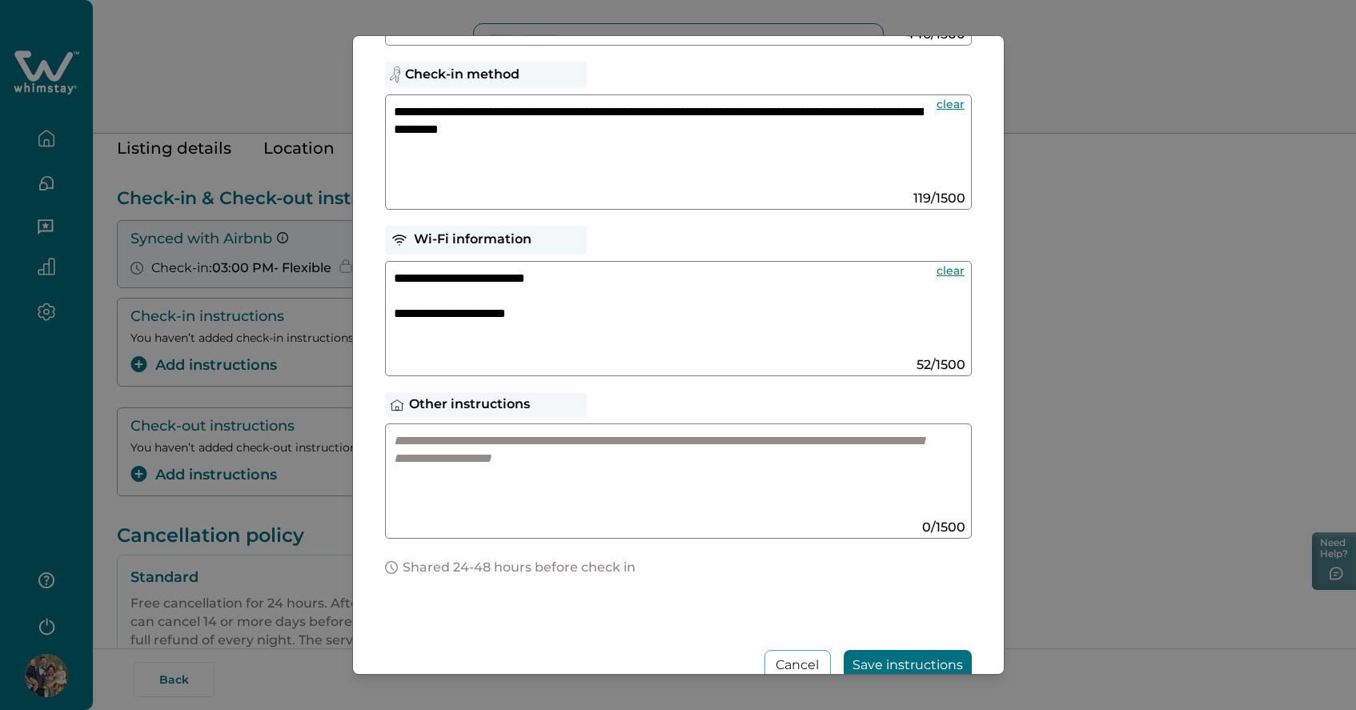
type textarea "**********"
click at [238, 107] on div "**********" at bounding box center [678, 355] width 1356 height 710
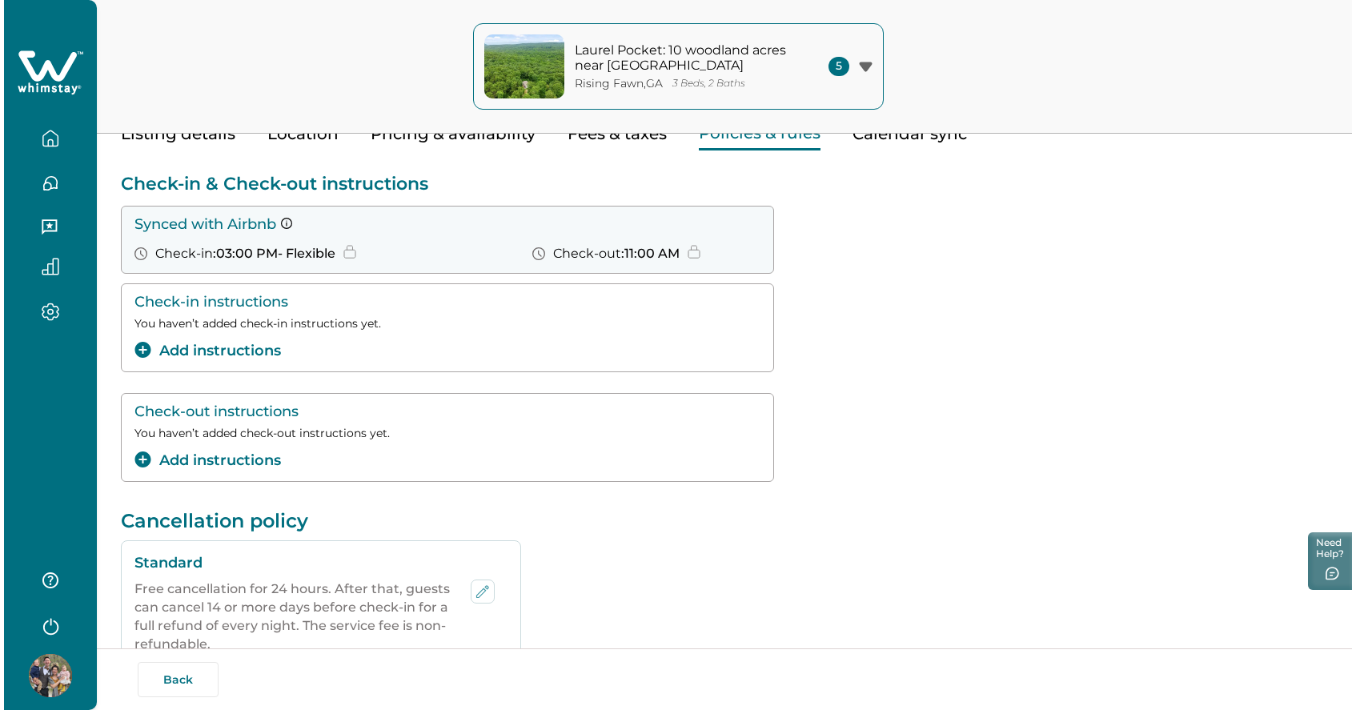
scroll to position [86, 0]
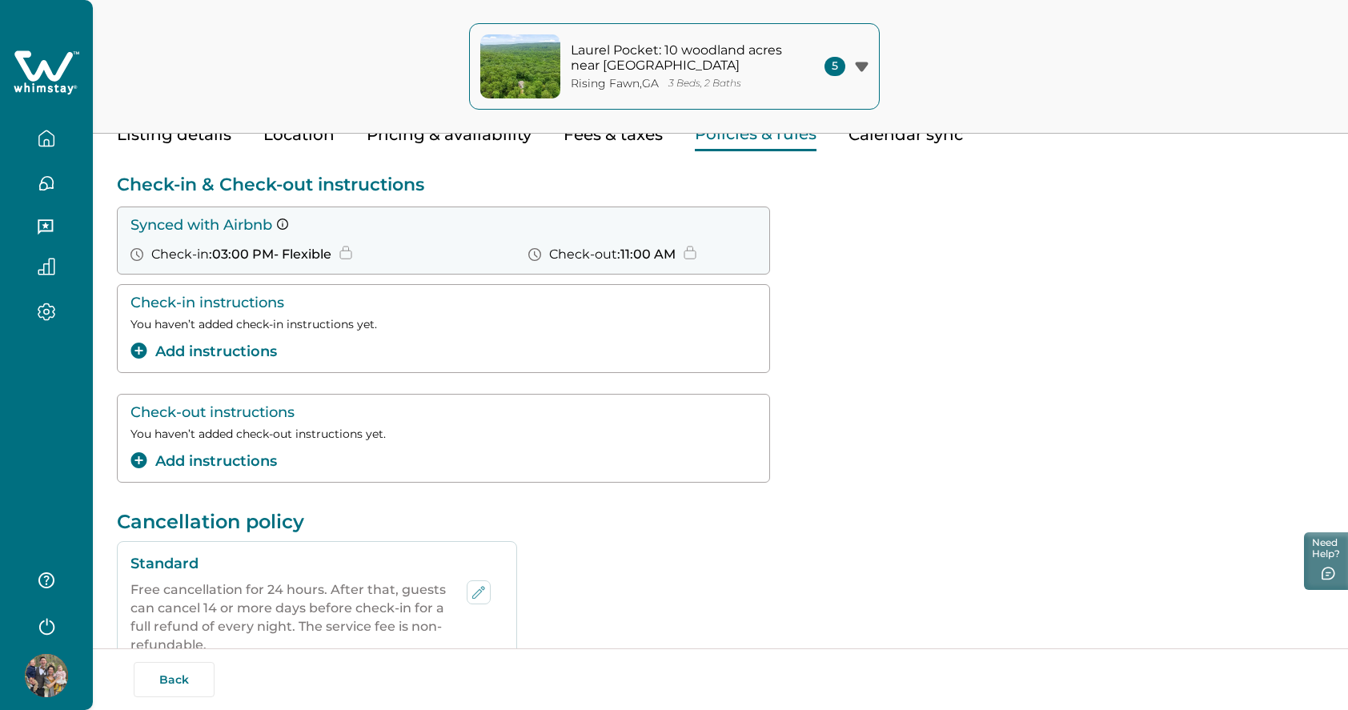
click at [241, 349] on button "Add instructions" at bounding box center [204, 352] width 147 height 22
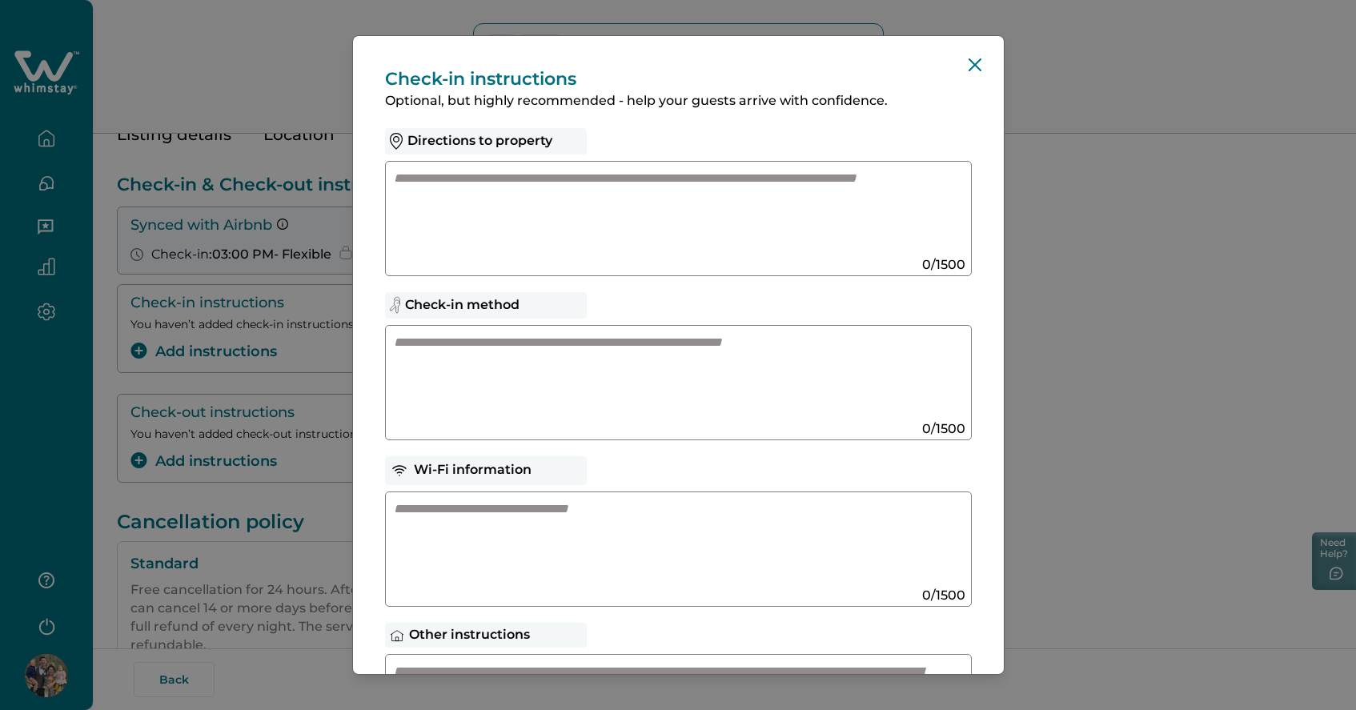
click at [560, 507] on textarea at bounding box center [663, 543] width 538 height 86
paste textarea "**********"
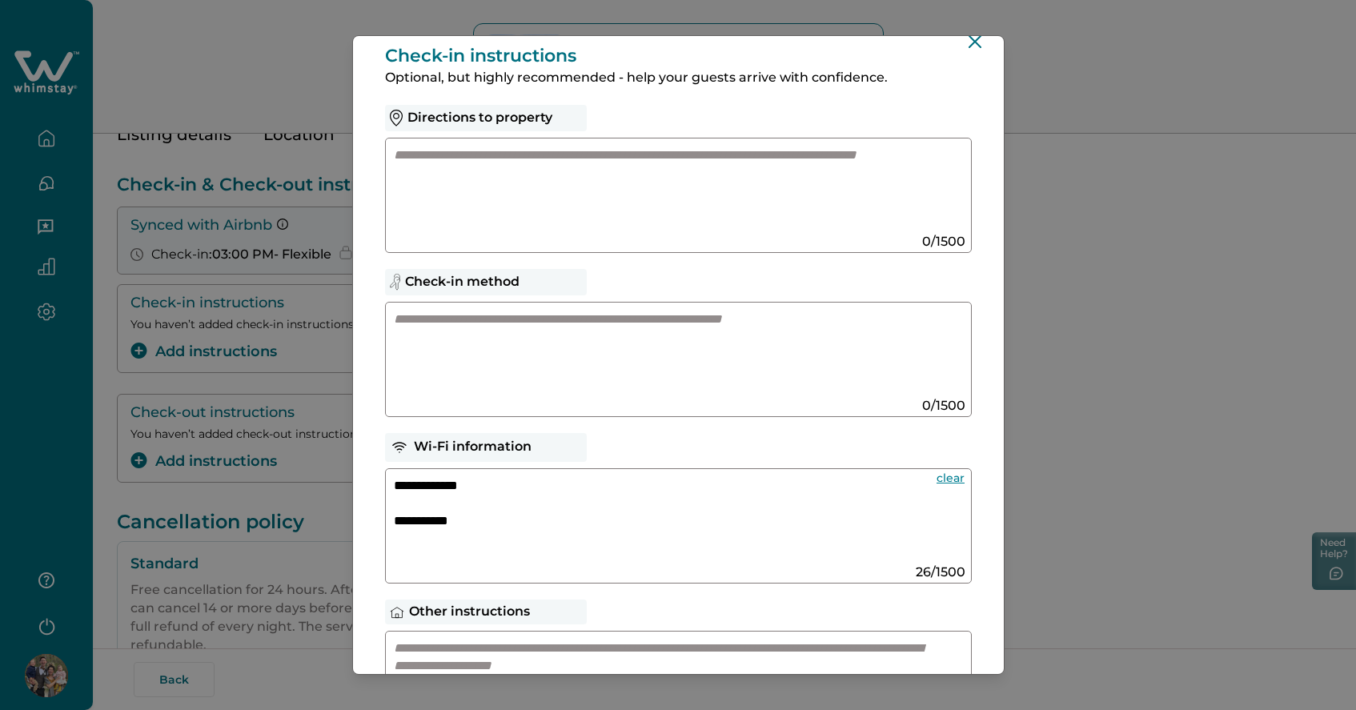
type textarea "**********"
click at [573, 374] on textarea at bounding box center [663, 354] width 538 height 86
paste textarea "**********"
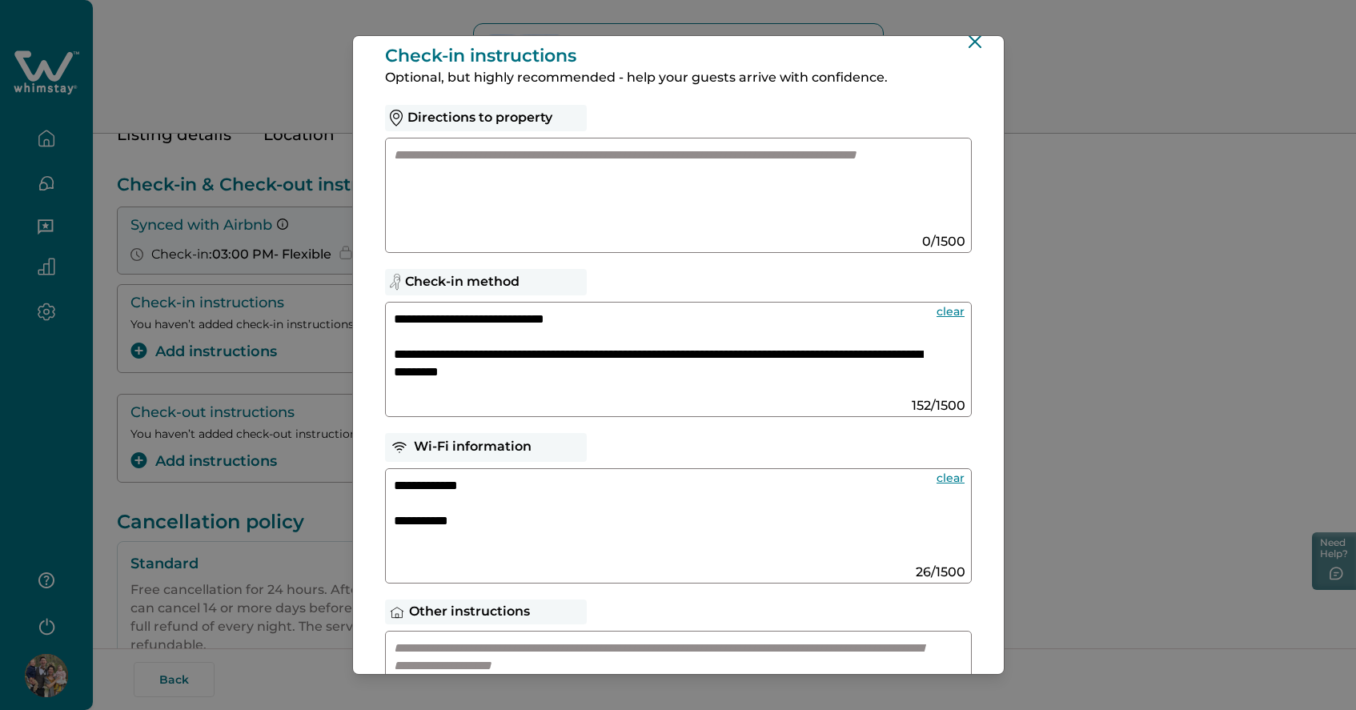
type textarea "**********"
click at [452, 222] on textarea at bounding box center [663, 190] width 538 height 86
paste textarea "**********"
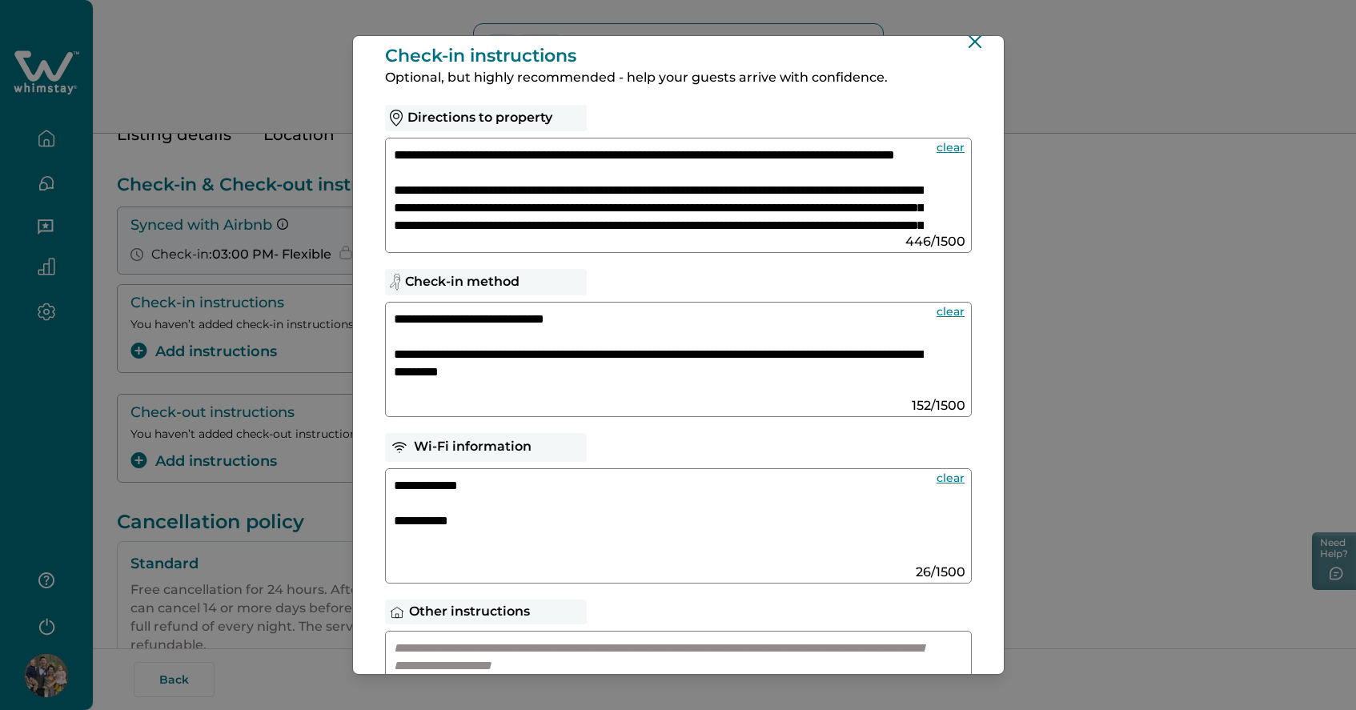
scroll to position [0, 0]
drag, startPoint x: 537, startPoint y: 187, endPoint x: 368, endPoint y: 133, distance: 178.3
click at [368, 133] on div "**********" at bounding box center [678, 470] width 651 height 914
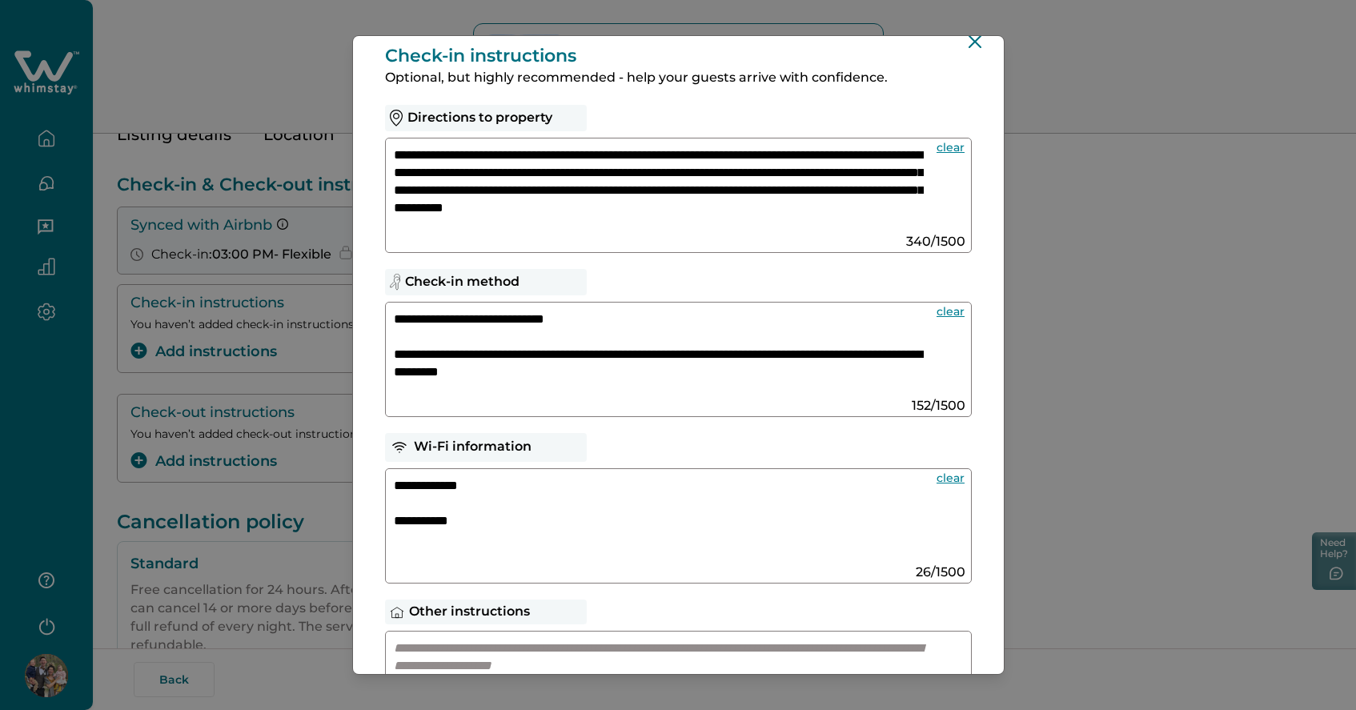
scroll to position [2, 0]
paste textarea "**********"
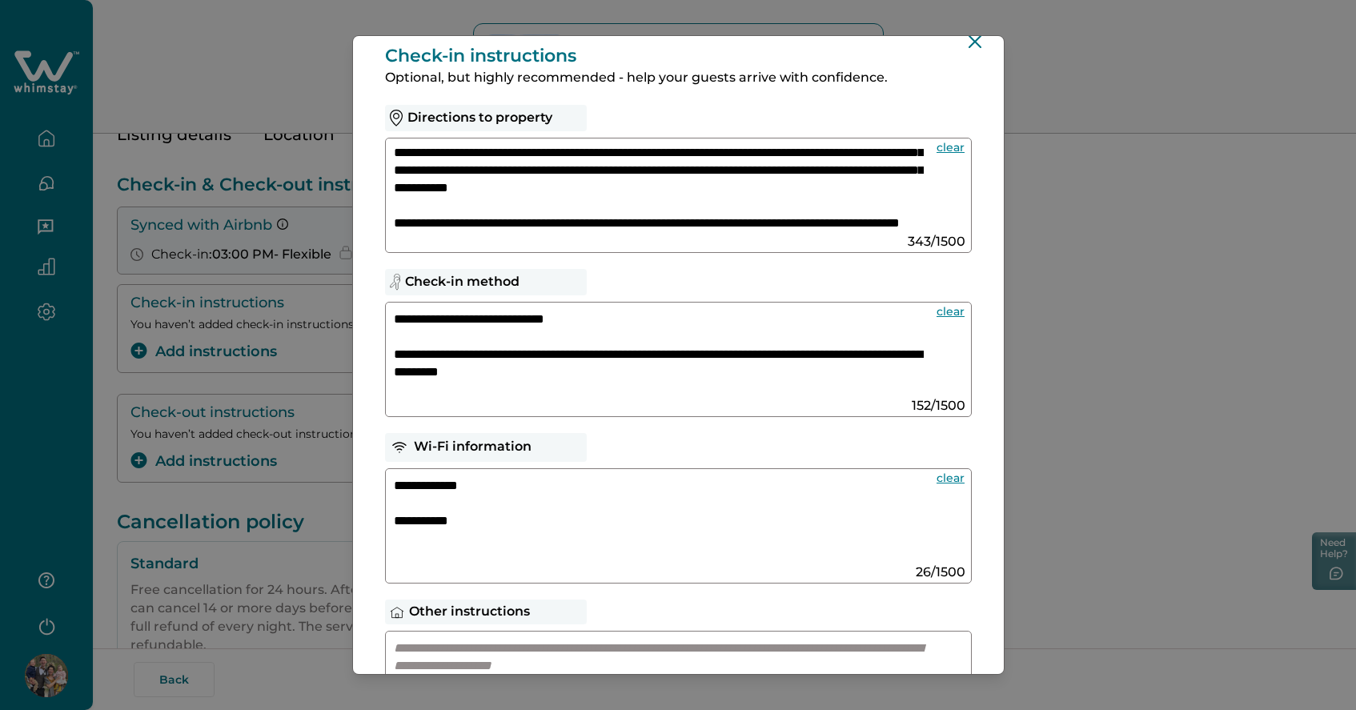
scroll to position [73, 0]
drag, startPoint x: 420, startPoint y: 187, endPoint x: 307, endPoint y: 173, distance: 112.9
click at [308, 175] on div "**********" at bounding box center [678, 355] width 1356 height 710
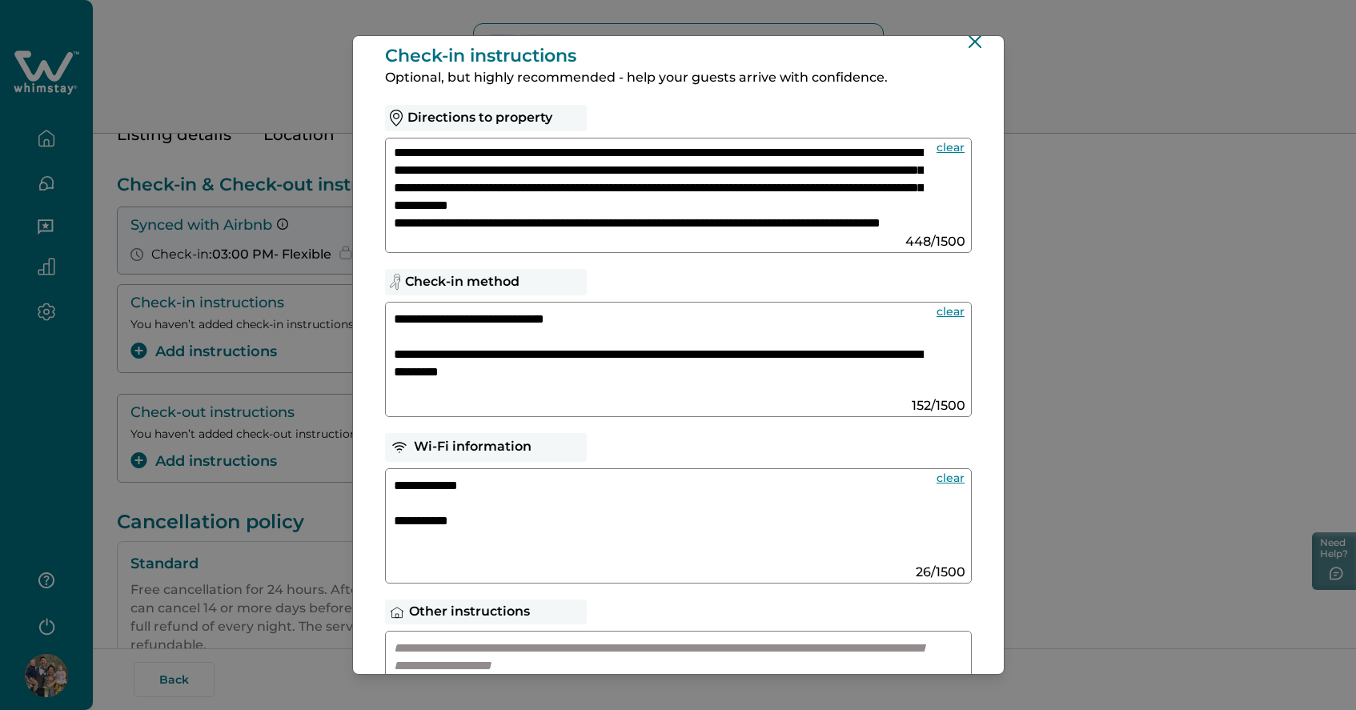
scroll to position [55, 0]
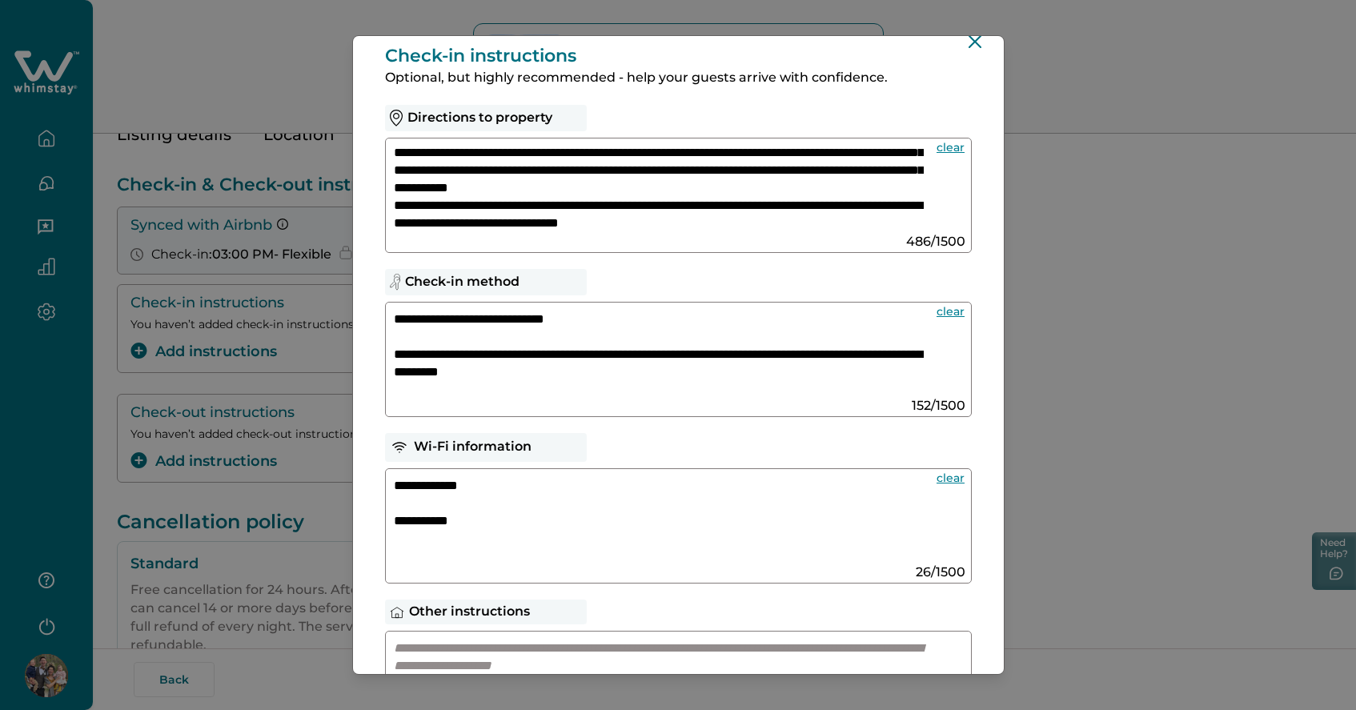
click at [541, 203] on textarea "**********" at bounding box center [659, 190] width 530 height 86
click at [394, 189] on textarea "**********" at bounding box center [659, 190] width 530 height 86
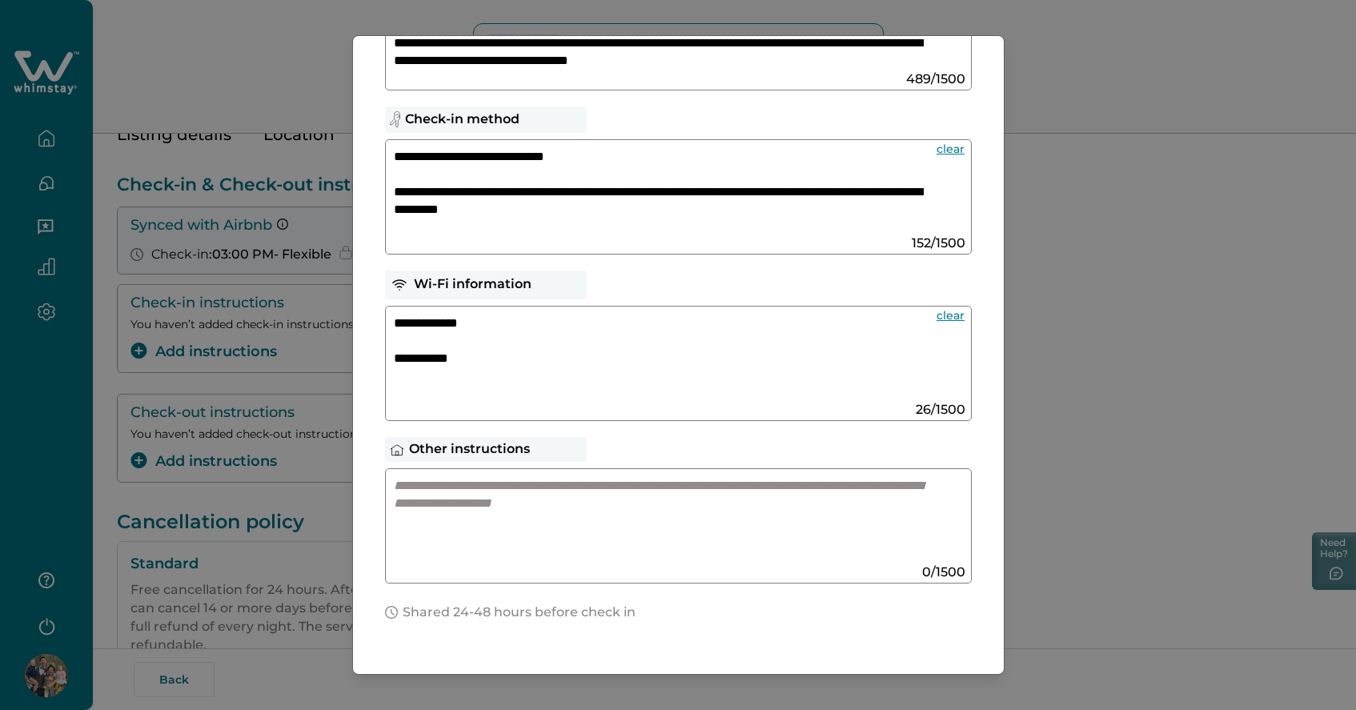
scroll to position [204, 0]
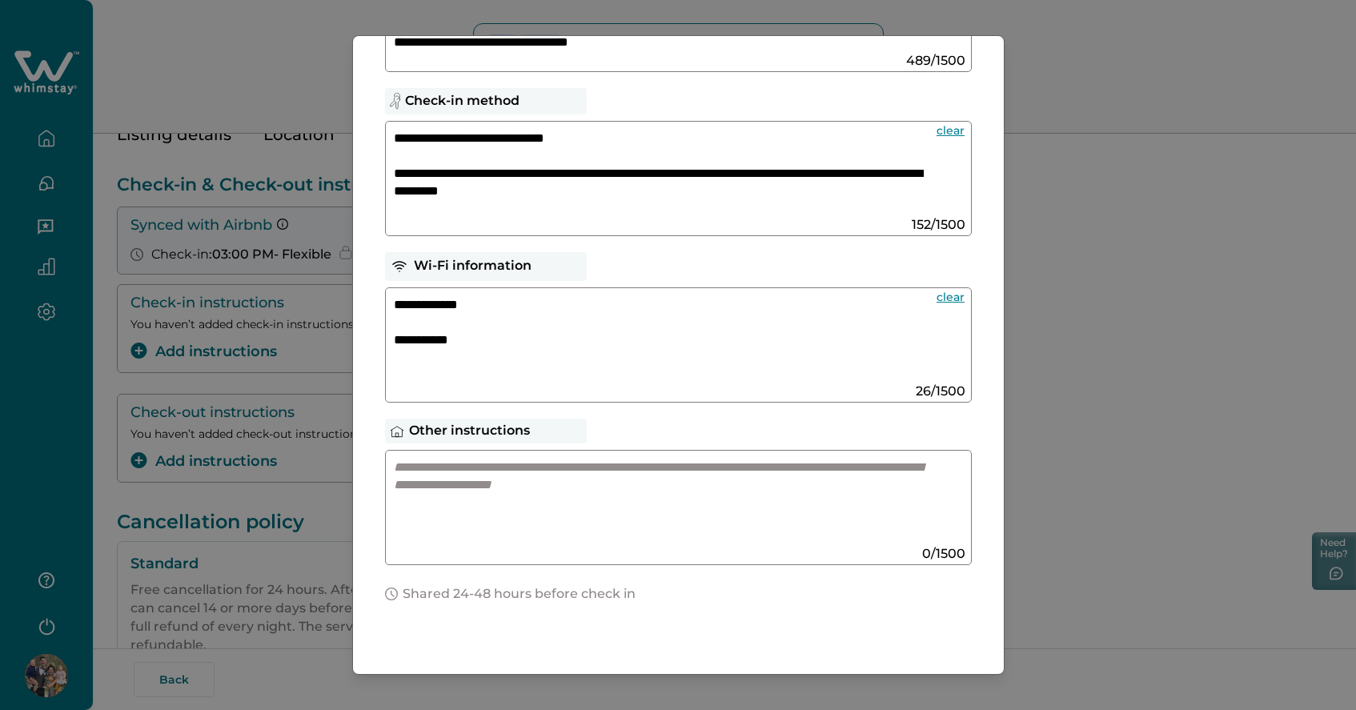
type textarea "**********"
click at [547, 488] on textarea at bounding box center [663, 502] width 538 height 86
paste textarea
click at [578, 473] on textarea at bounding box center [663, 502] width 538 height 86
click at [532, 496] on textarea at bounding box center [663, 502] width 538 height 86
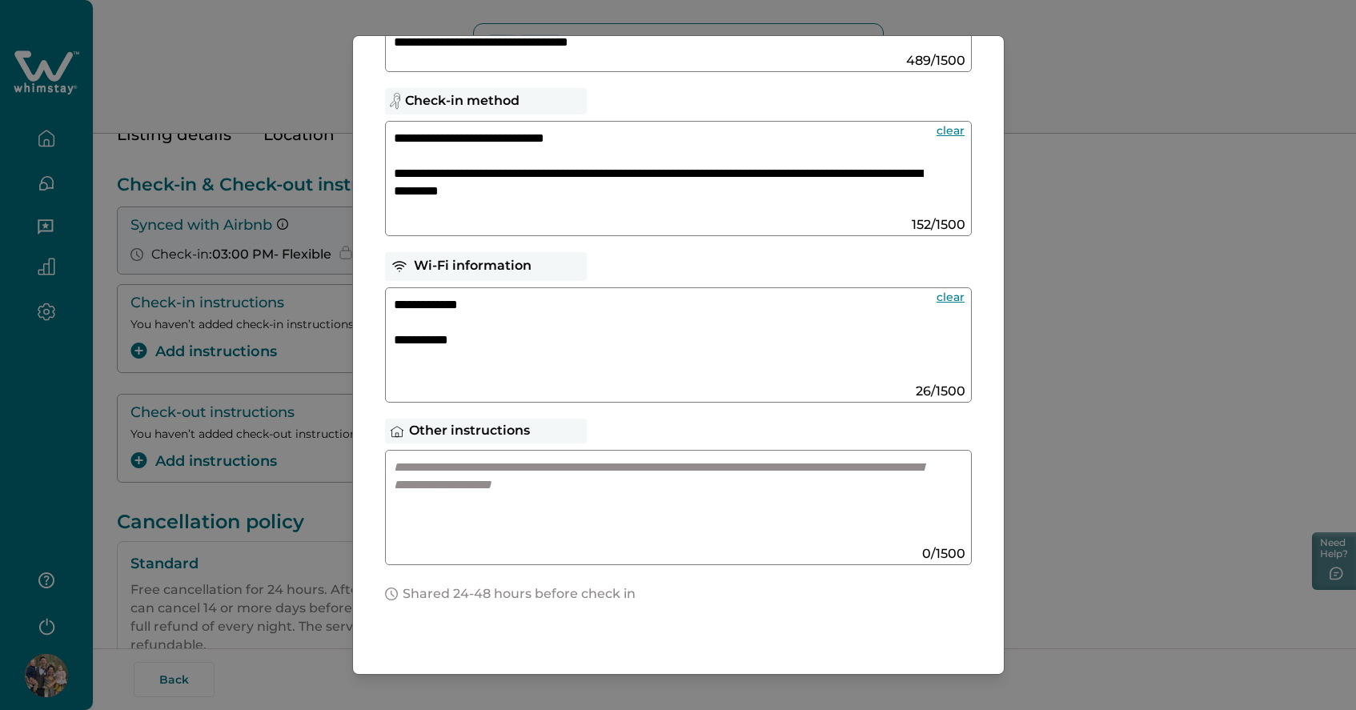
paste textarea
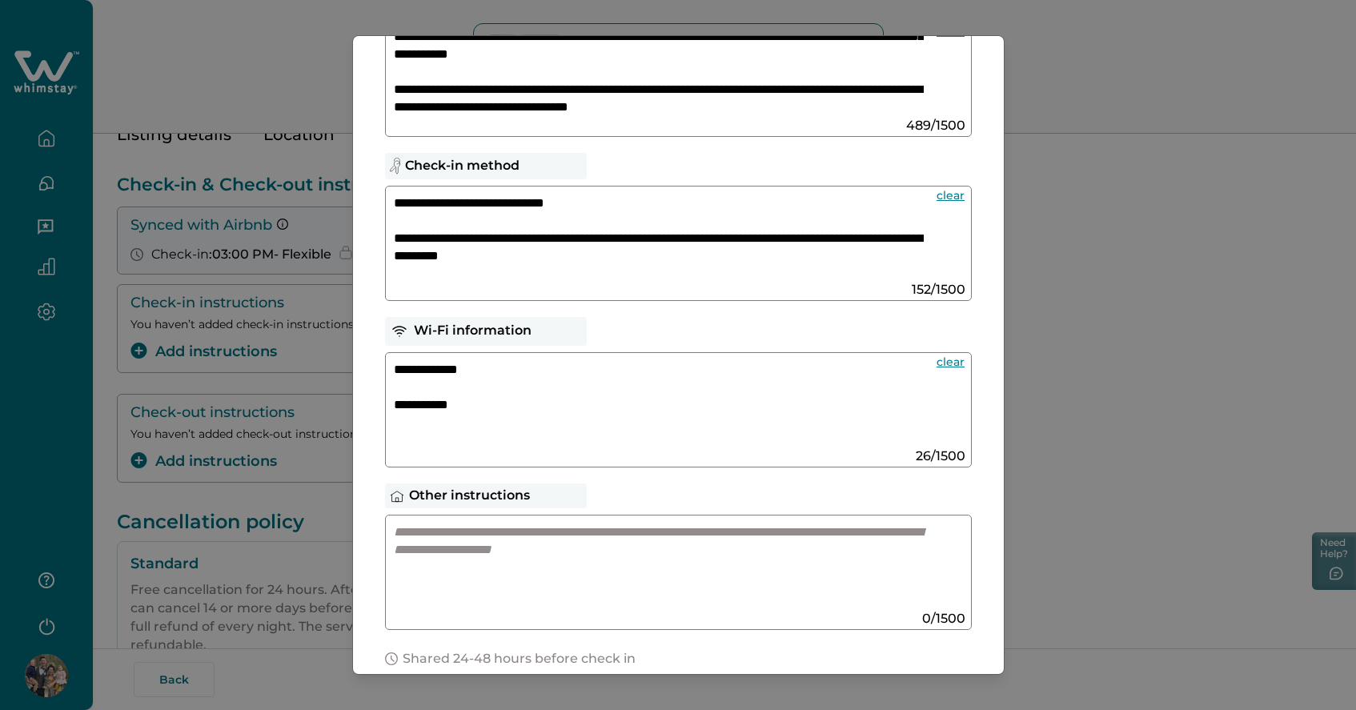
scroll to position [149, 0]
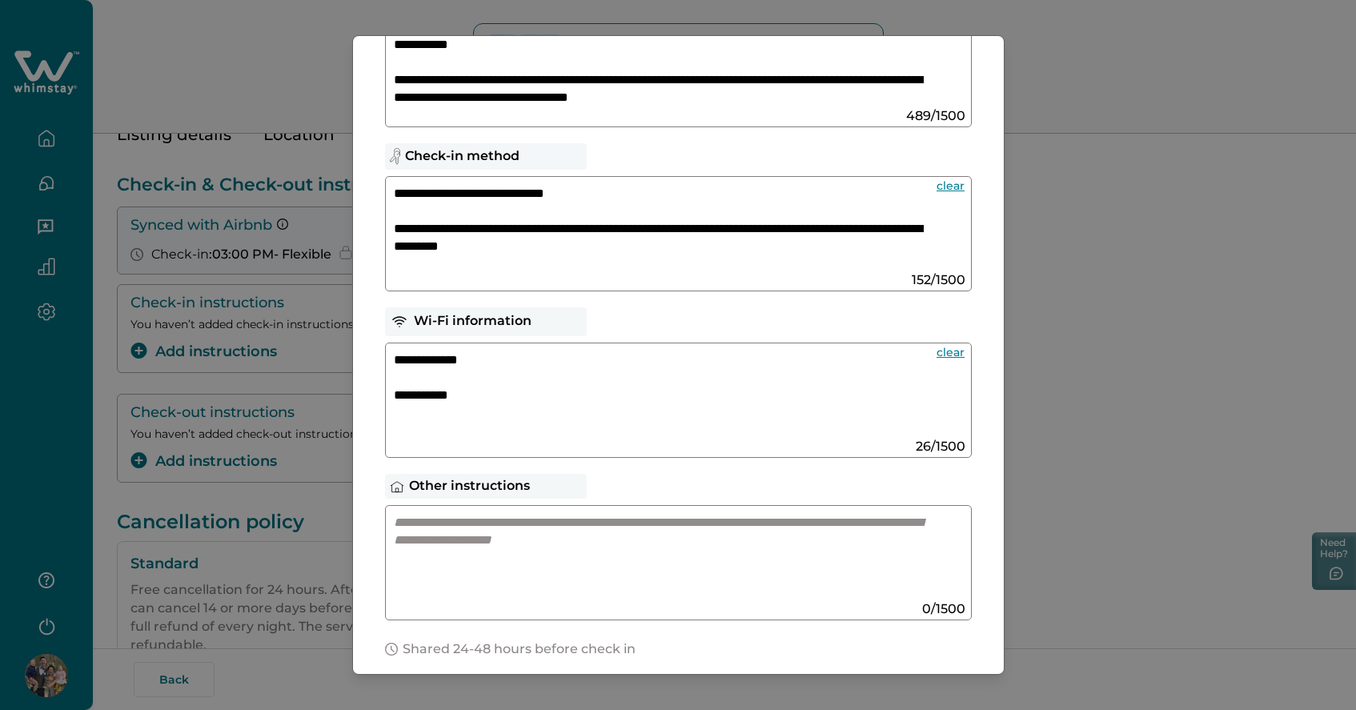
click at [544, 557] on textarea at bounding box center [663, 557] width 538 height 86
paste textarea "**********"
type textarea "**********"
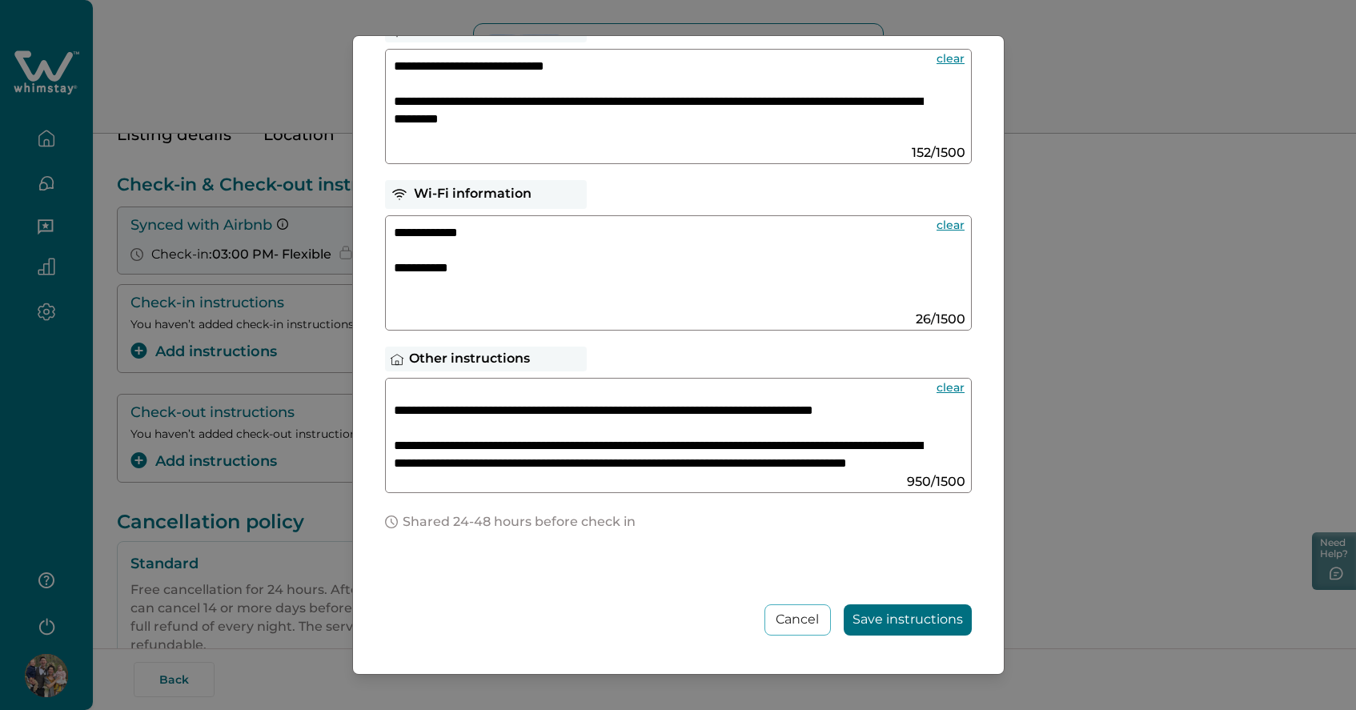
scroll to position [276, 0]
click at [931, 622] on button "Save instructions" at bounding box center [908, 620] width 128 height 31
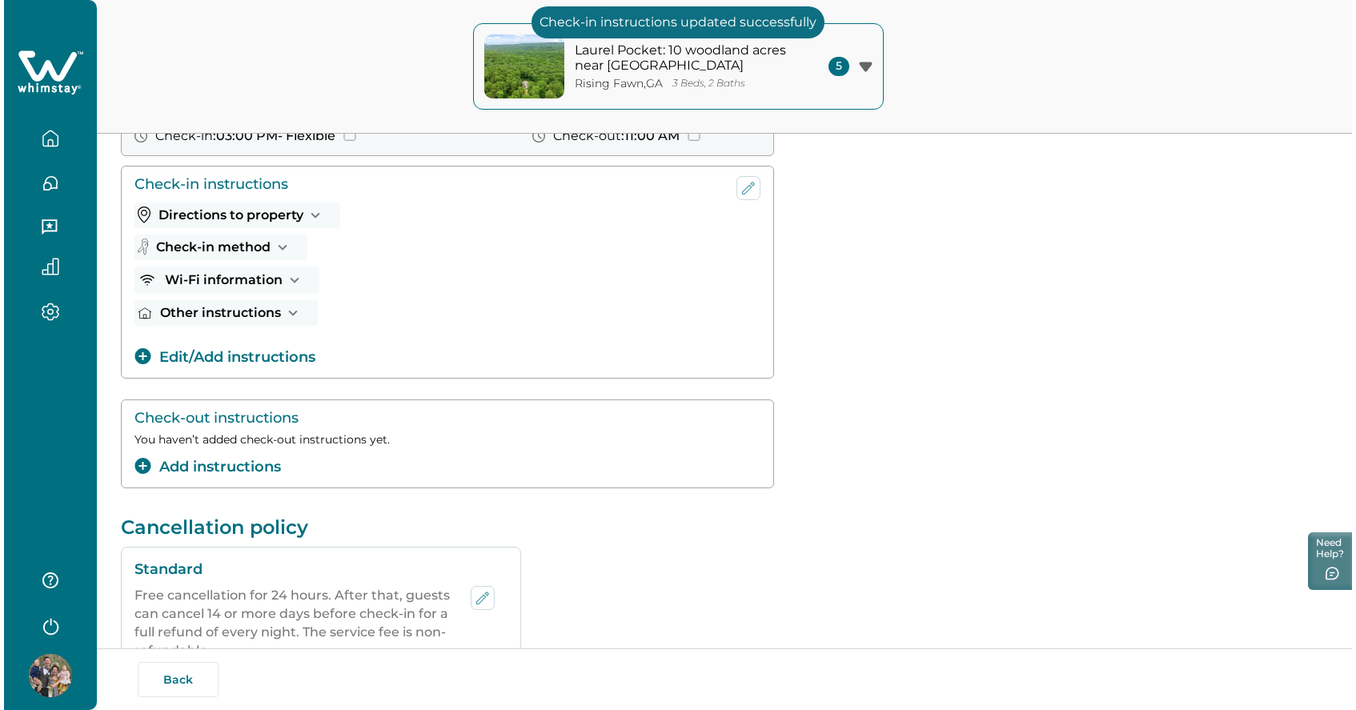
scroll to position [190, 0]
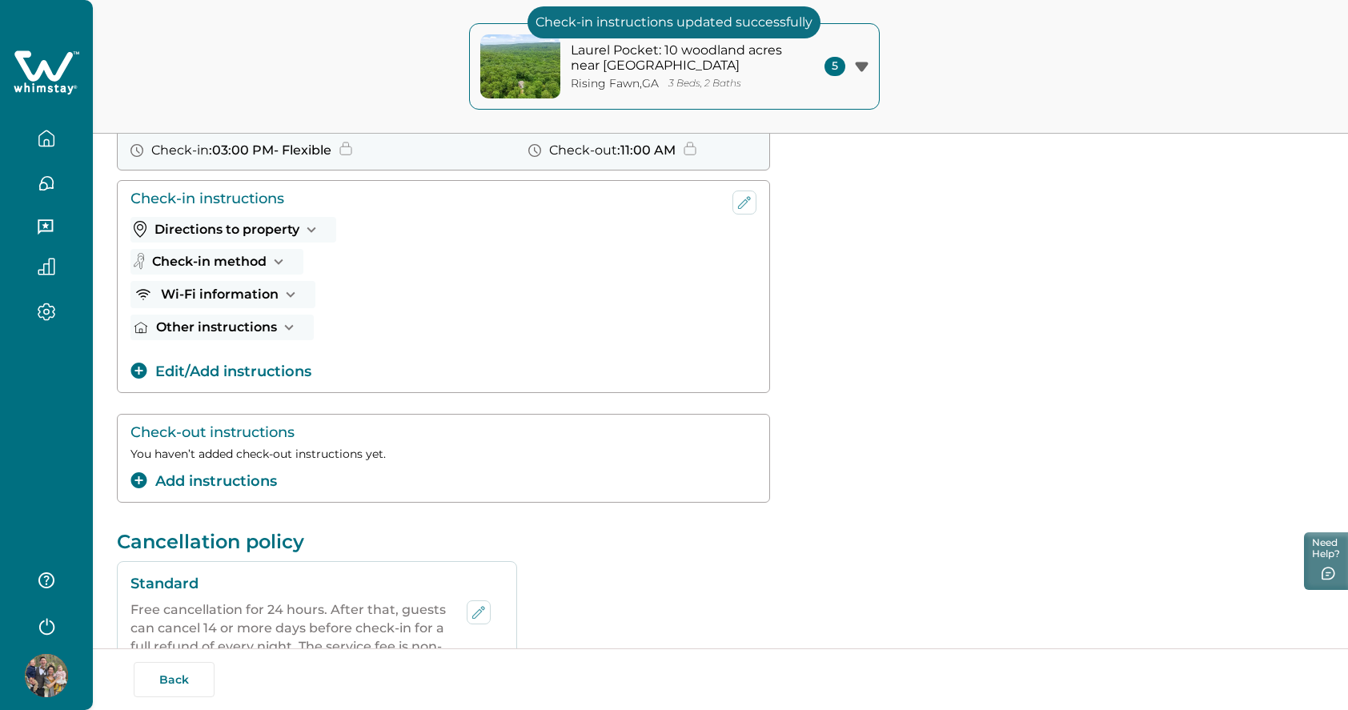
click at [255, 368] on button "Edit/Add instructions" at bounding box center [221, 372] width 181 height 22
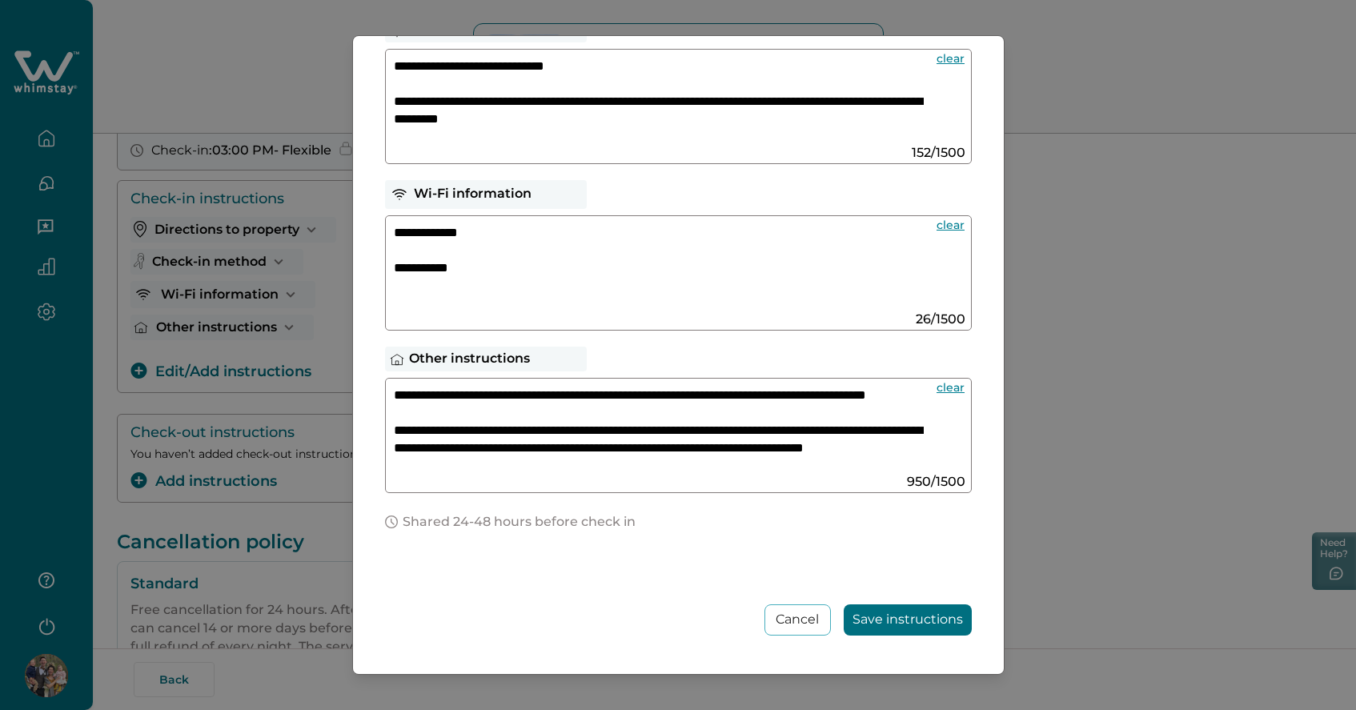
scroll to position [276, 0]
click at [923, 464] on textarea "**********" at bounding box center [659, 430] width 530 height 86
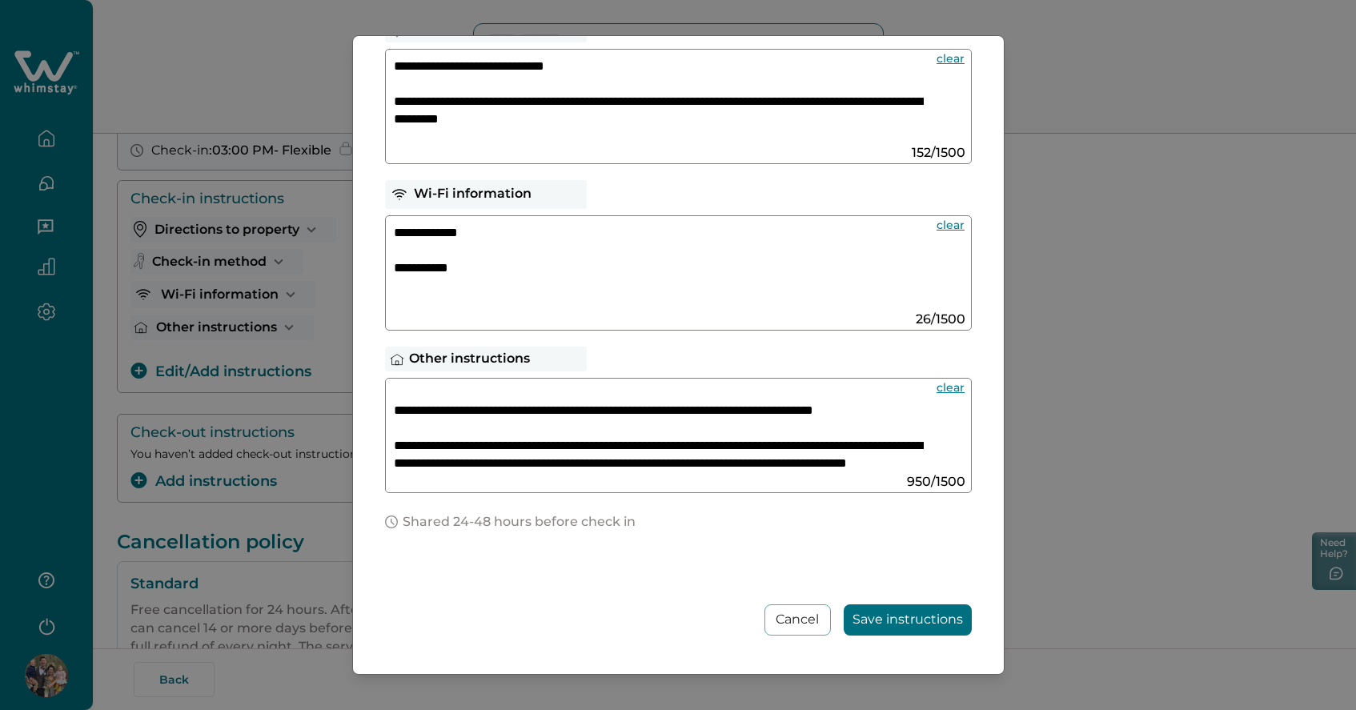
scroll to position [267, 0]
click at [655, 459] on textarea "**********" at bounding box center [659, 430] width 530 height 86
paste textarea
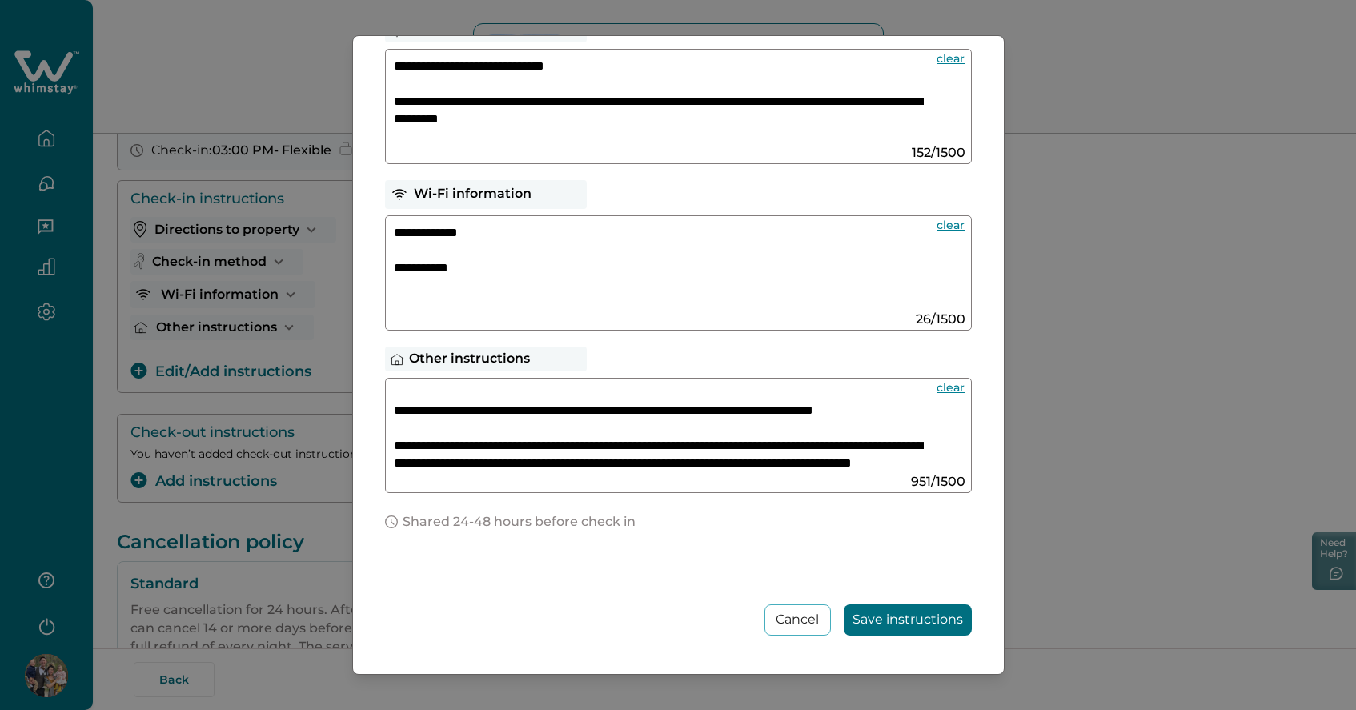
paste textarea
paste textarea "**********"
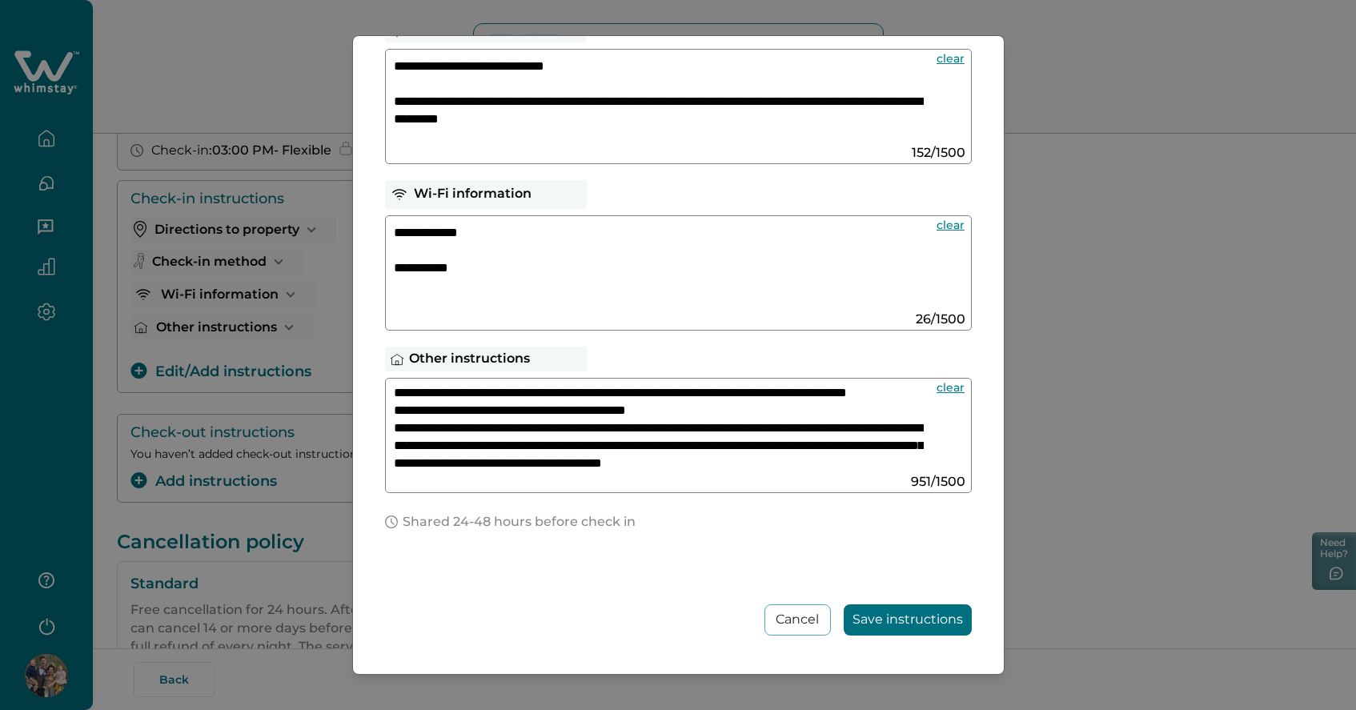
scroll to position [355, 0]
drag, startPoint x: 715, startPoint y: 392, endPoint x: 339, endPoint y: 398, distance: 376.4
click at [339, 398] on div "**********" at bounding box center [678, 355] width 1356 height 710
click at [569, 472] on textarea at bounding box center [659, 430] width 530 height 86
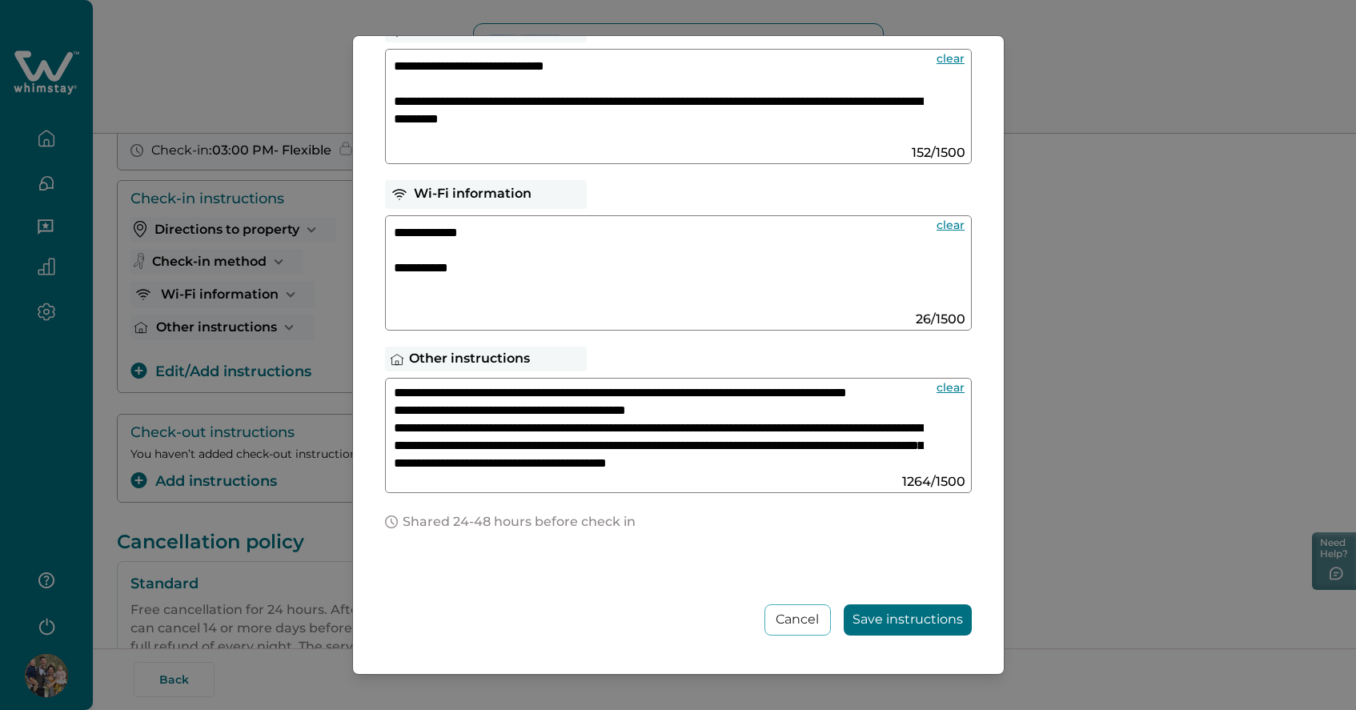
paste textarea "**********"
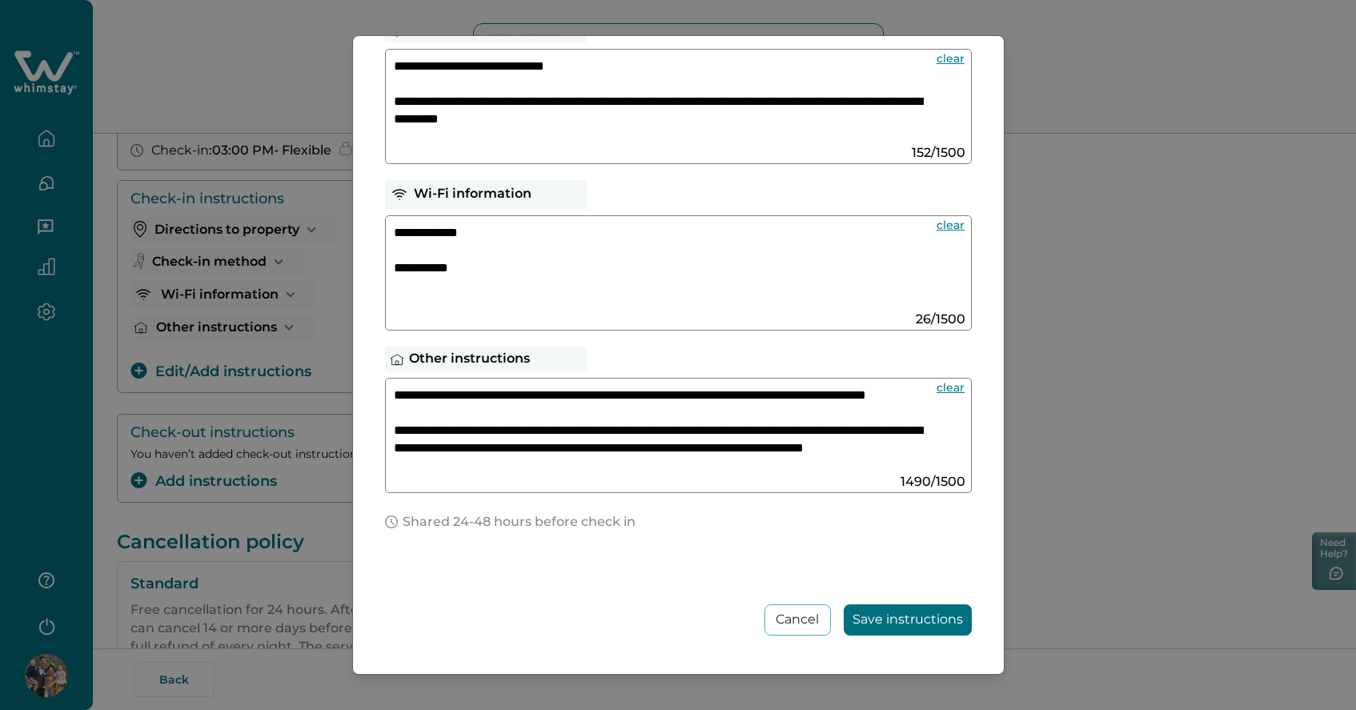
scroll to position [0, 0]
click at [400, 428] on textarea at bounding box center [659, 430] width 530 height 86
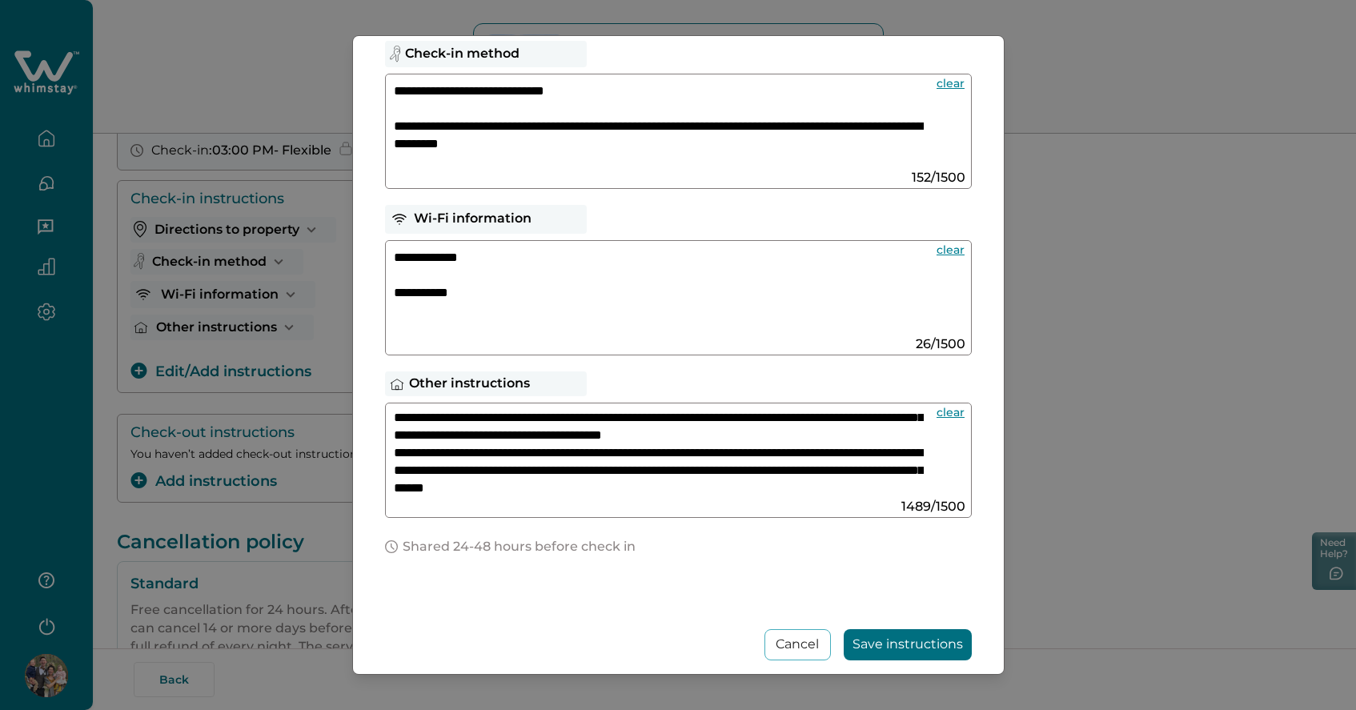
scroll to position [390, 0]
type textarea "**********"
click at [902, 641] on button "Save instructions" at bounding box center [908, 644] width 128 height 31
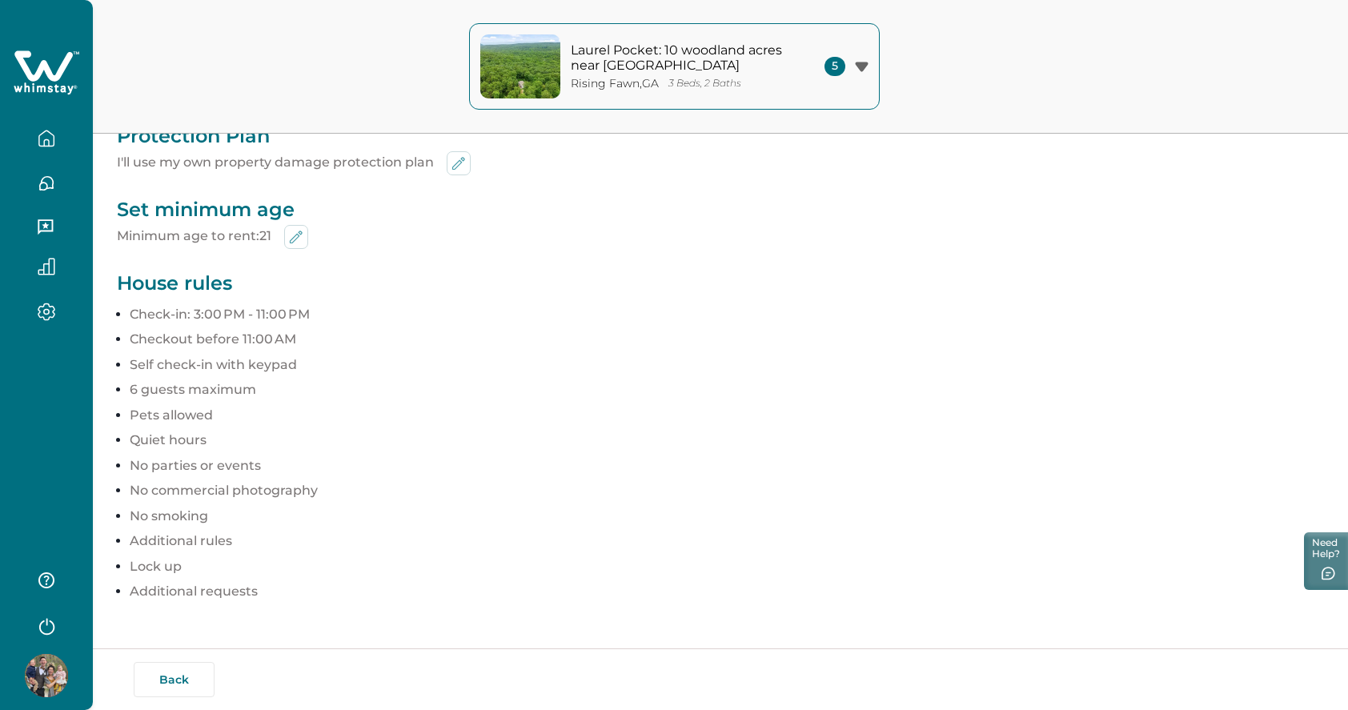
scroll to position [844, 0]
click at [190, 590] on p "Additional requests" at bounding box center [727, 592] width 1195 height 16
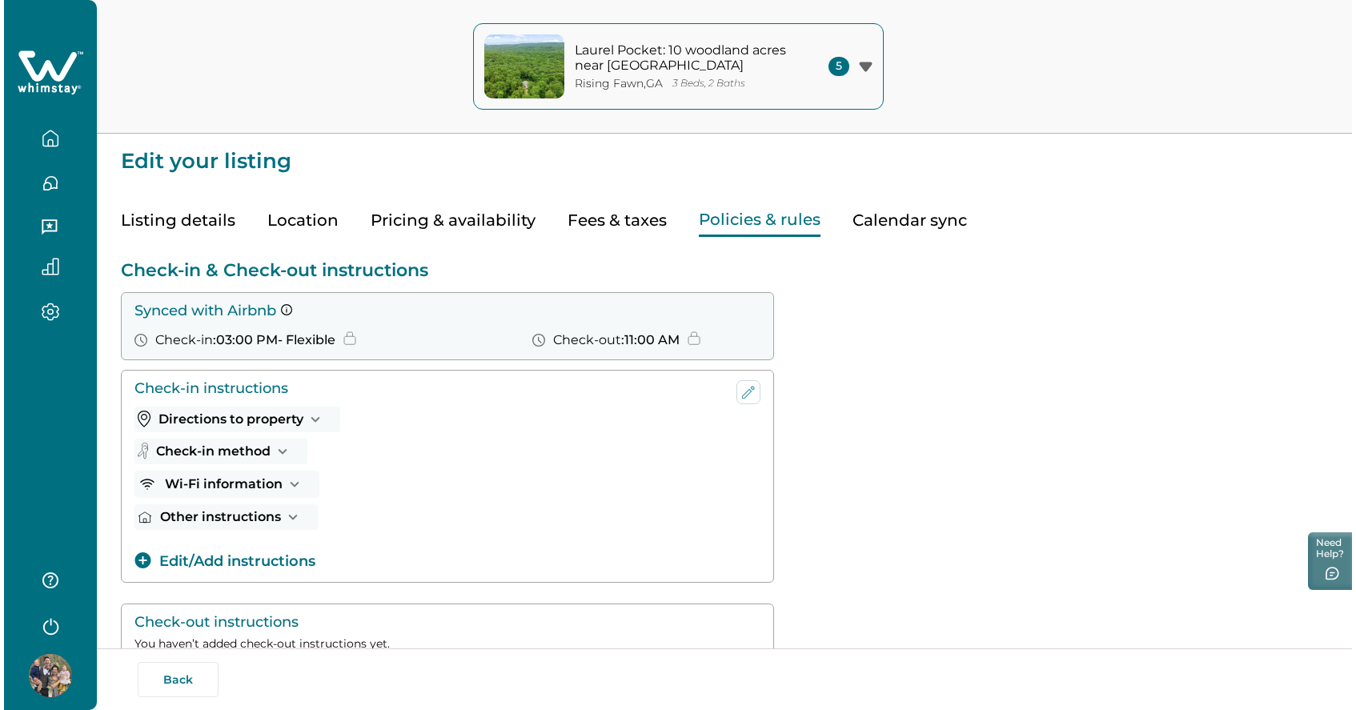
scroll to position [0, 0]
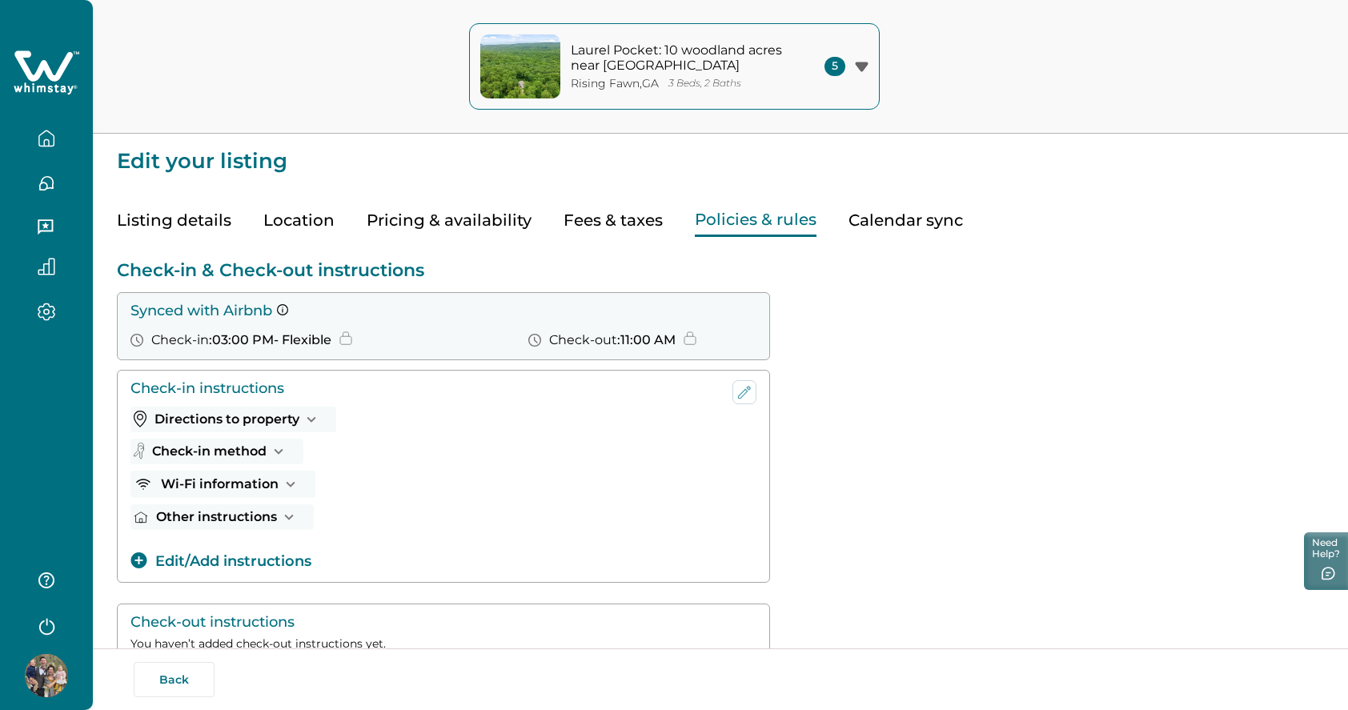
click at [902, 220] on button "Calendar sync" at bounding box center [906, 220] width 115 height 33
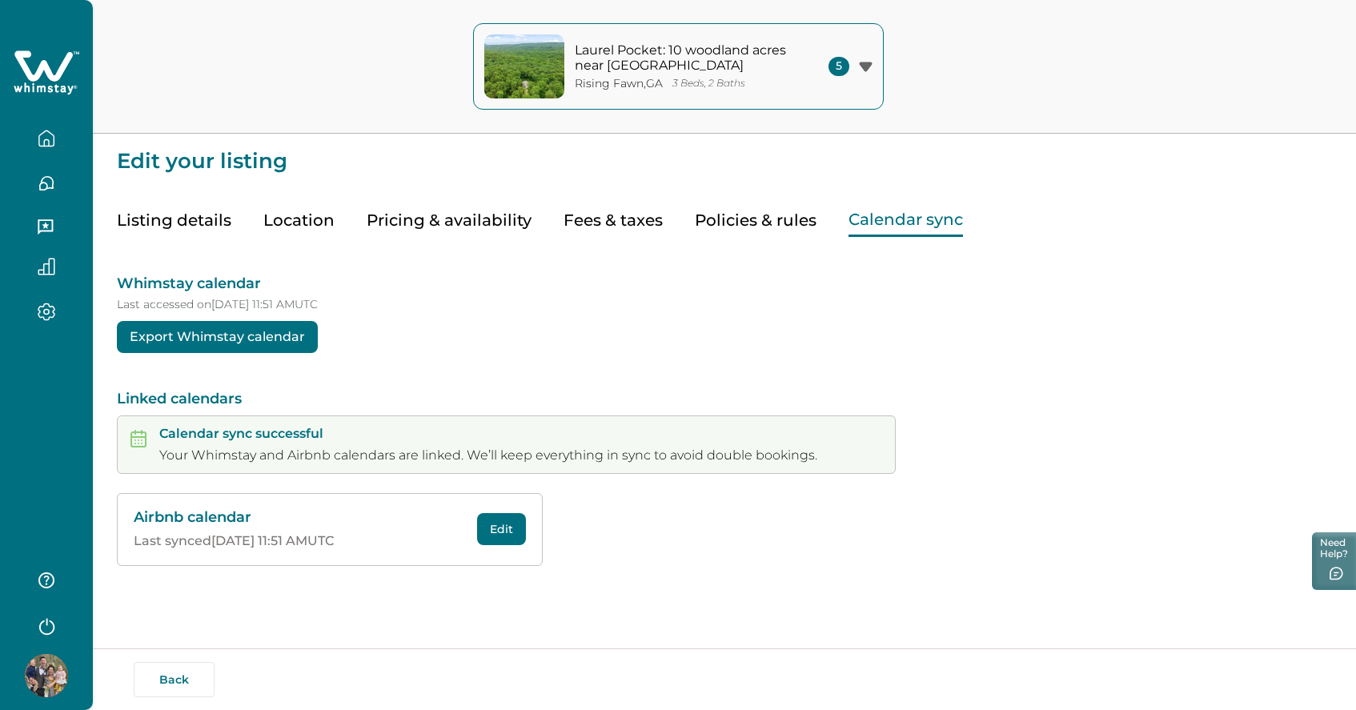
click at [43, 146] on icon "button" at bounding box center [46, 138] width 14 height 15
click at [492, 259] on div "Whimstay calendar Last accessed on 10/08/2025 at 11:51 AM UTC Export Whimstay c…" at bounding box center [725, 401] width 1216 height 329
click at [47, 268] on icon "button" at bounding box center [47, 267] width 18 height 18
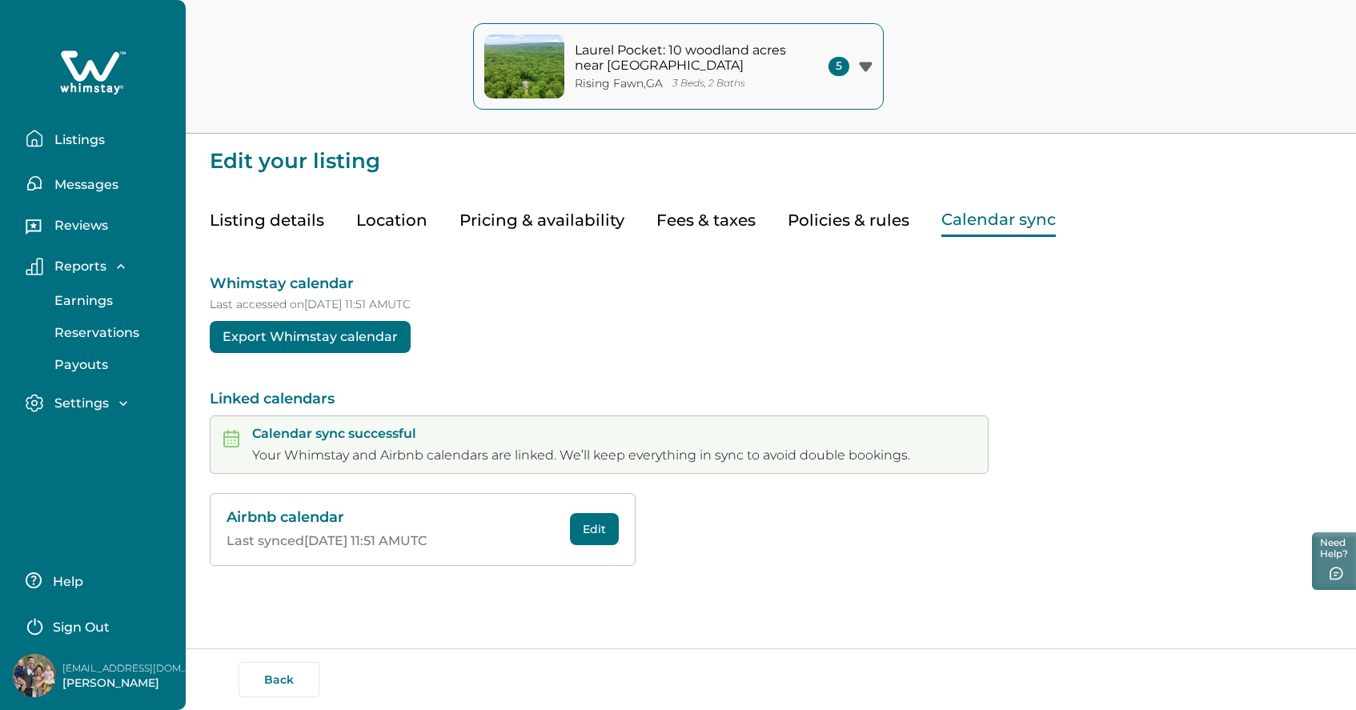
click at [86, 397] on p "Settings" at bounding box center [79, 404] width 59 height 16
click at [98, 131] on button "Listings" at bounding box center [99, 139] width 147 height 32
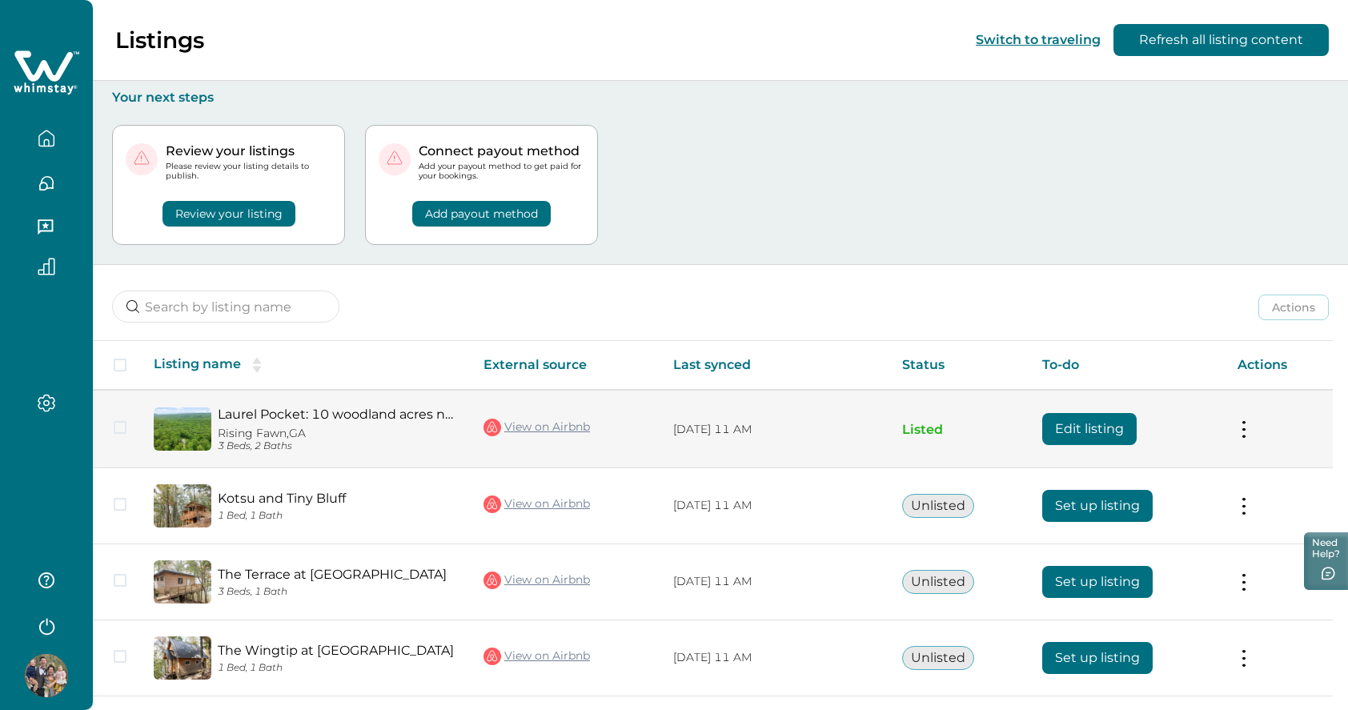
click at [1251, 421] on button at bounding box center [1244, 429] width 13 height 17
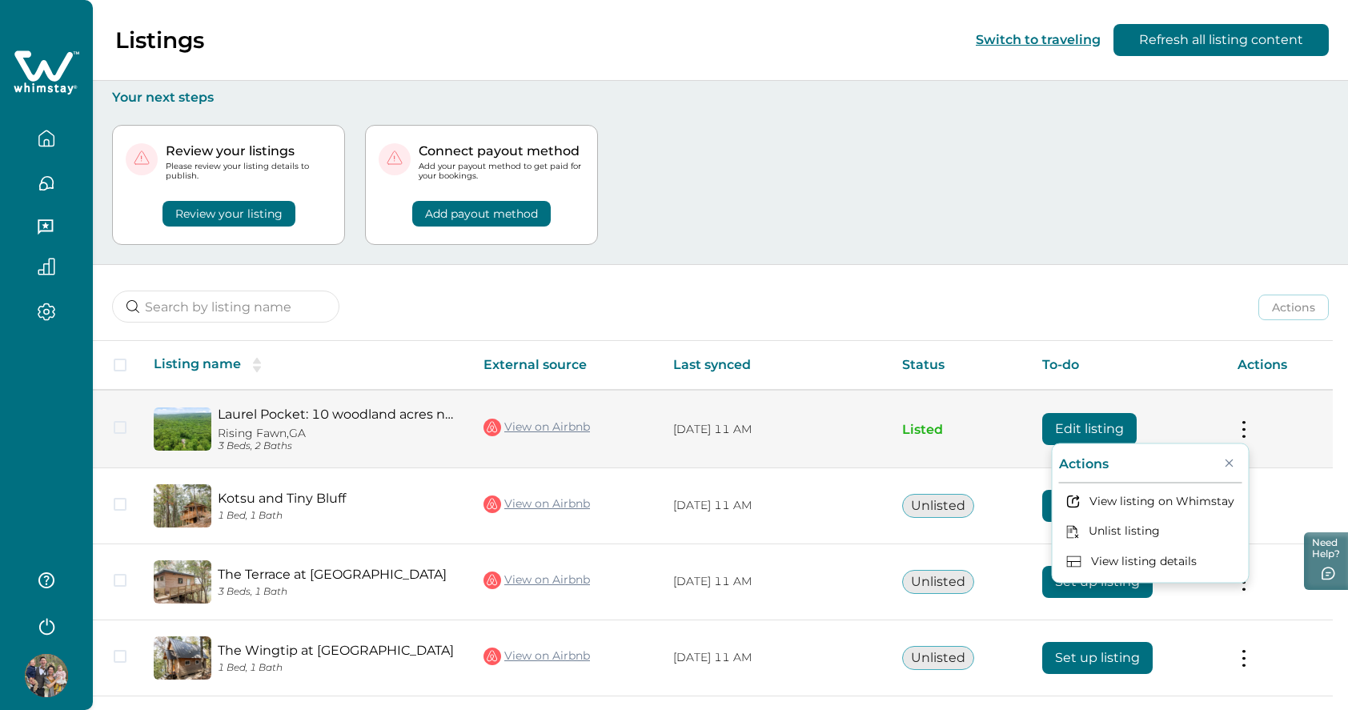
click at [1261, 423] on td "Actions View listing on Whimstay Unlist listing View listing details" at bounding box center [1279, 429] width 108 height 78
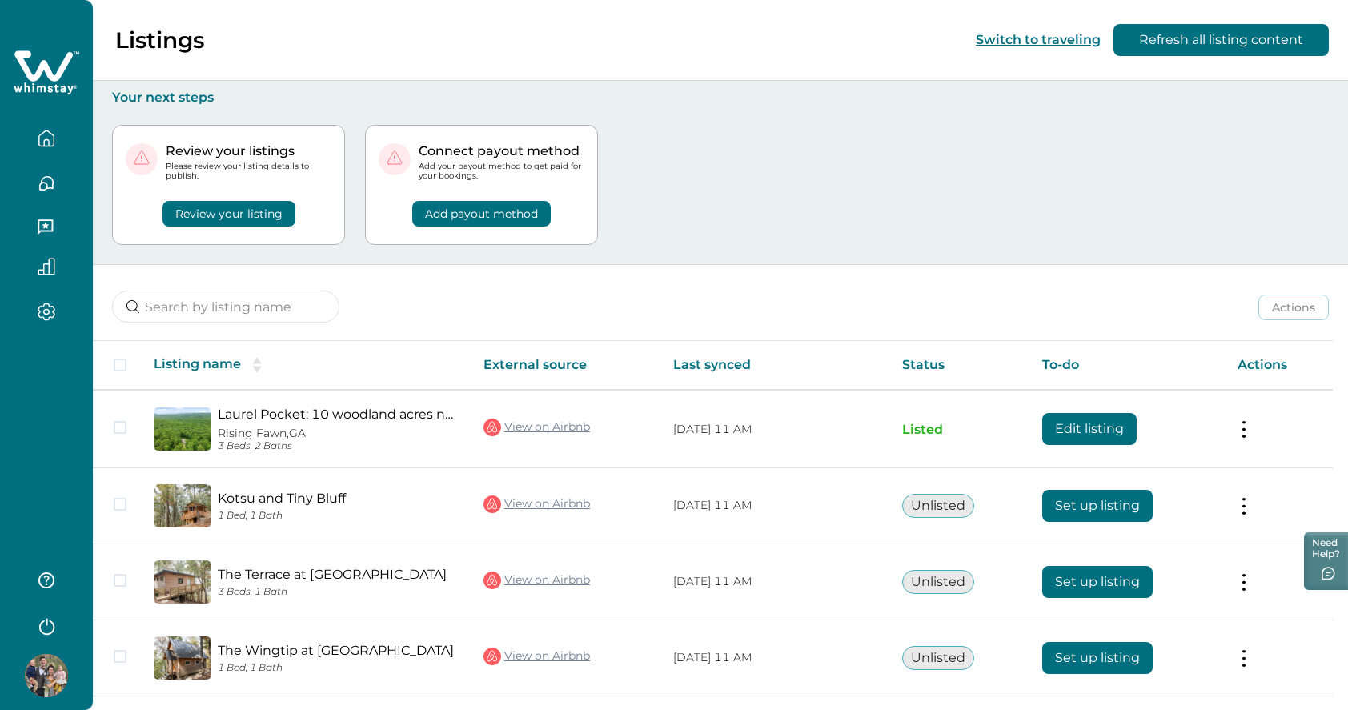
click at [460, 371] on th "Listing name" at bounding box center [306, 365] width 330 height 49
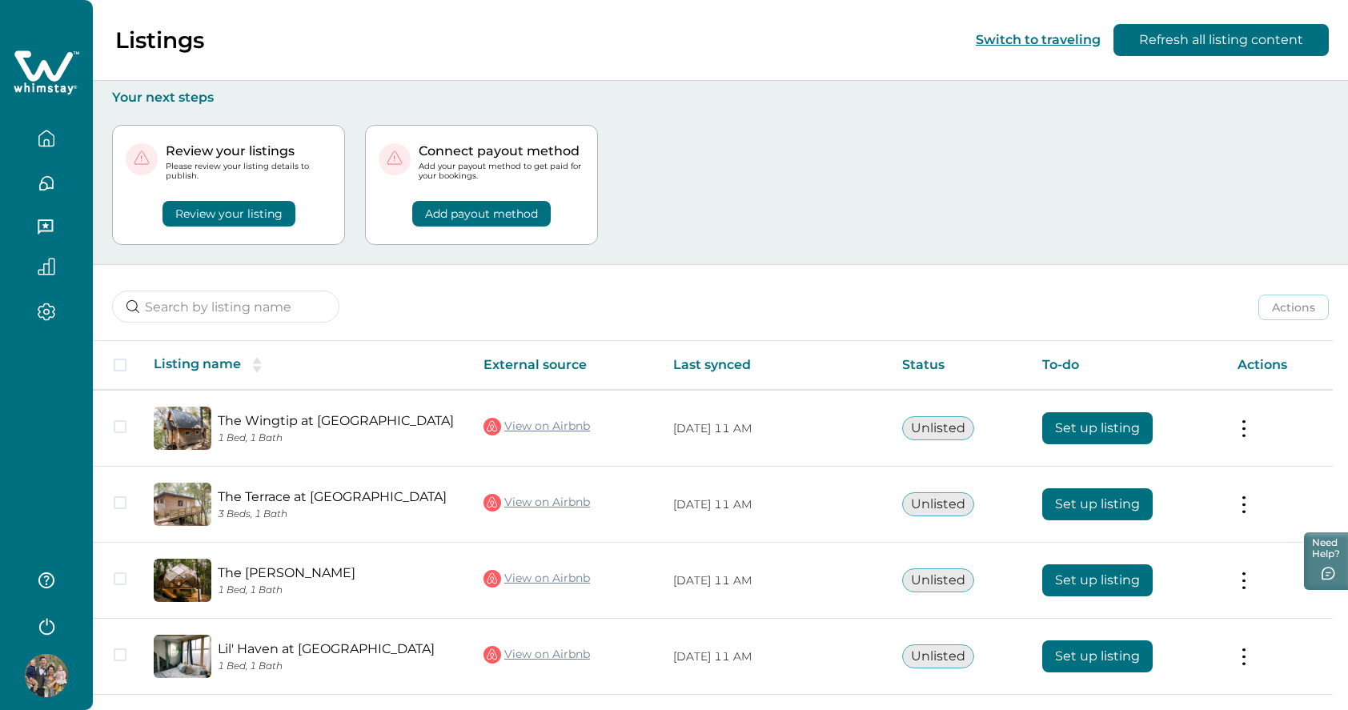
click at [426, 376] on th "Listing name" at bounding box center [306, 365] width 330 height 49
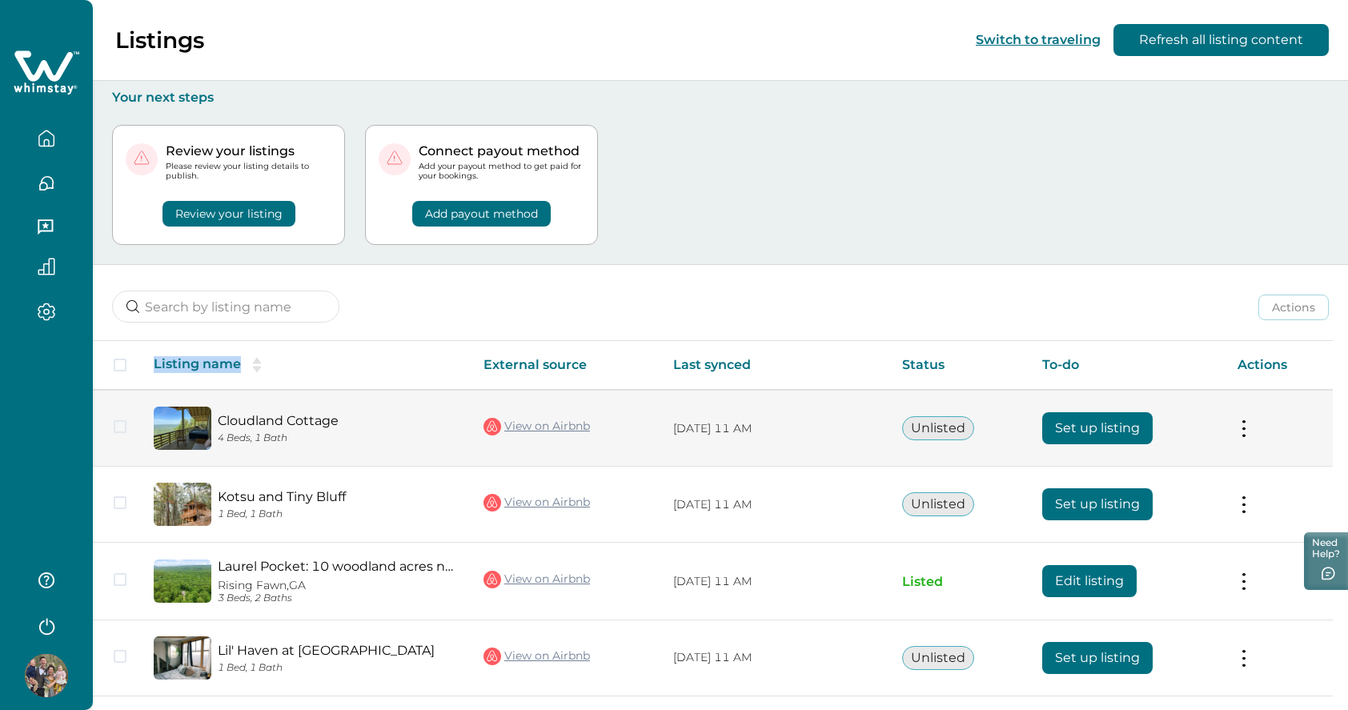
drag, startPoint x: 409, startPoint y: 367, endPoint x: 400, endPoint y: 394, distance: 28.9
click at [400, 393] on table "Listing name External source Last synced Status To-do Actions Cloudland Cottage…" at bounding box center [713, 557] width 1240 height 432
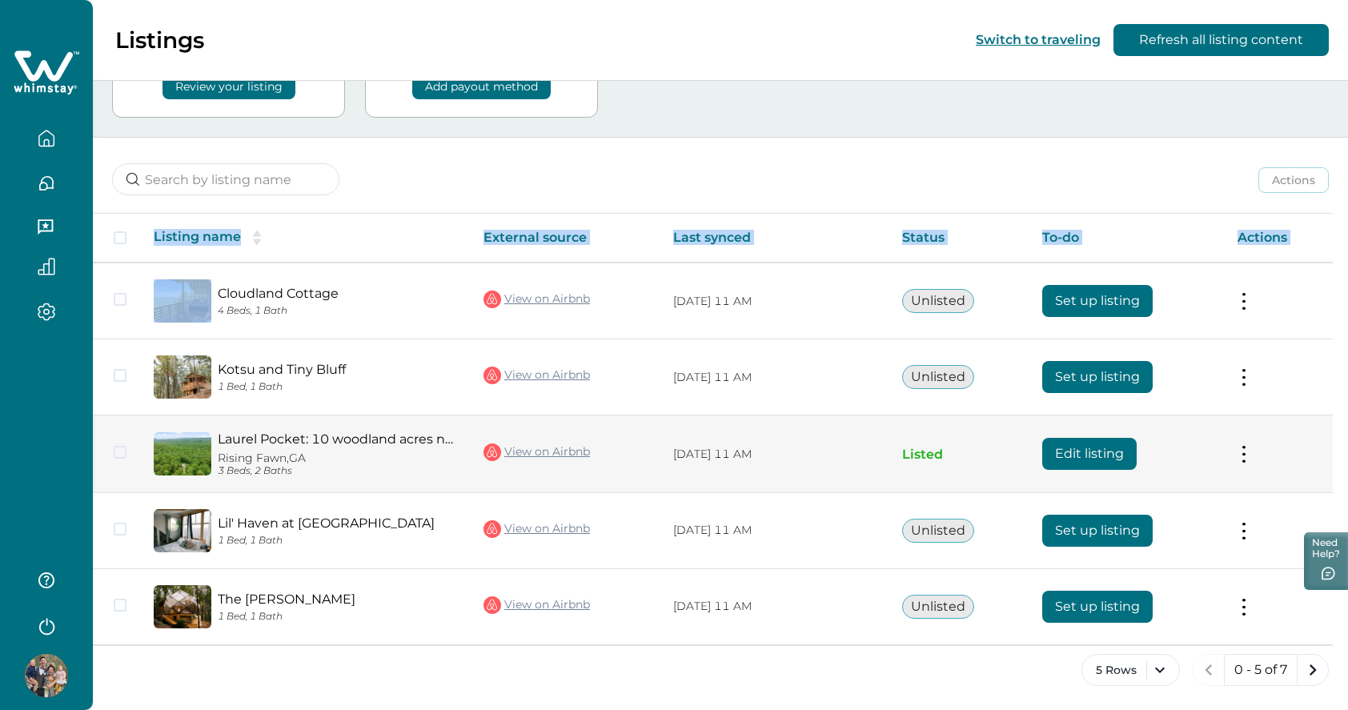
scroll to position [127, 0]
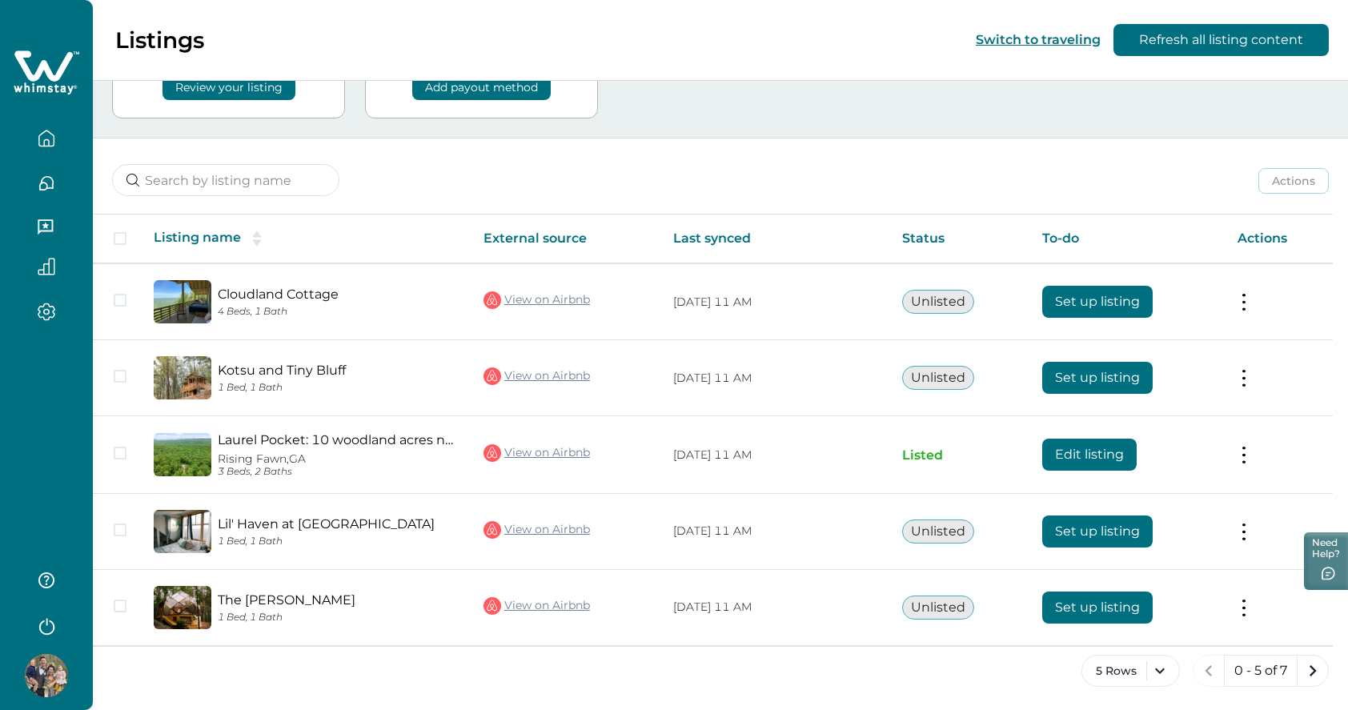
click at [417, 175] on div "Actions Actions Publish listing Unlist listing" at bounding box center [721, 168] width 1256 height 59
click at [46, 223] on icon "button" at bounding box center [45, 226] width 15 height 15
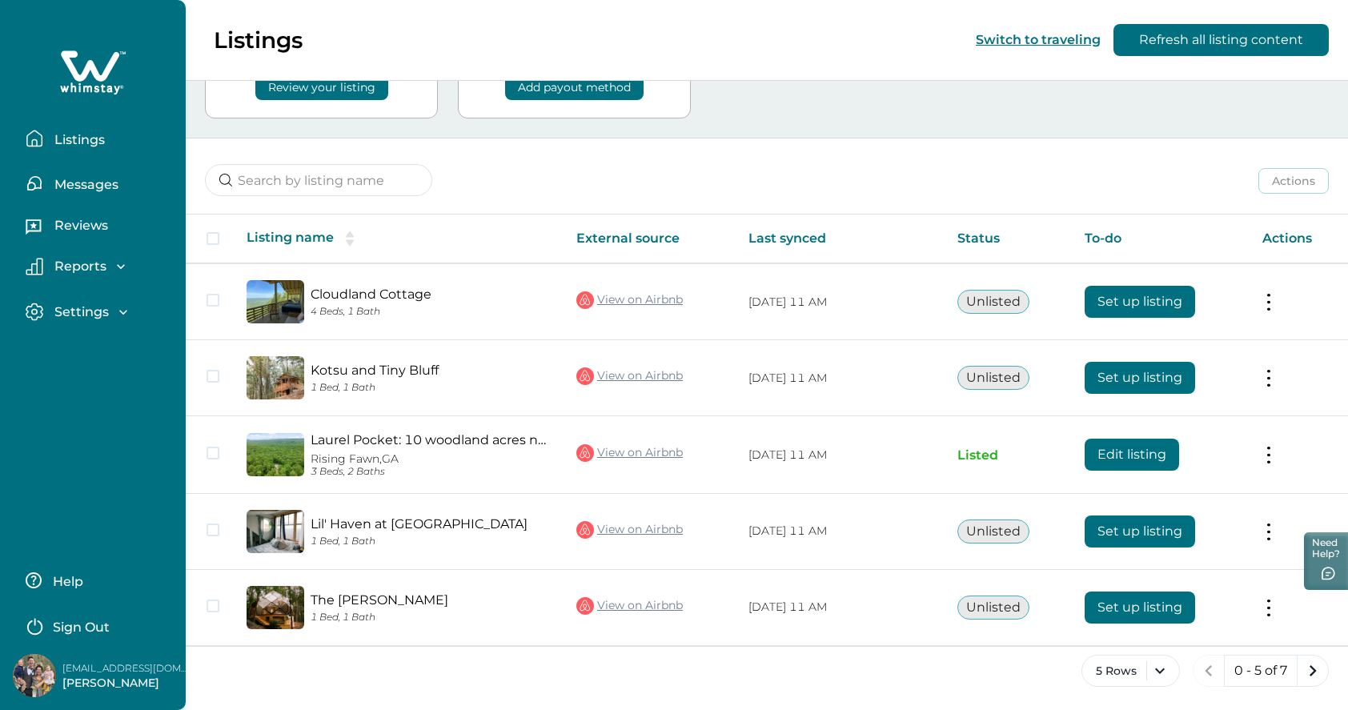
click at [82, 133] on p "Listings" at bounding box center [77, 140] width 55 height 16
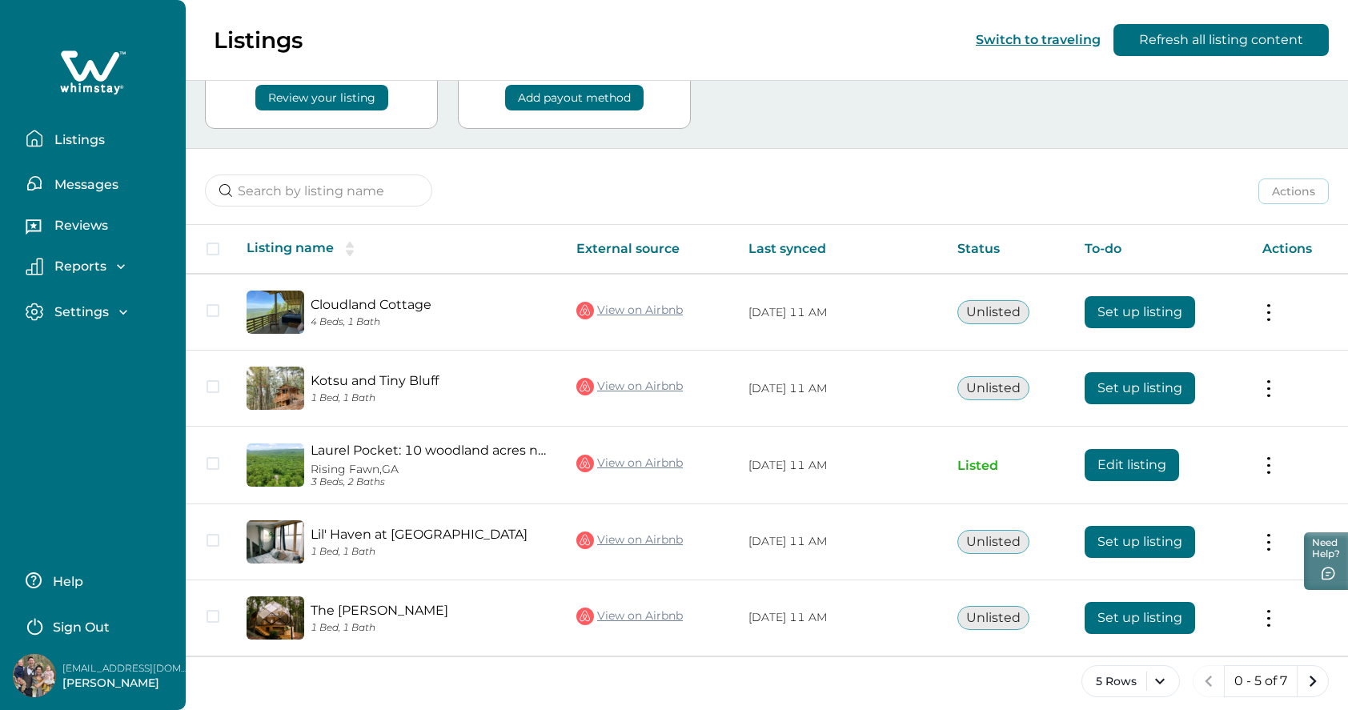
scroll to position [115, 0]
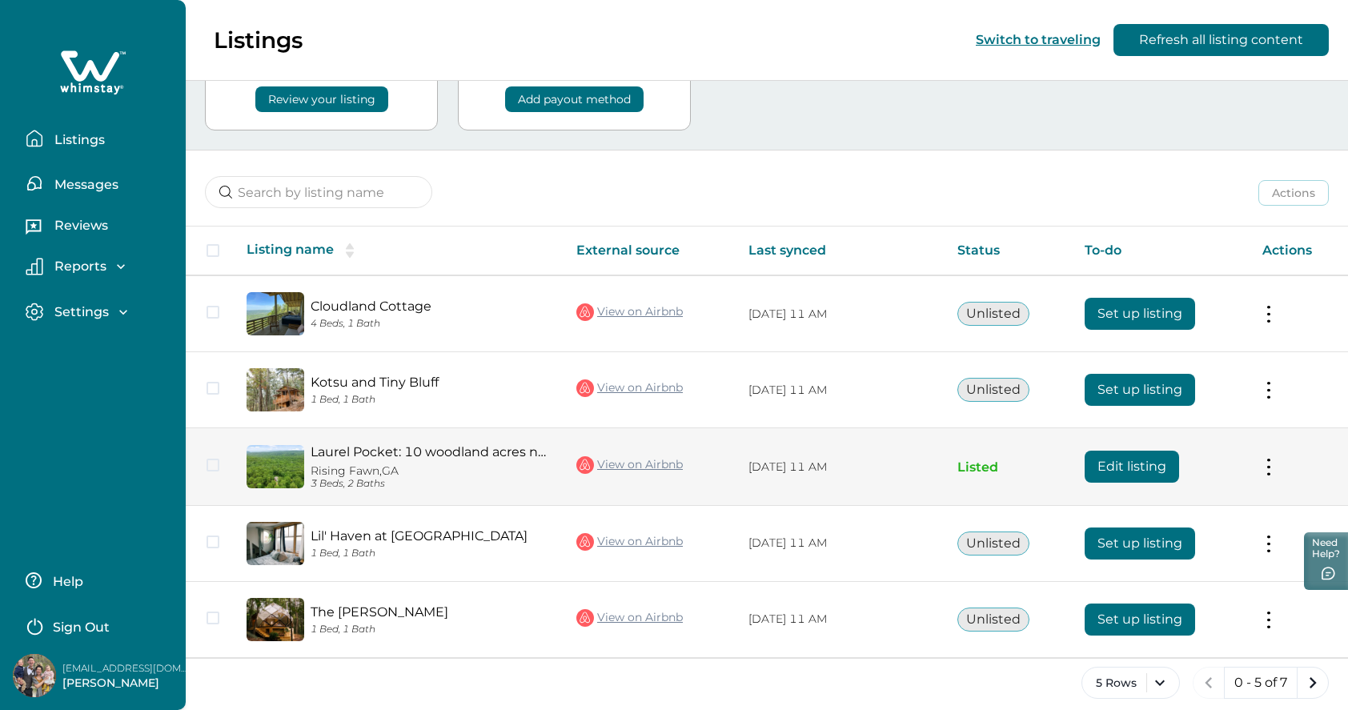
click at [1265, 462] on button at bounding box center [1269, 467] width 13 height 17
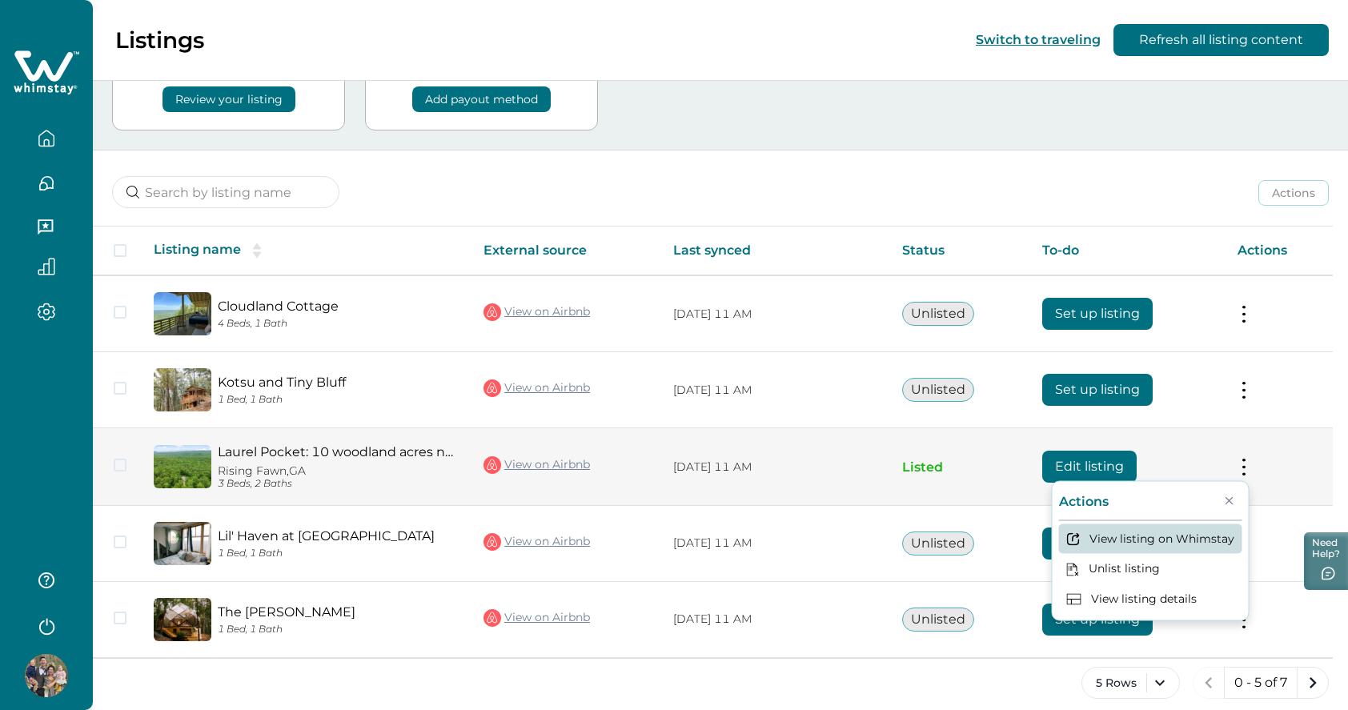
click at [1158, 545] on button "View listing on Whimstay" at bounding box center [1150, 539] width 183 height 30
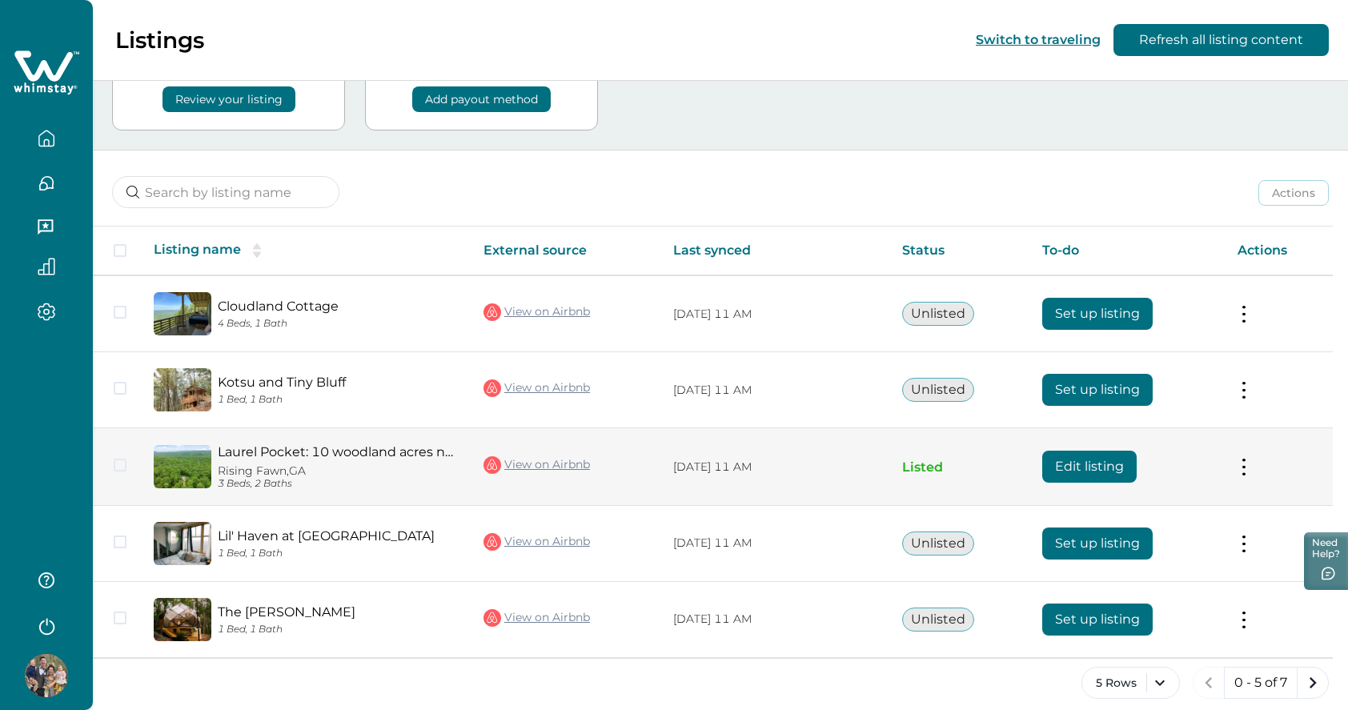
click at [1249, 467] on button at bounding box center [1244, 467] width 13 height 17
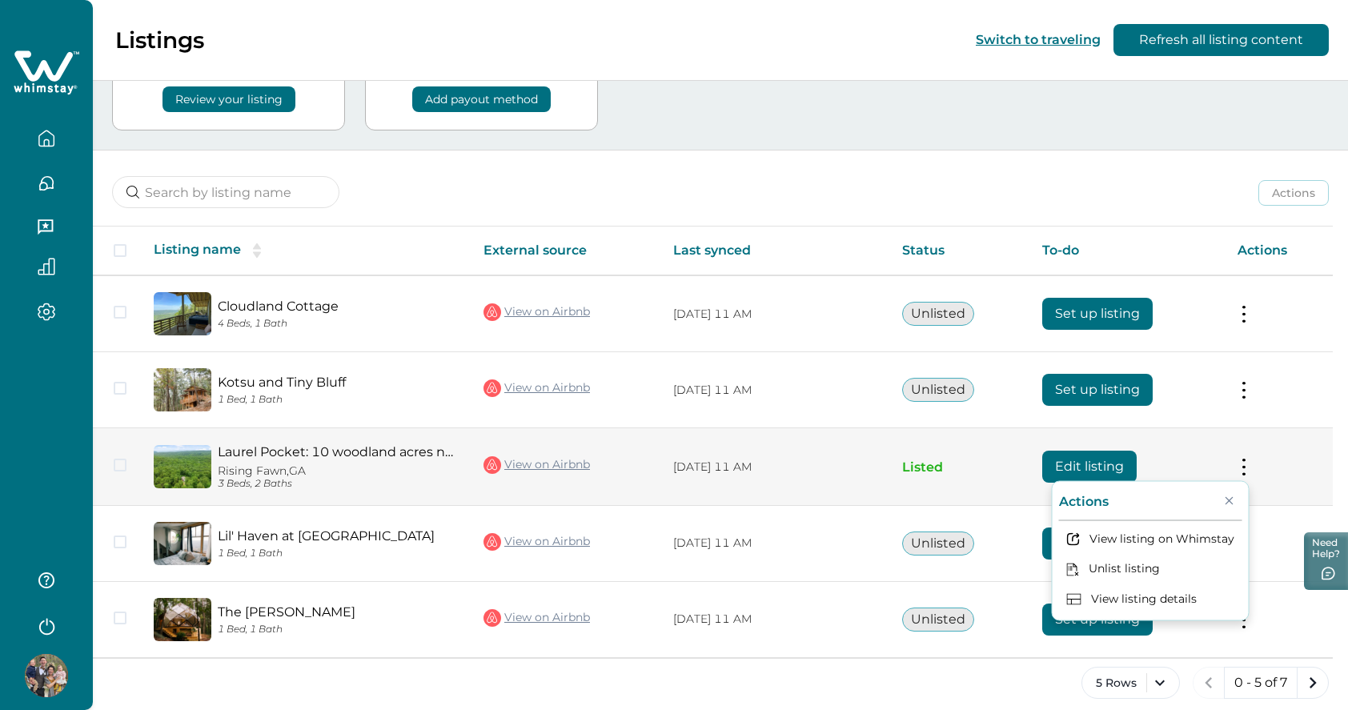
click at [1249, 467] on button at bounding box center [1244, 467] width 13 height 17
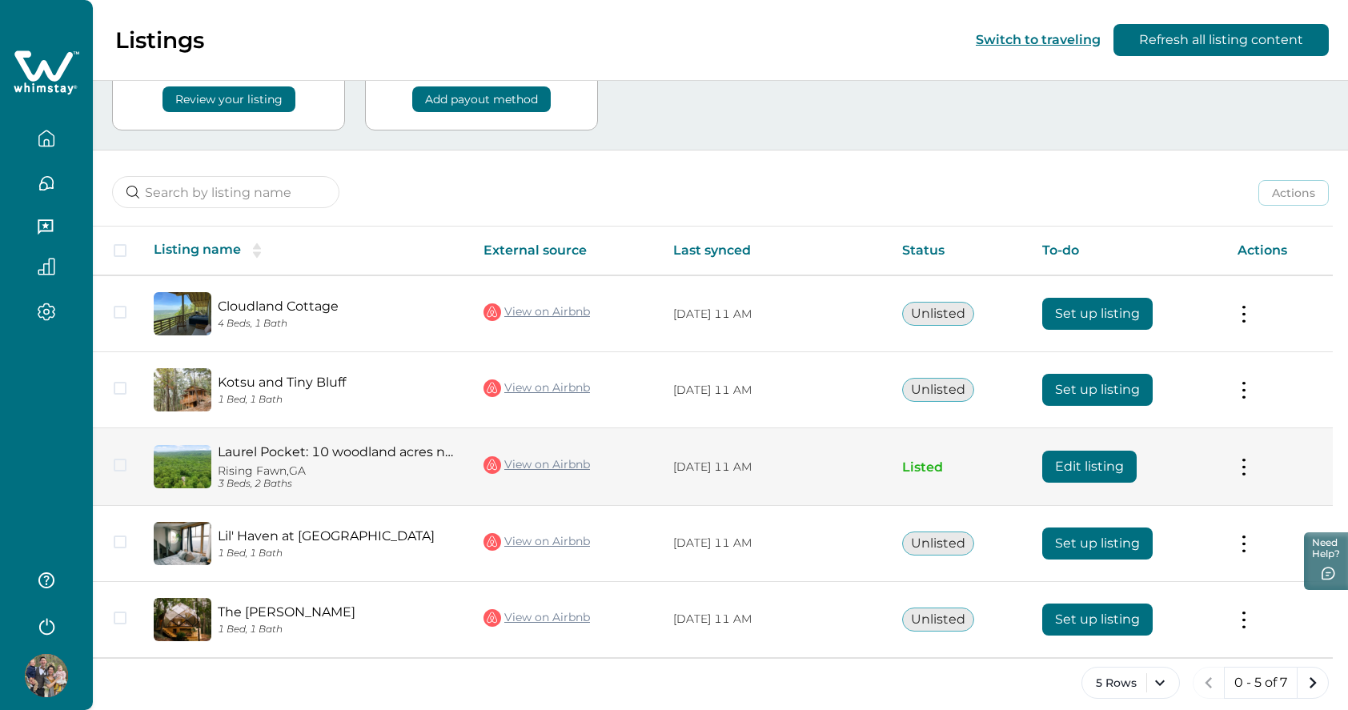
click at [968, 465] on p "Listed" at bounding box center [959, 468] width 115 height 16
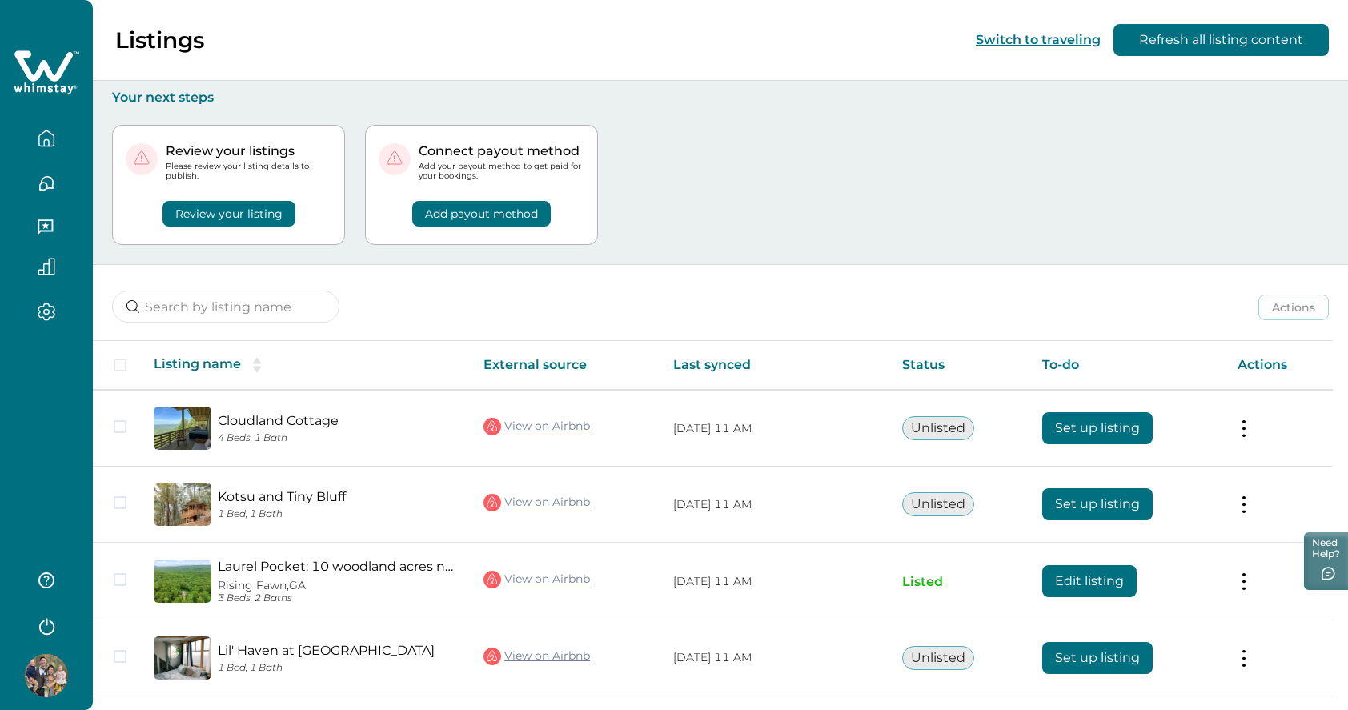
scroll to position [0, 0]
click at [236, 208] on button "Review your listing" at bounding box center [229, 214] width 133 height 26
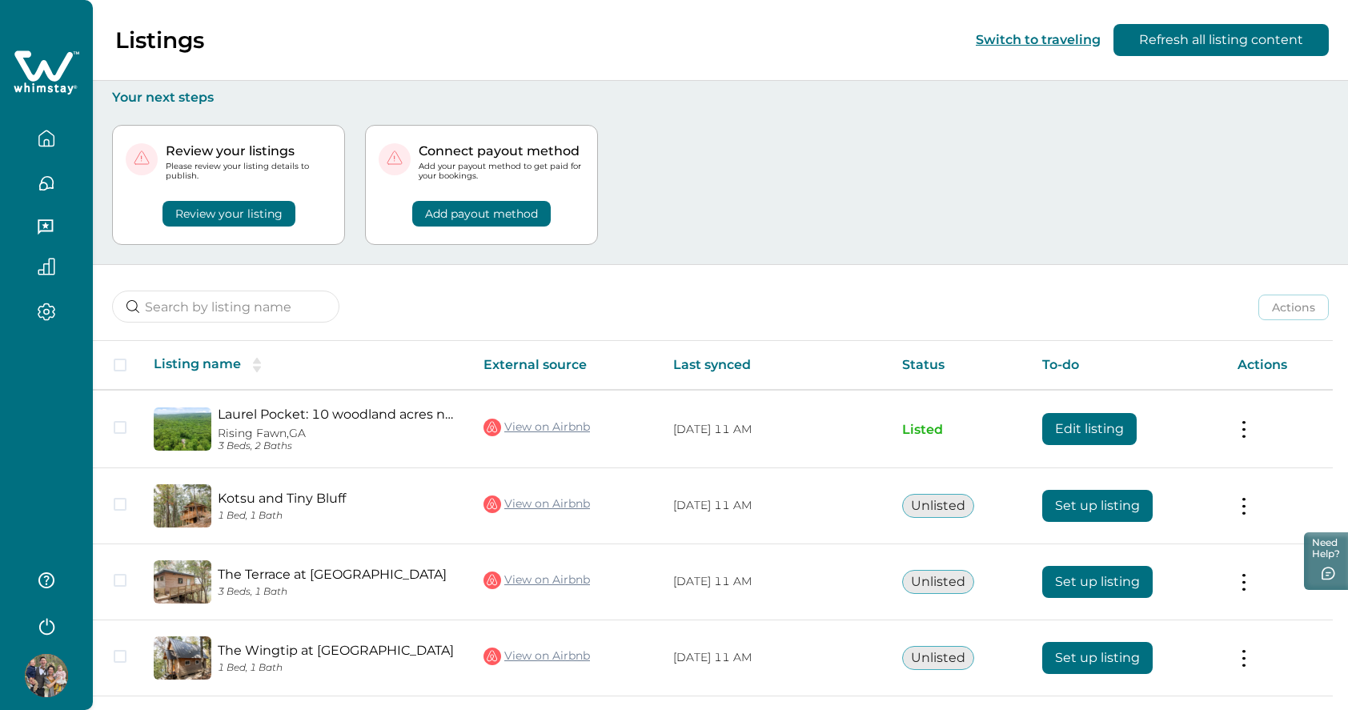
click at [45, 217] on button "button" at bounding box center [46, 228] width 67 height 32
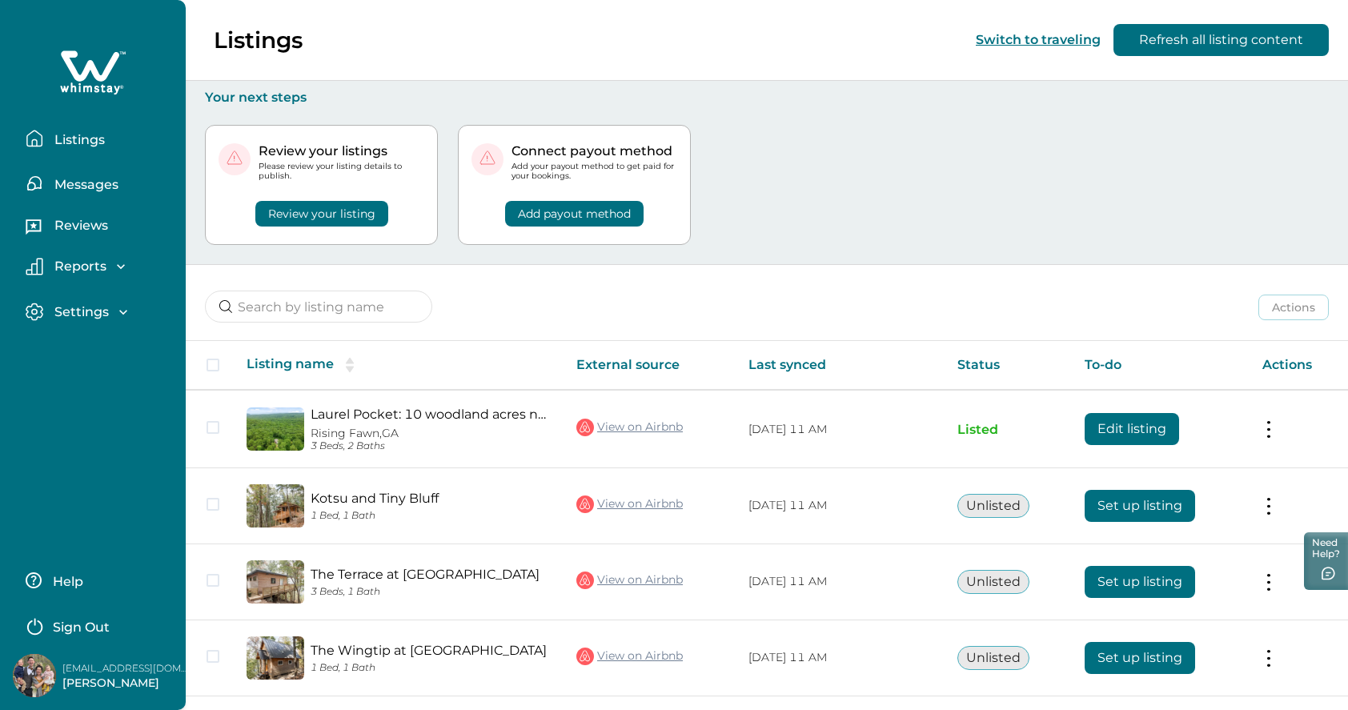
click at [88, 305] on p "Settings" at bounding box center [79, 312] width 59 height 16
click at [102, 270] on p "Reports" at bounding box center [78, 267] width 57 height 16
click at [90, 223] on p "Reviews" at bounding box center [79, 226] width 58 height 16
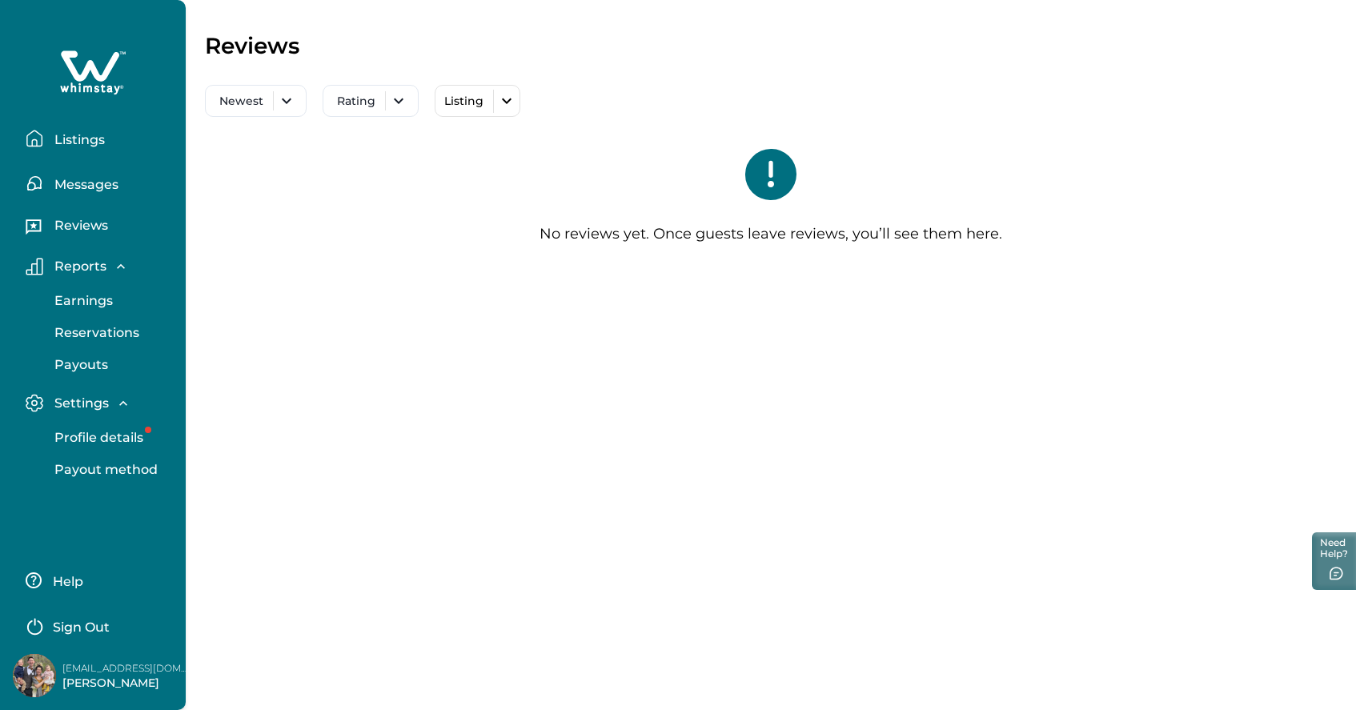
click at [91, 196] on button "Messages" at bounding box center [99, 183] width 147 height 32
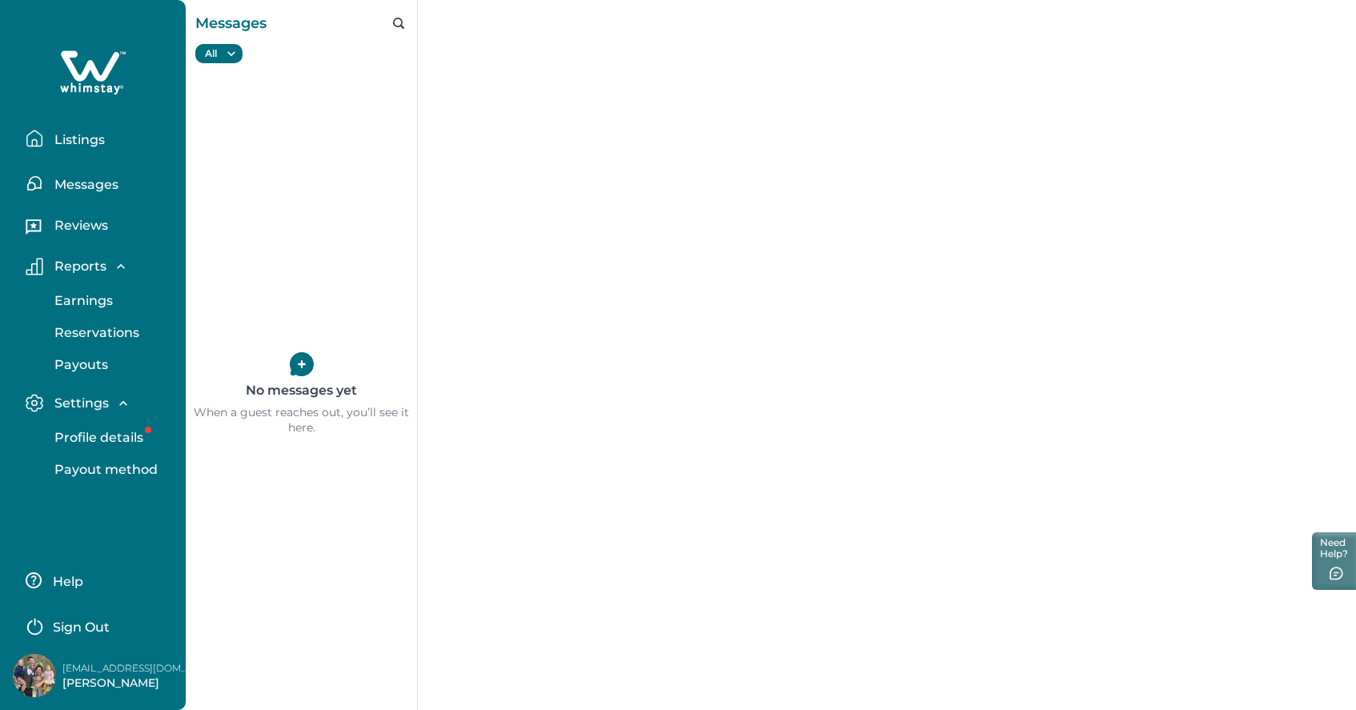
click at [96, 156] on div "Messages" at bounding box center [93, 177] width 160 height 45
click at [94, 142] on p "Listings" at bounding box center [77, 140] width 55 height 16
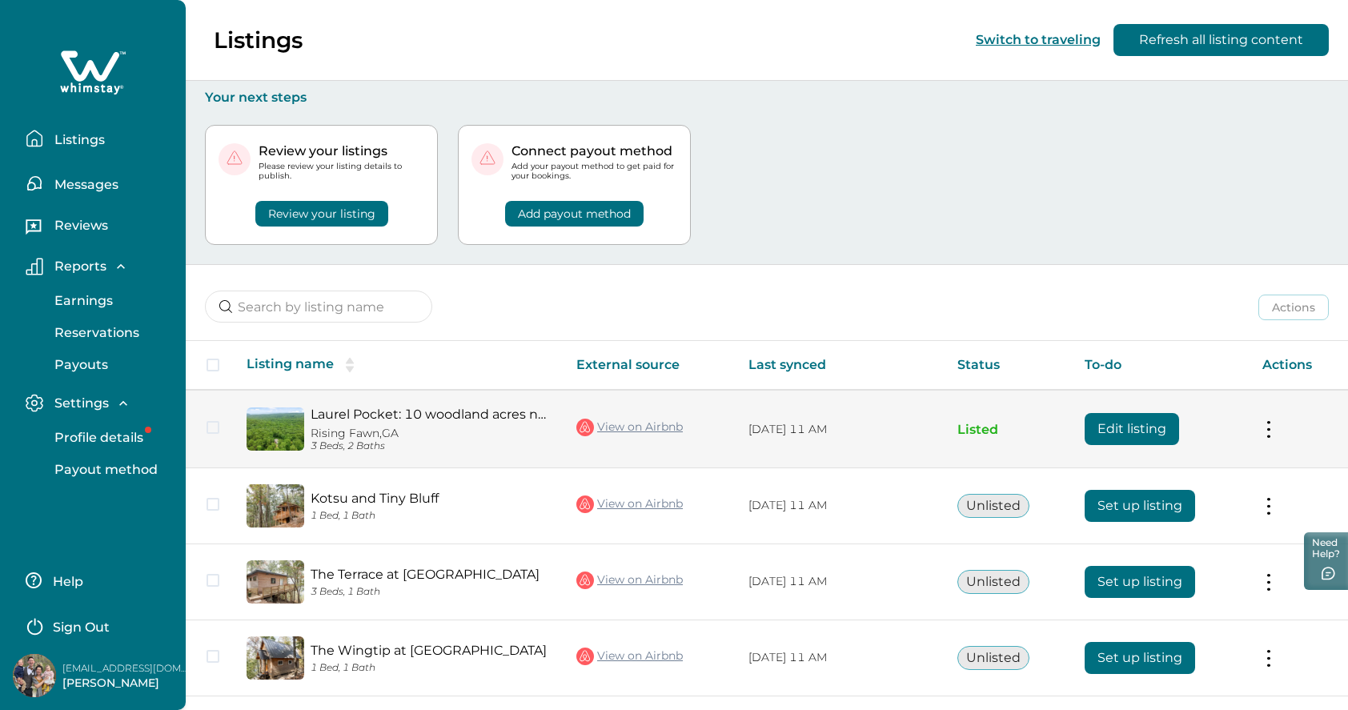
click at [399, 417] on link "Laurel Pocket: 10 woodland acres near McLemore" at bounding box center [431, 414] width 240 height 15
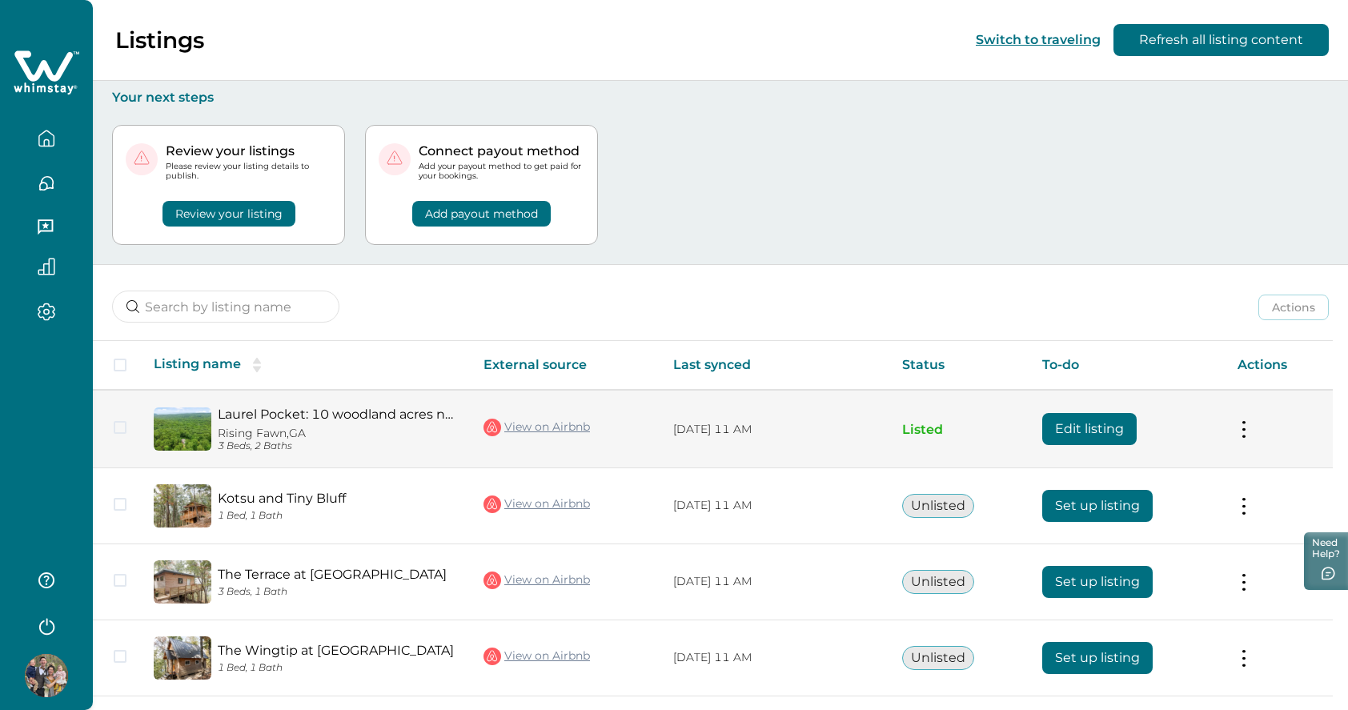
click at [1113, 428] on button "Edit listing" at bounding box center [1090, 429] width 94 height 32
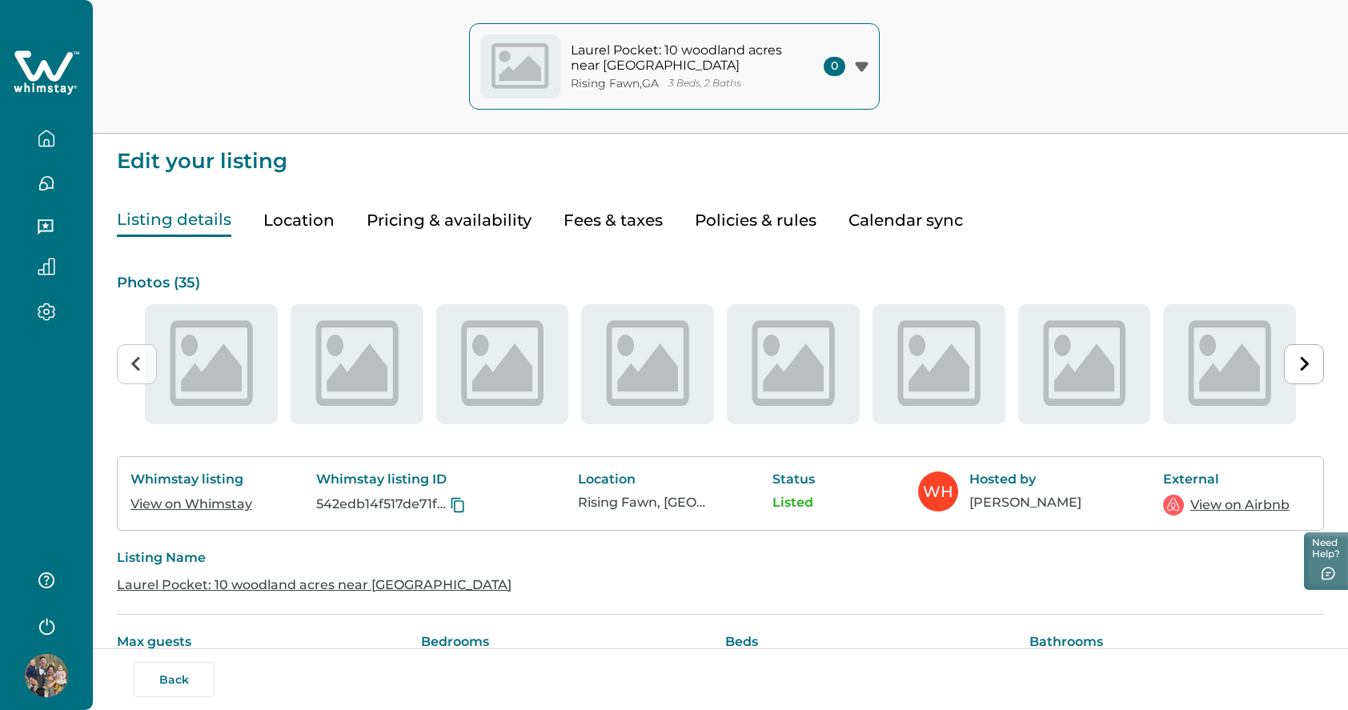
type input "15"
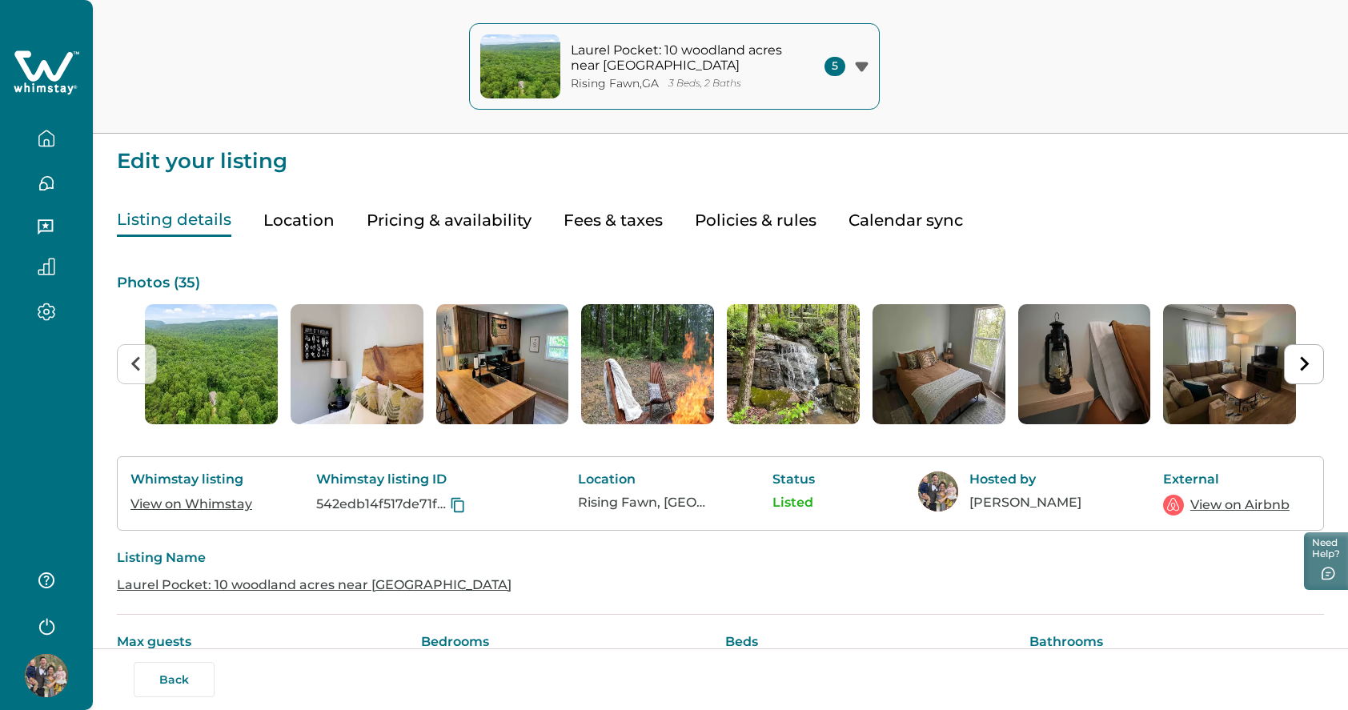
click at [460, 217] on button "Pricing & availability" at bounding box center [449, 220] width 165 height 33
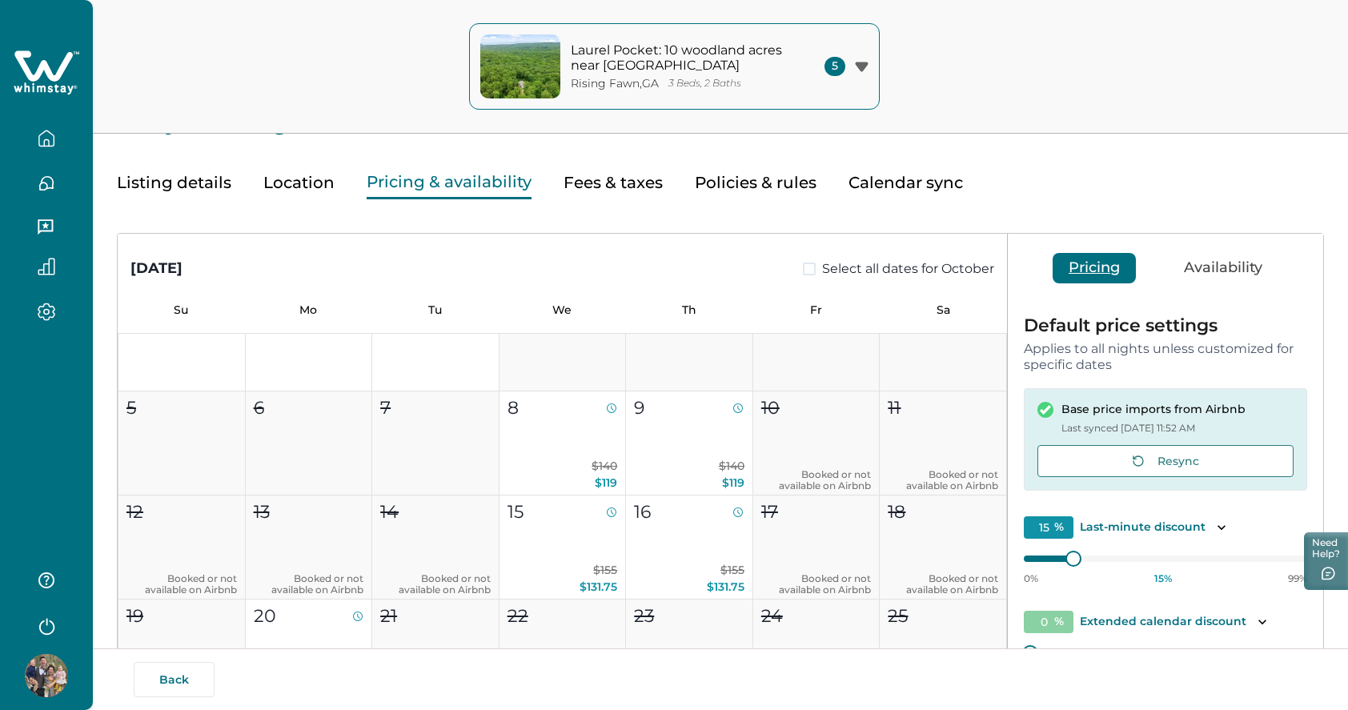
scroll to position [50, 0]
click at [1199, 278] on button "Availability" at bounding box center [1223, 268] width 111 height 30
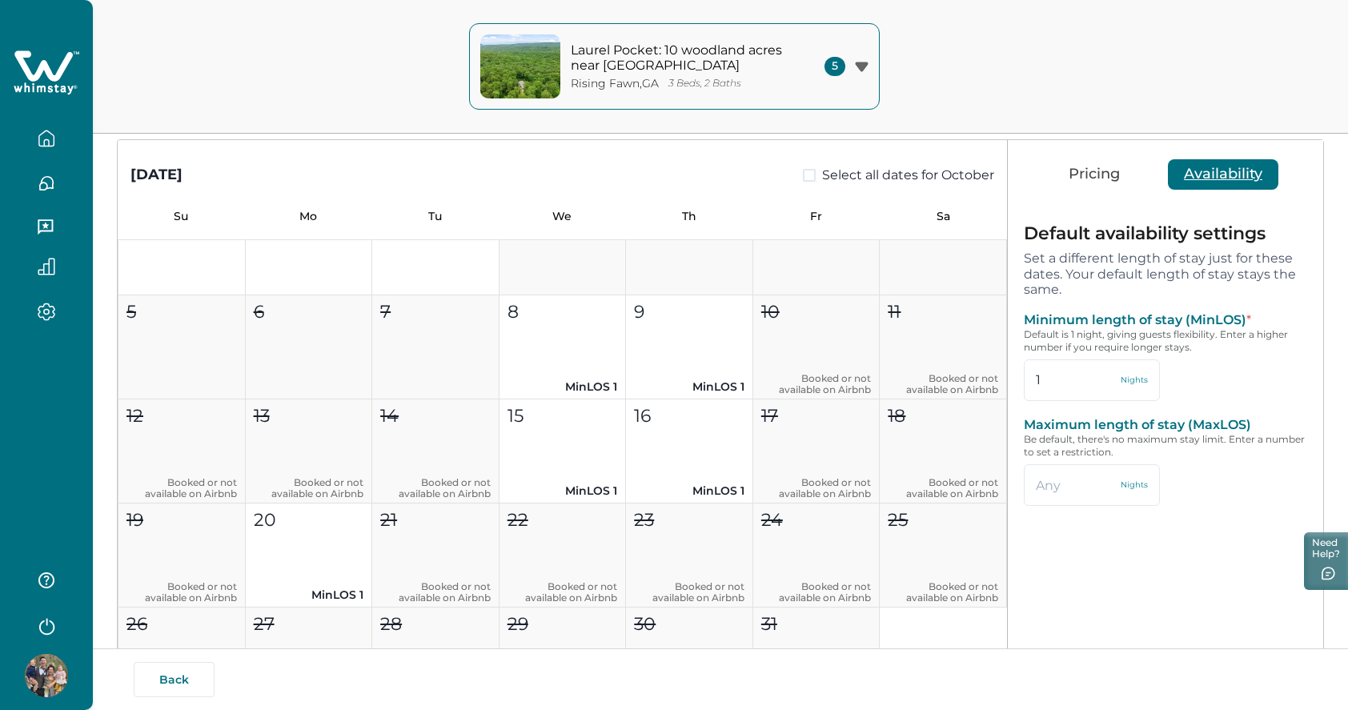
scroll to position [125, 0]
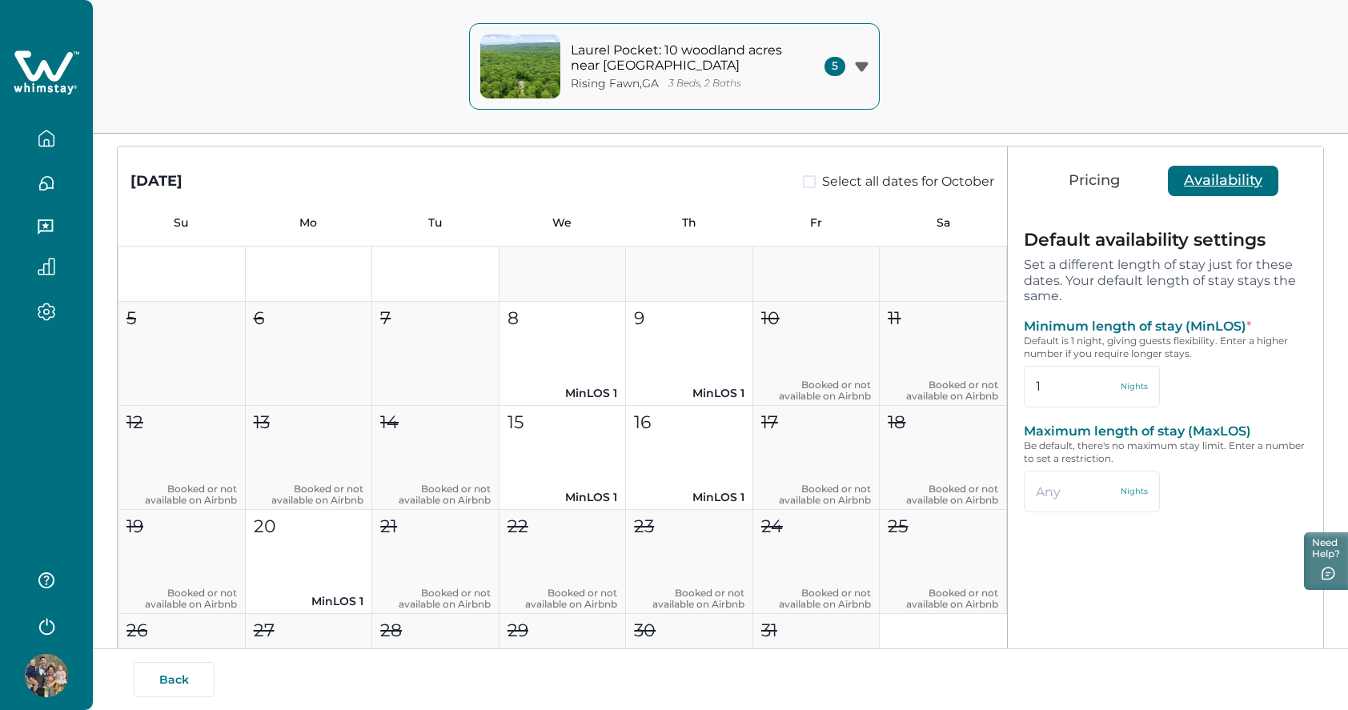
click at [1083, 187] on button "Pricing" at bounding box center [1094, 181] width 83 height 30
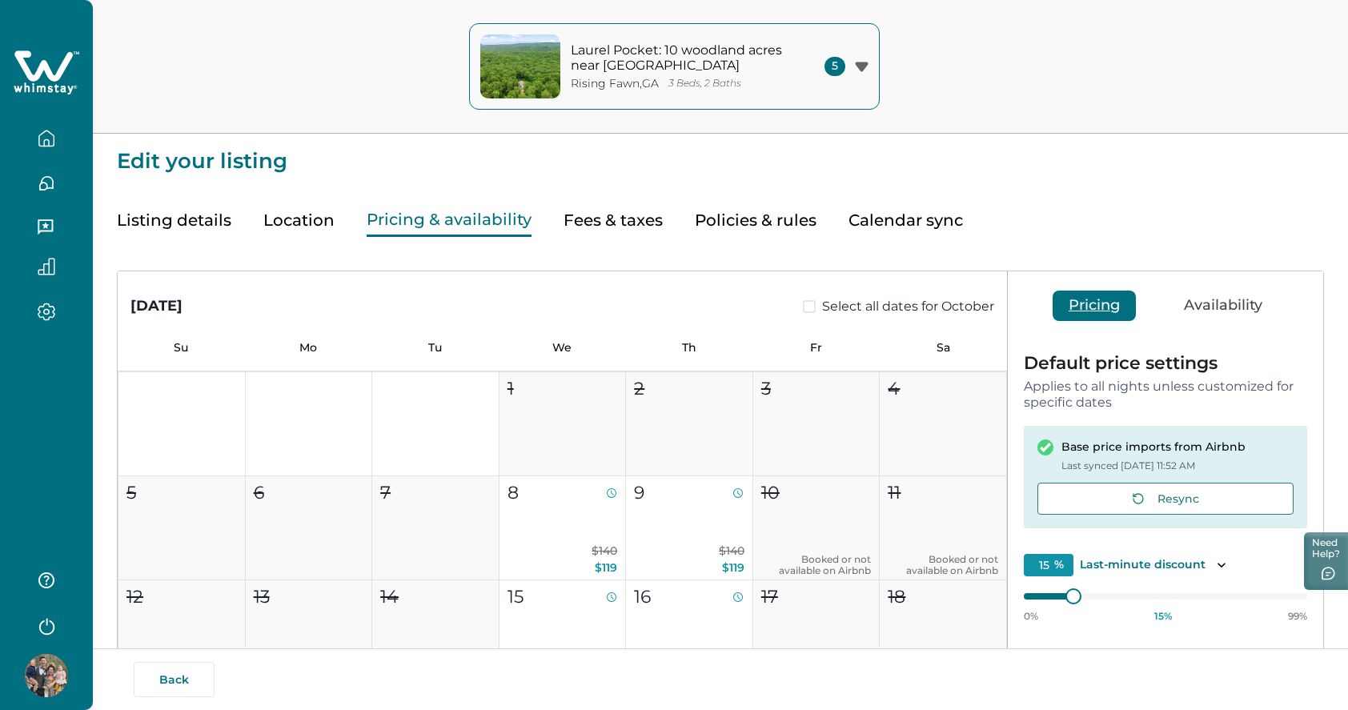
scroll to position [0, 0]
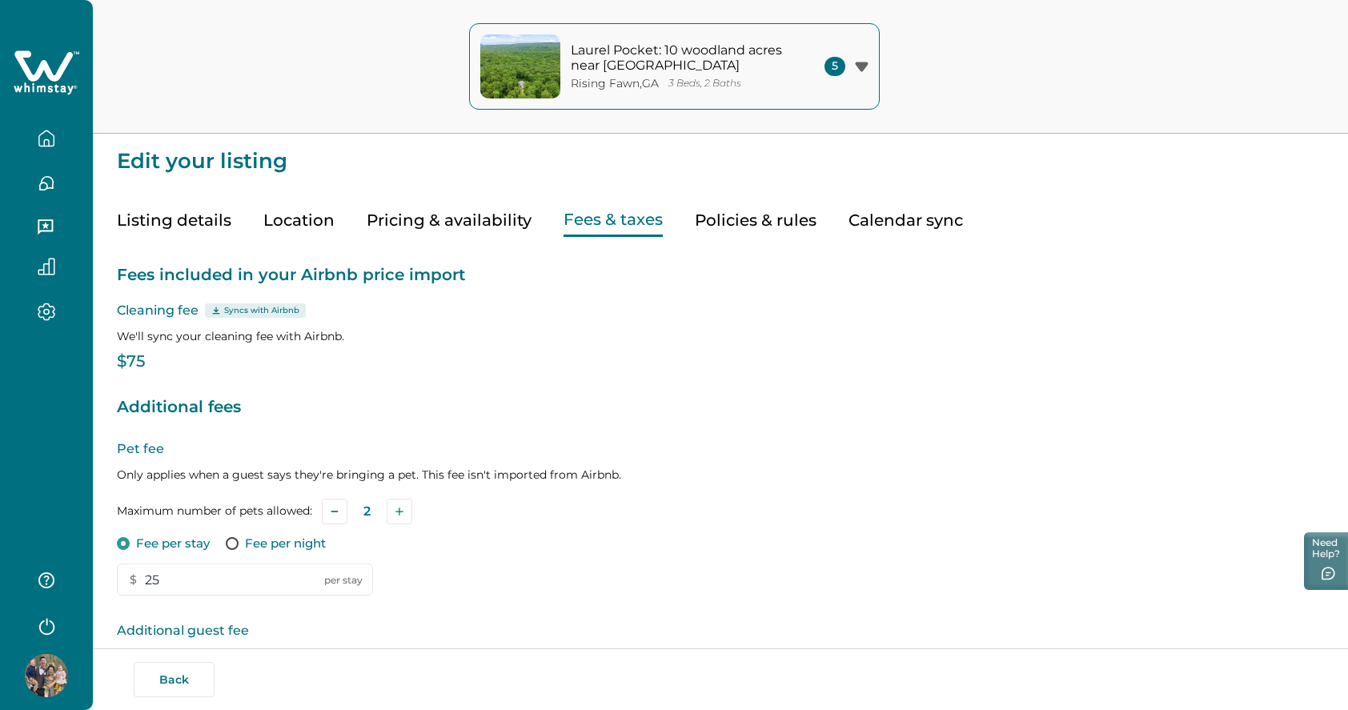
type input "9"
type input "25"
click at [610, 227] on button "Fees & taxes" at bounding box center [613, 220] width 99 height 33
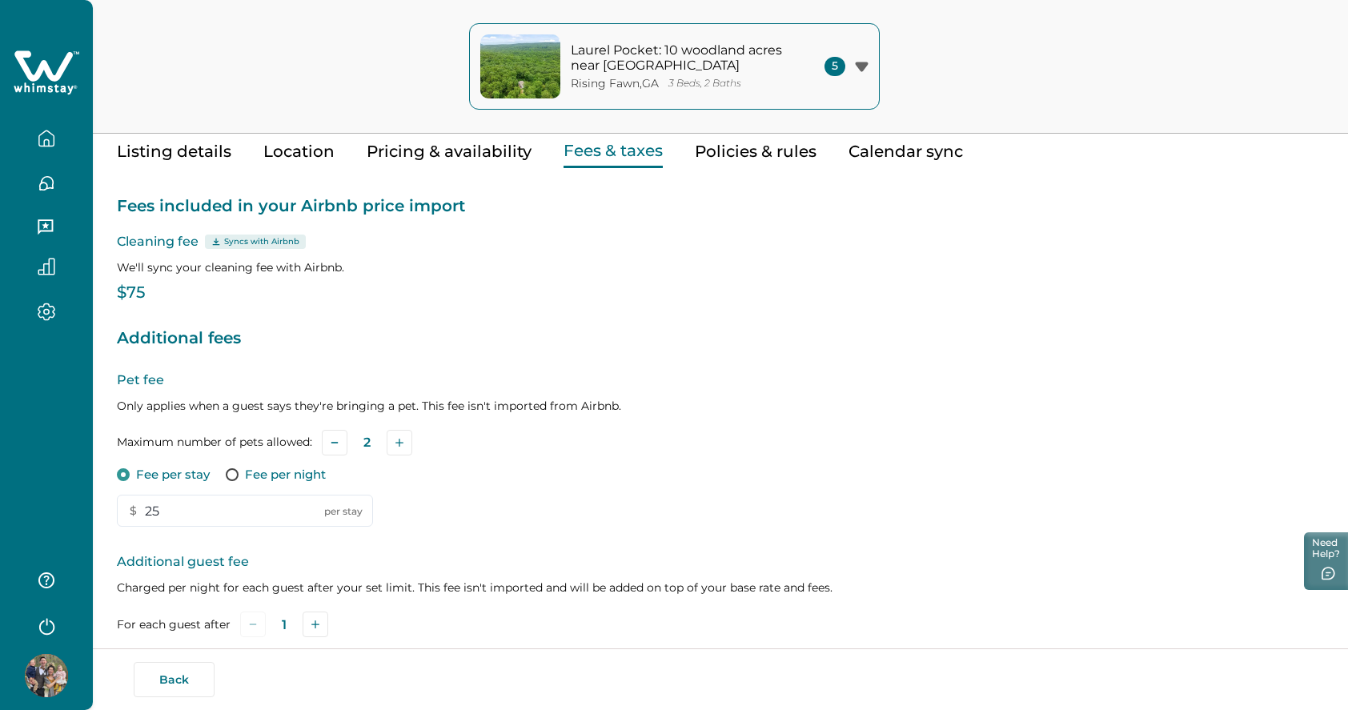
scroll to position [72, 0]
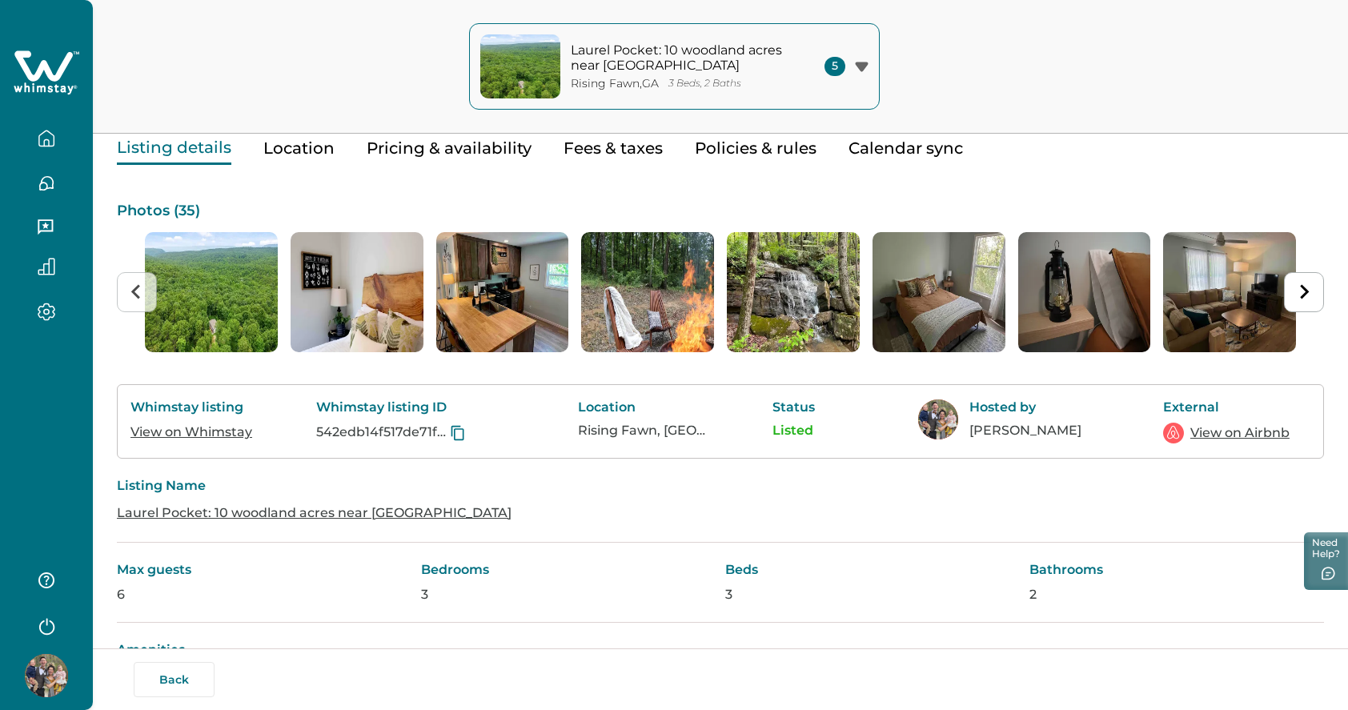
click at [188, 152] on button "Listing details" at bounding box center [174, 148] width 115 height 33
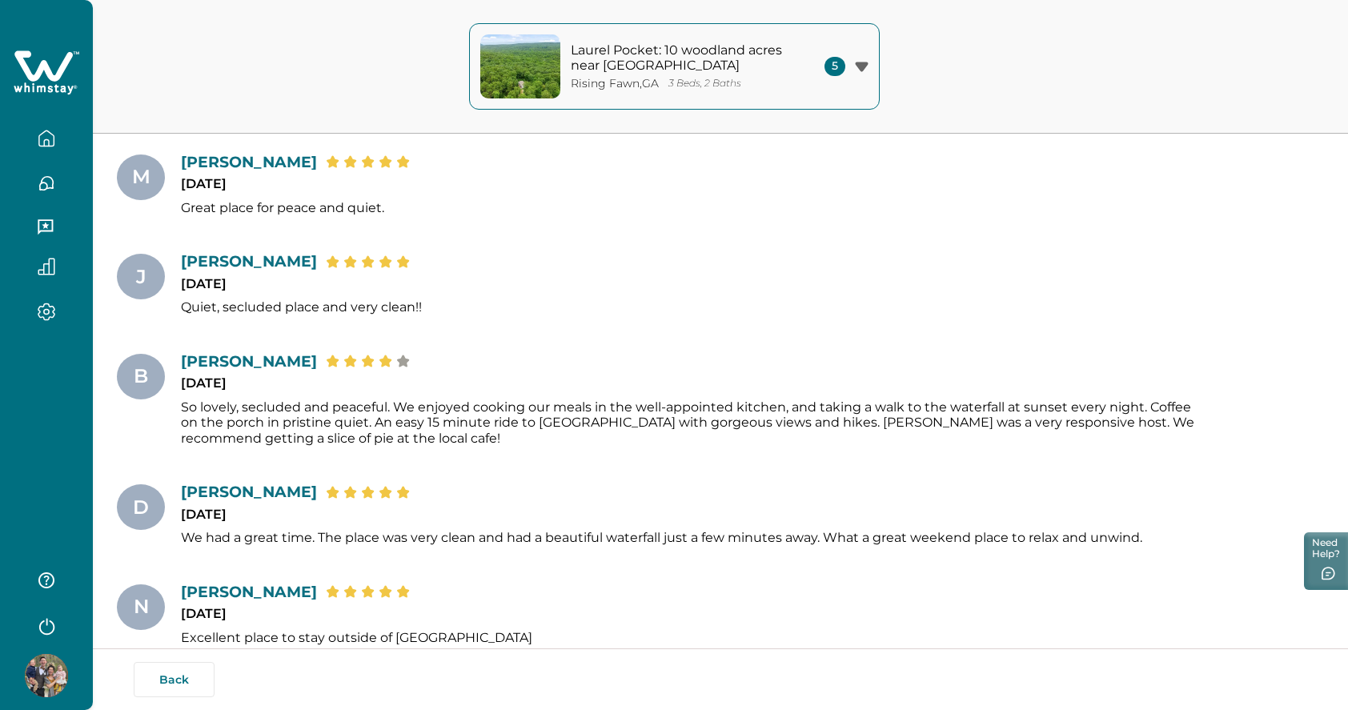
scroll to position [3076, 0]
